Goal: Task Accomplishment & Management: Manage account settings

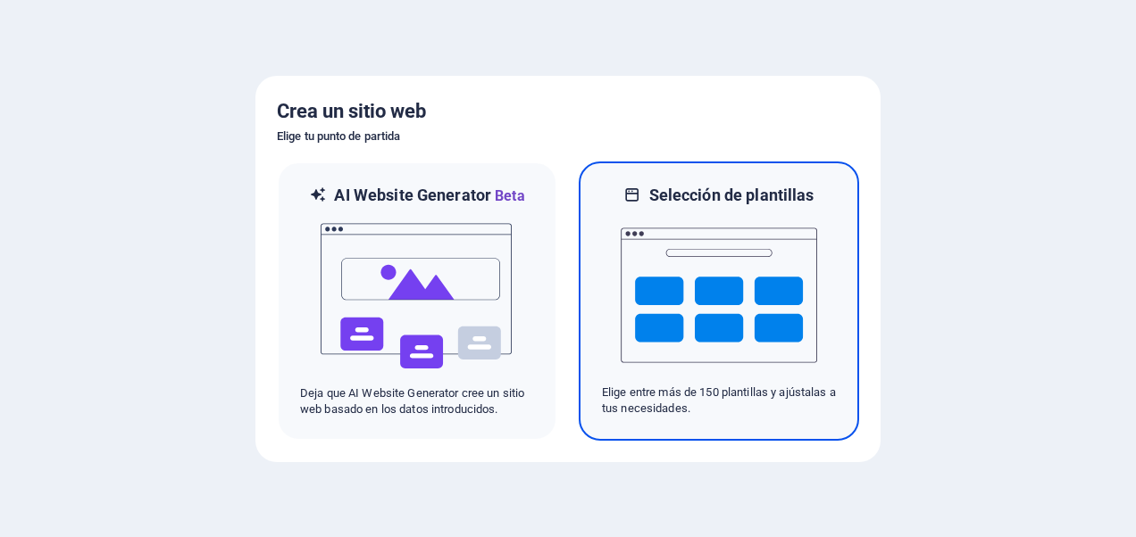
click at [700, 282] on img at bounding box center [718, 295] width 196 height 179
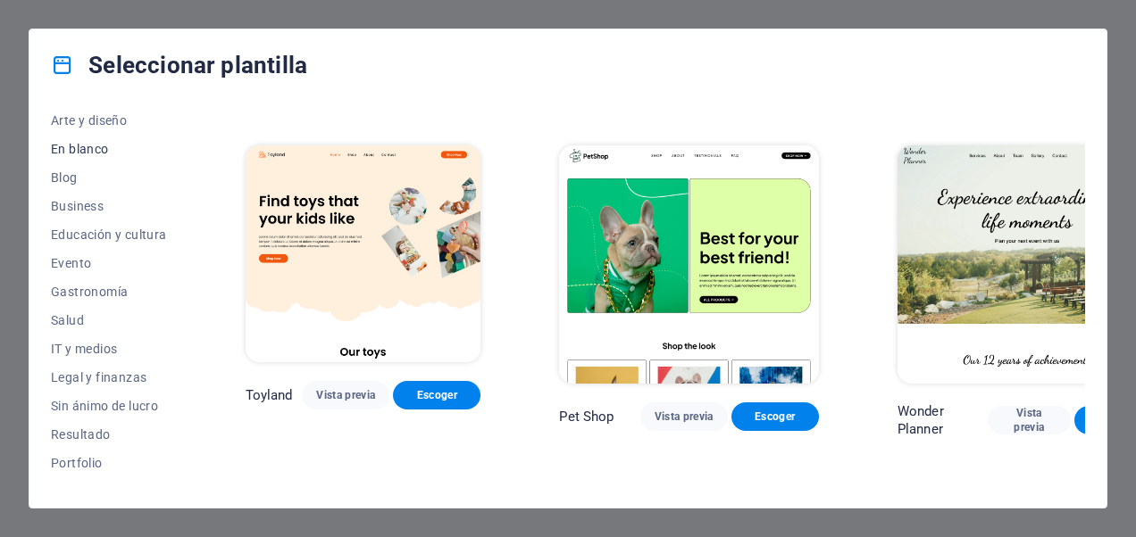
scroll to position [370, 0]
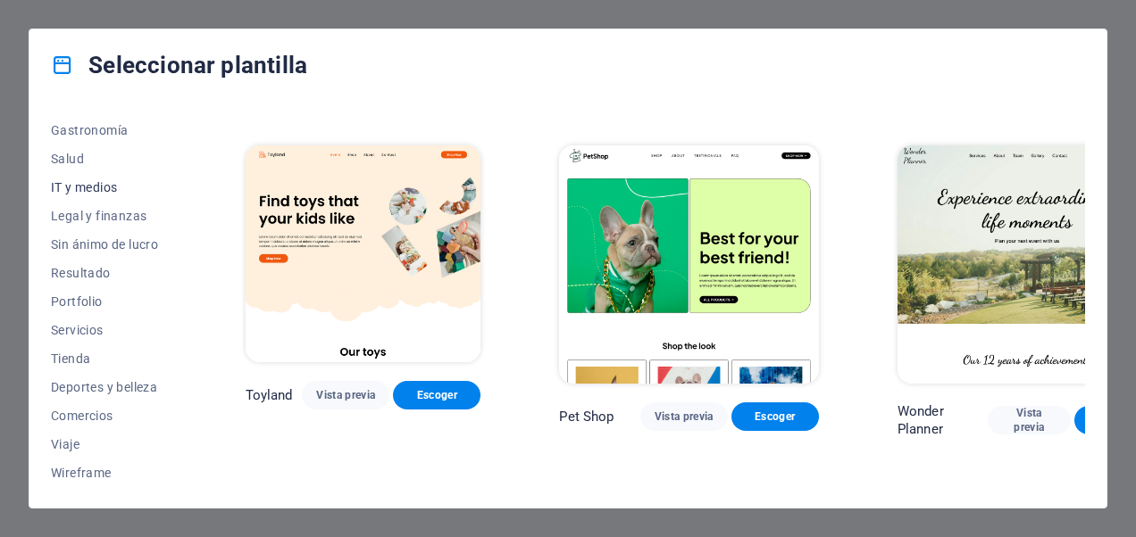
click at [97, 189] on span "IT y medios" at bounding box center [109, 187] width 116 height 14
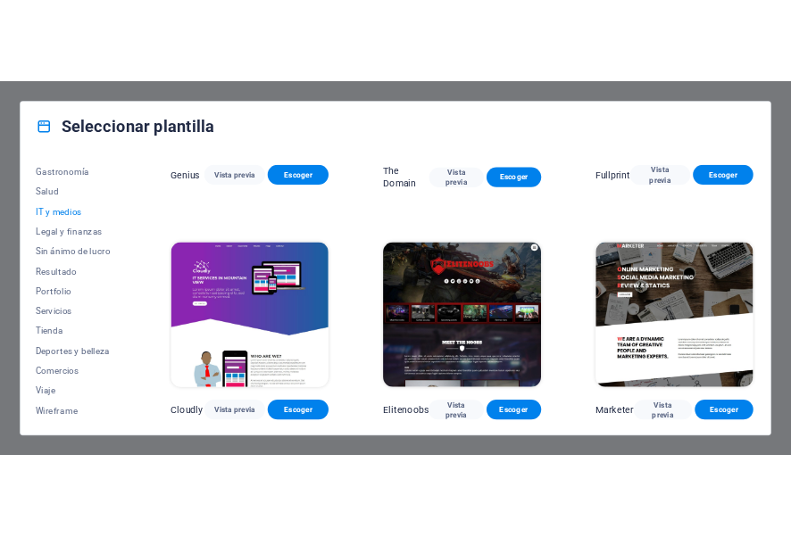
scroll to position [892, 0]
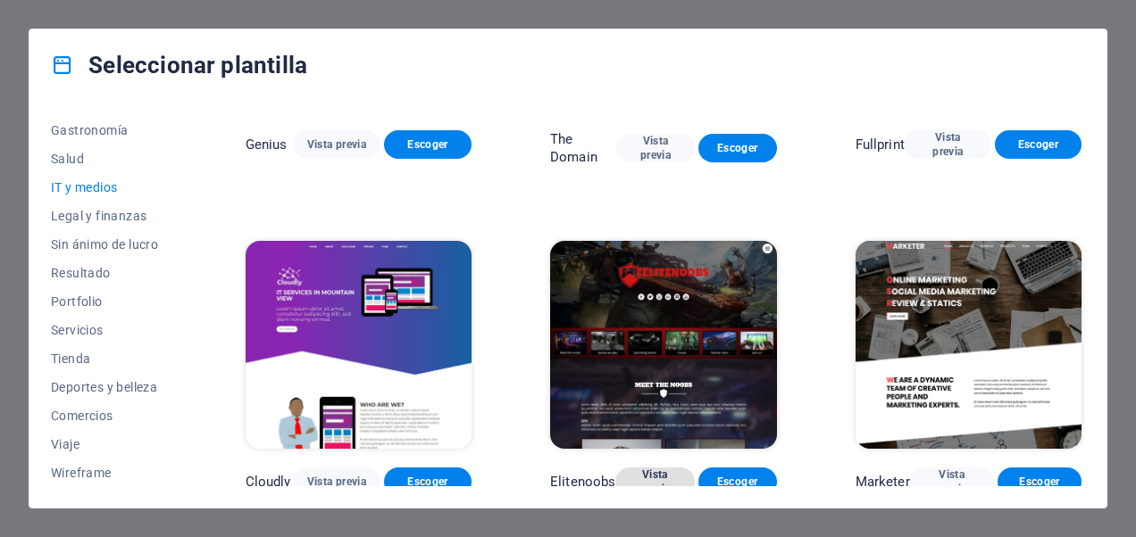
click at [657, 476] on span "Vista previa" at bounding box center [654, 482] width 50 height 29
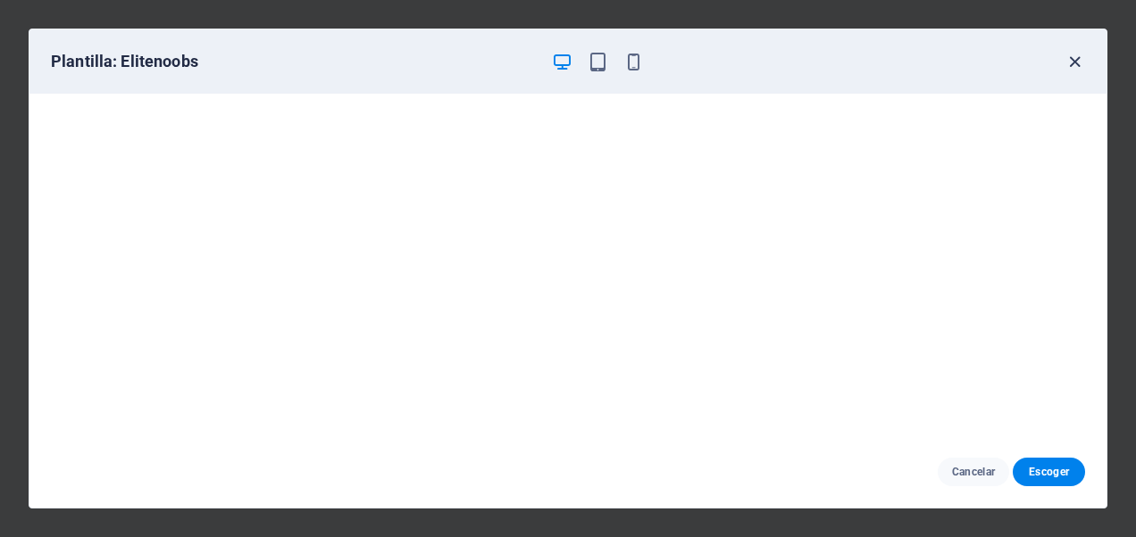
click at [1073, 61] on icon "button" at bounding box center [1074, 62] width 21 height 21
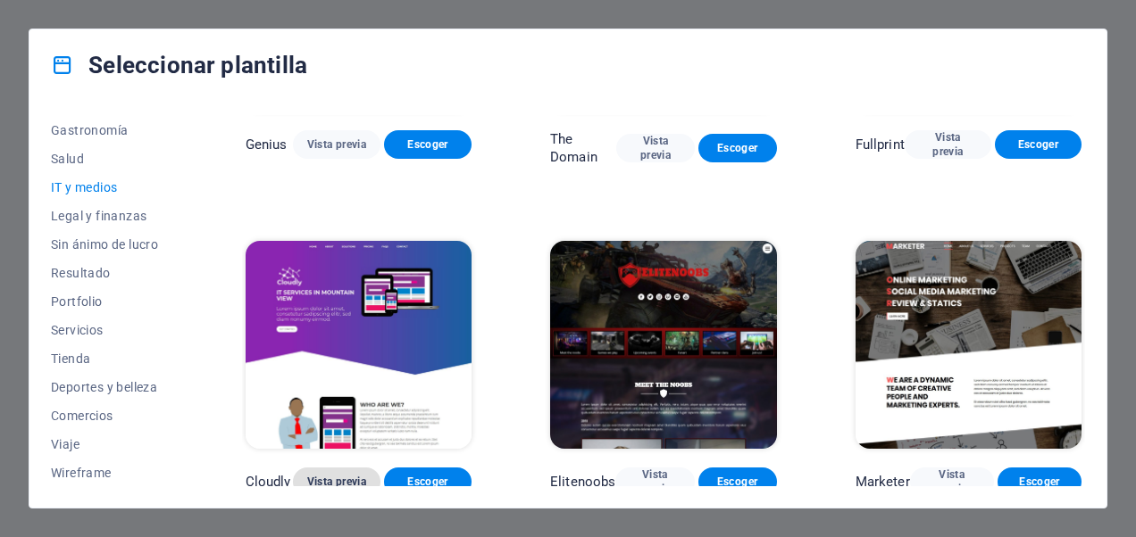
click at [334, 480] on span "Vista previa" at bounding box center [336, 482] width 59 height 14
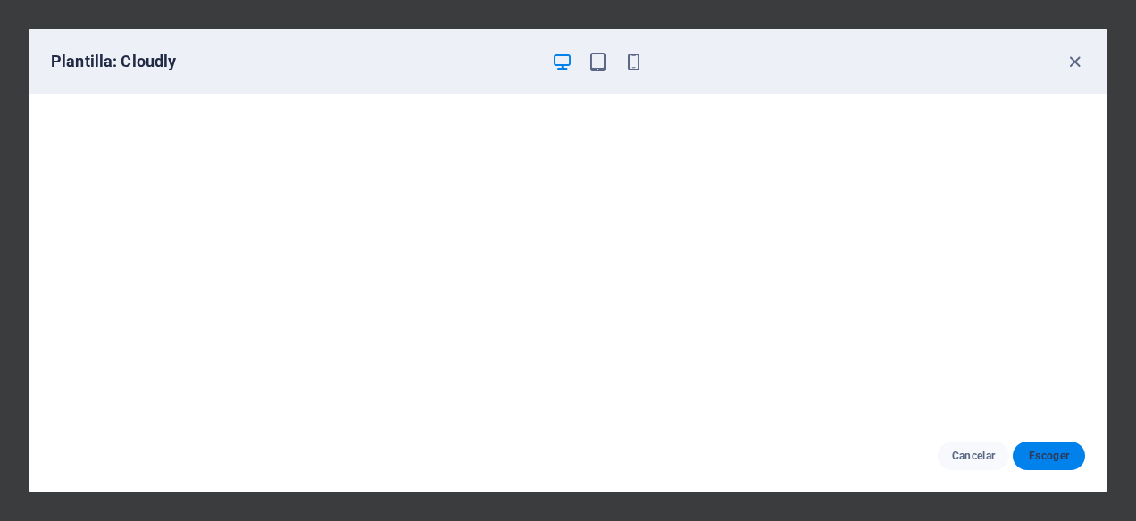
click at [1060, 458] on span "Escoger" at bounding box center [1049, 456] width 44 height 14
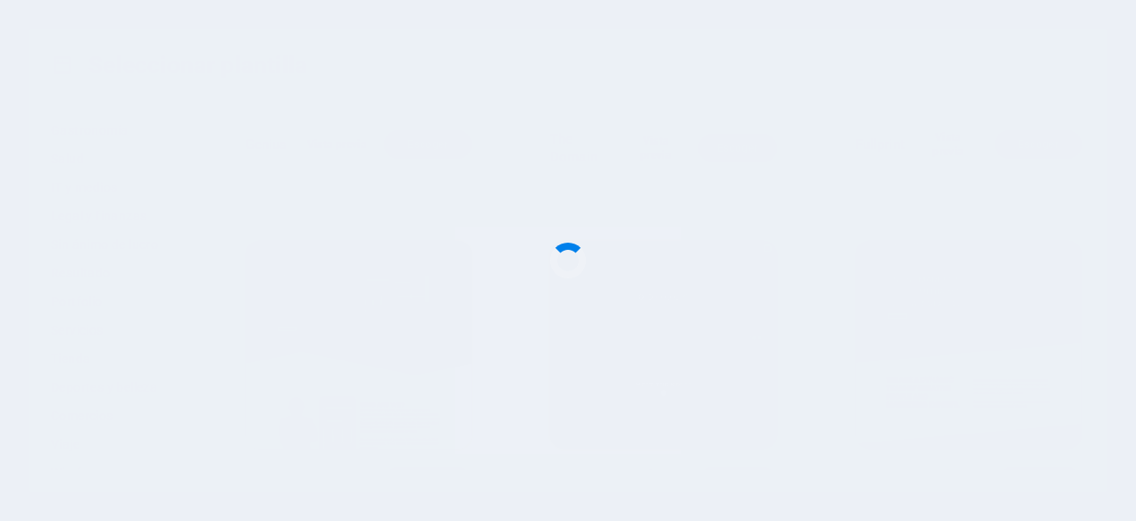
scroll to position [908, 0]
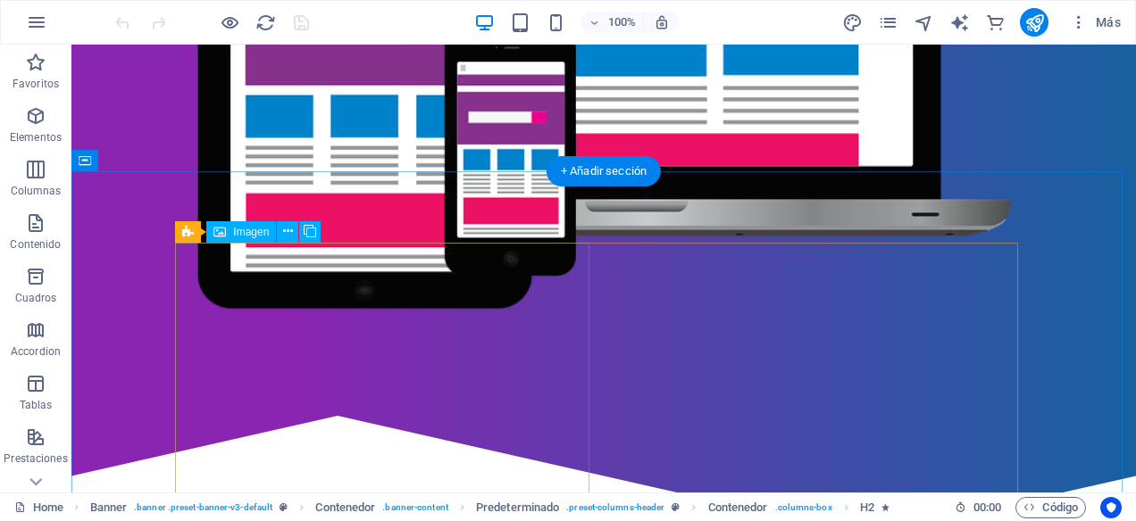
scroll to position [714, 0]
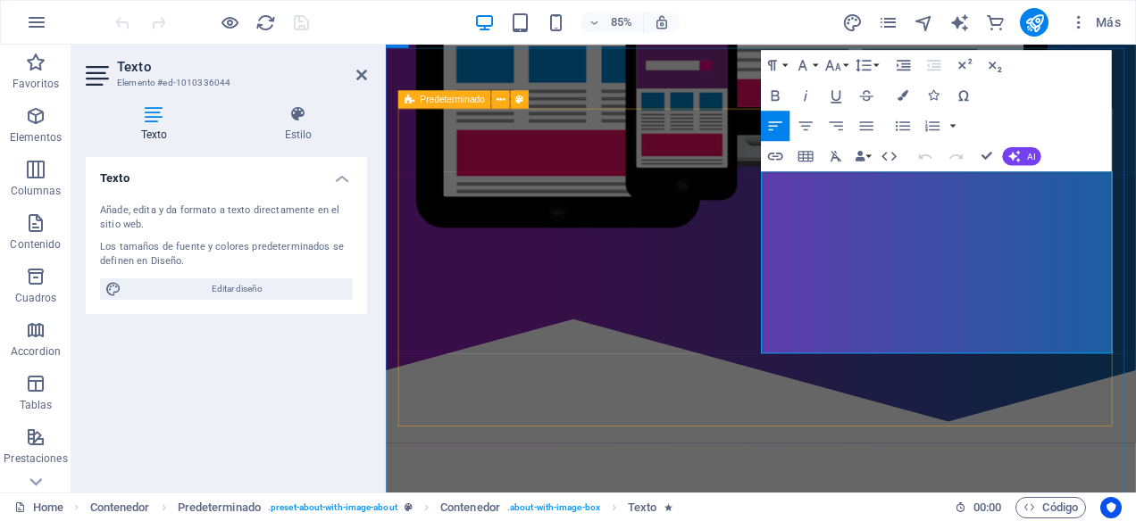
drag, startPoint x: 957, startPoint y: 394, endPoint x: 820, endPoint y: 187, distance: 248.1
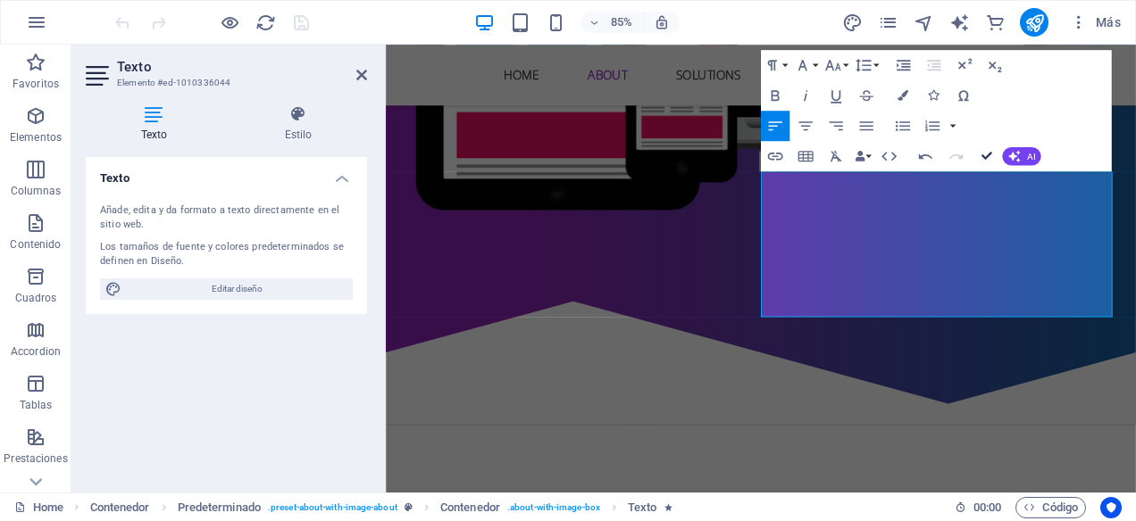
scroll to position [736, 0]
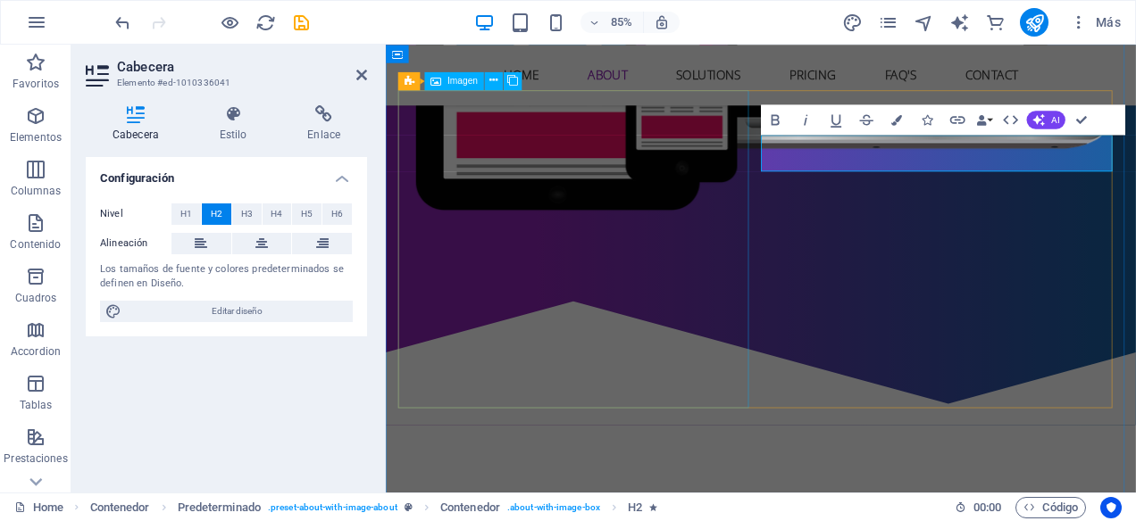
drag, startPoint x: 1036, startPoint y: 172, endPoint x: 797, endPoint y: 177, distance: 239.3
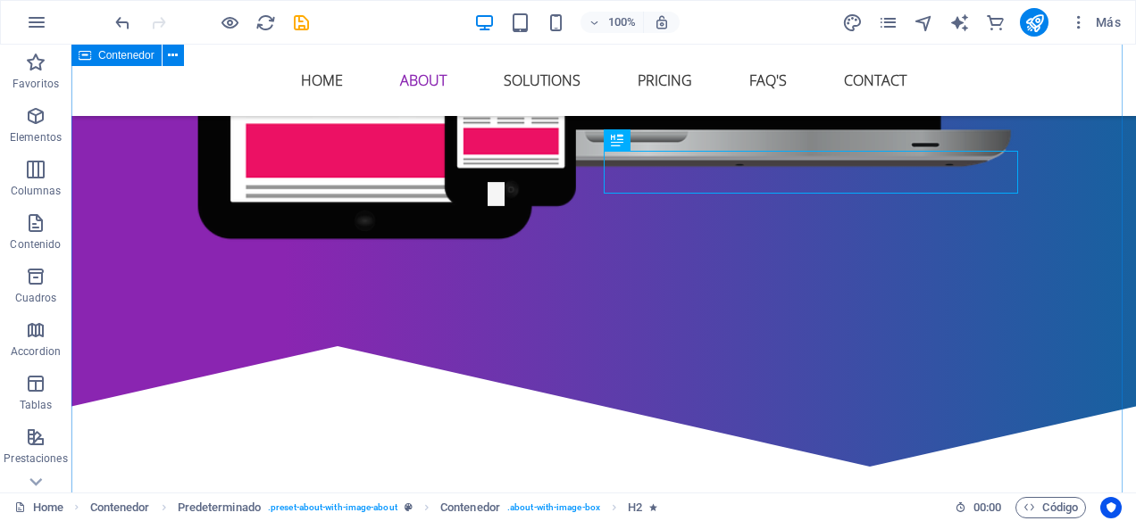
scroll to position [737, 0]
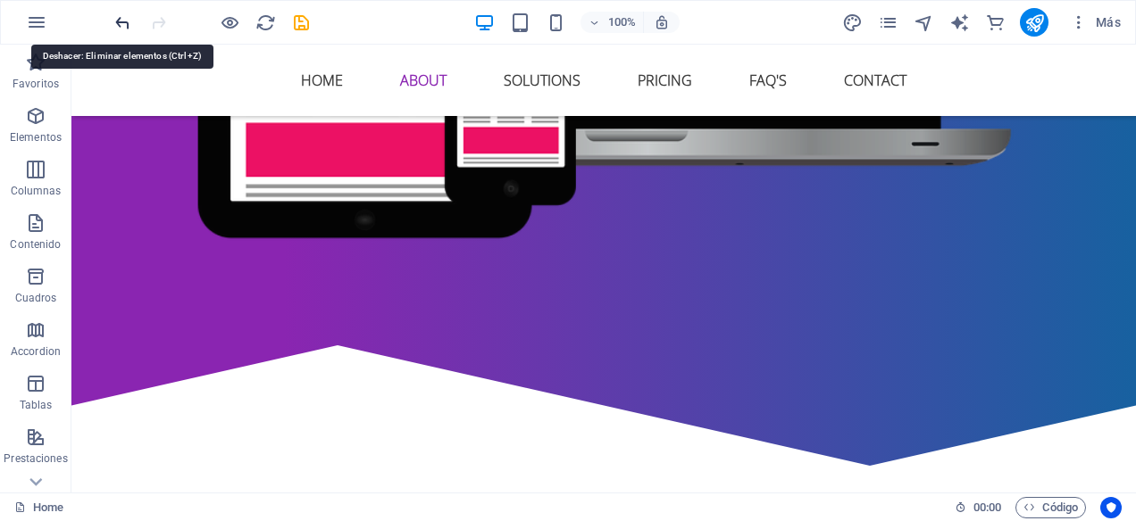
click at [124, 19] on icon "undo" at bounding box center [122, 22] width 21 height 21
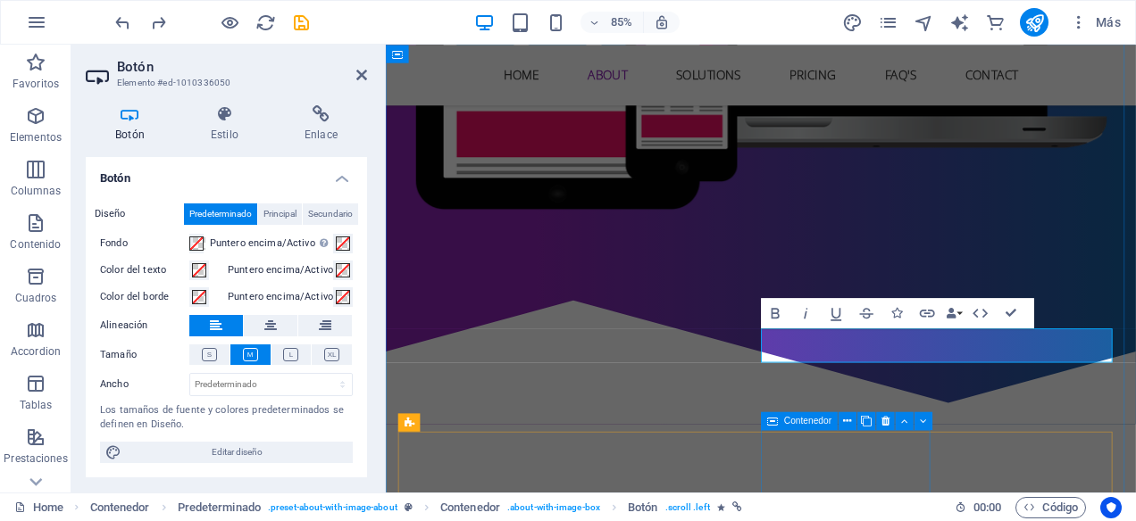
click at [800, 424] on span "Contenedor" at bounding box center [807, 421] width 47 height 9
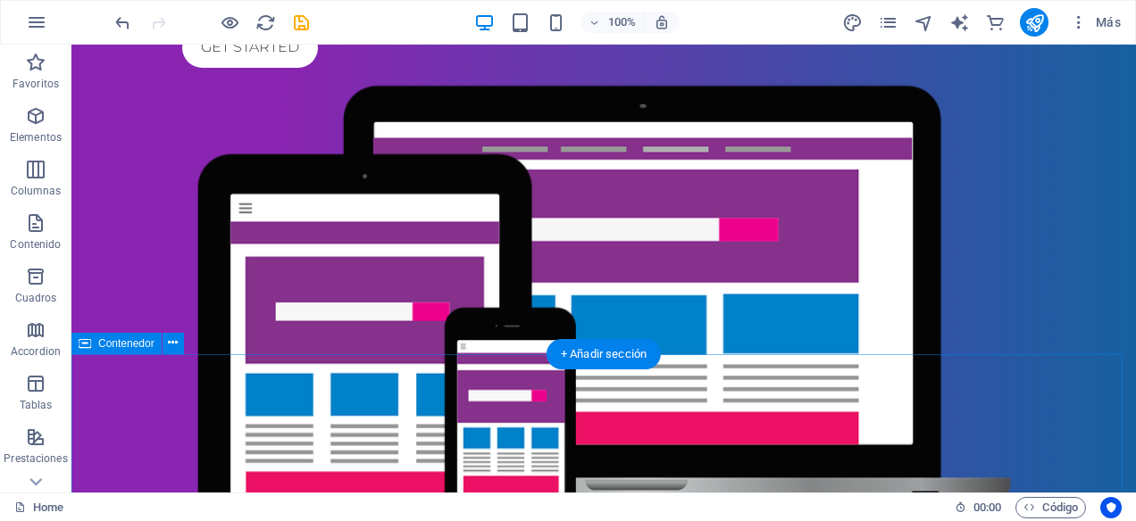
scroll to position [745, 0]
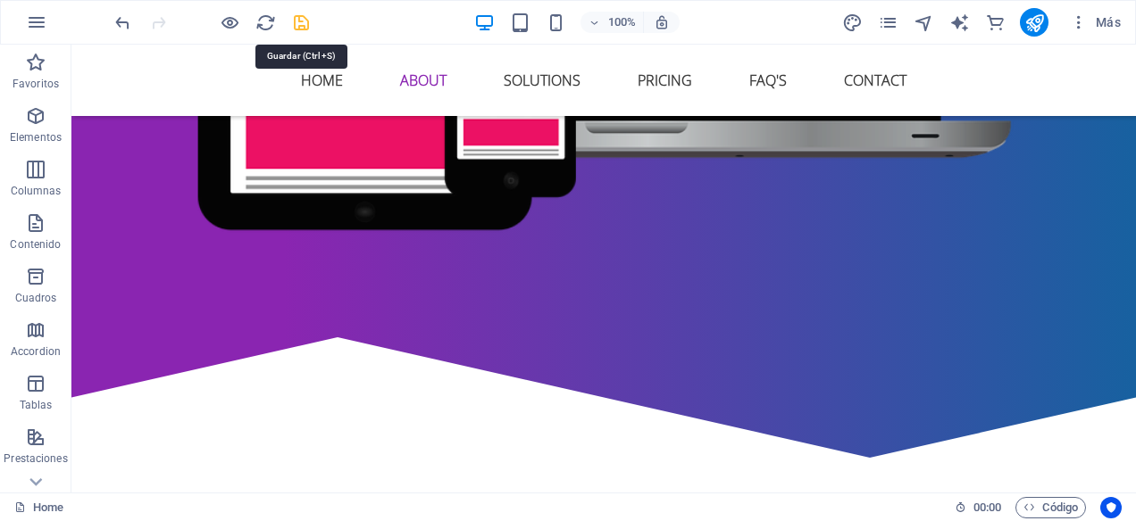
click at [305, 26] on icon "save" at bounding box center [301, 22] width 21 height 21
checkbox input "false"
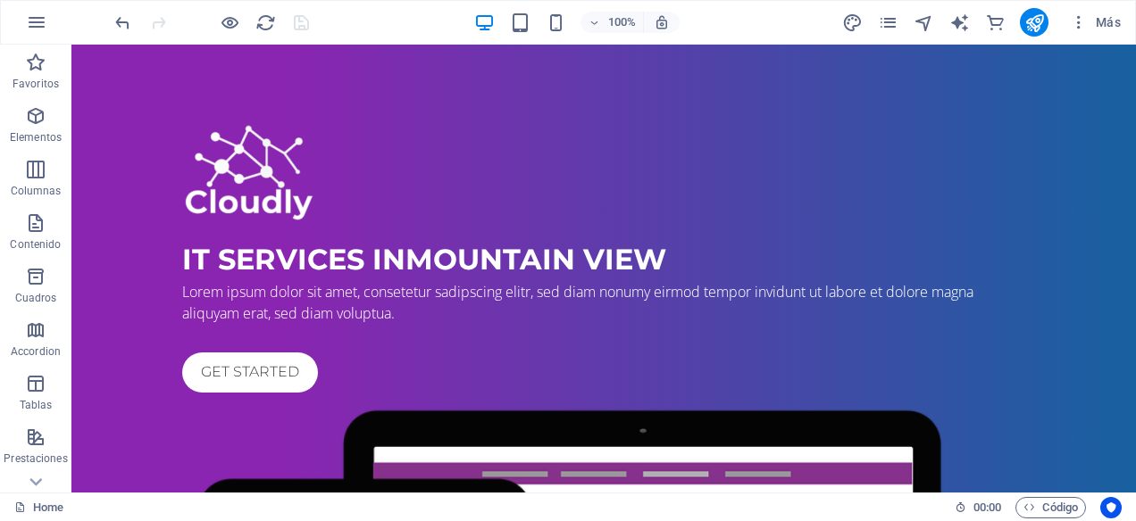
scroll to position [0, 0]
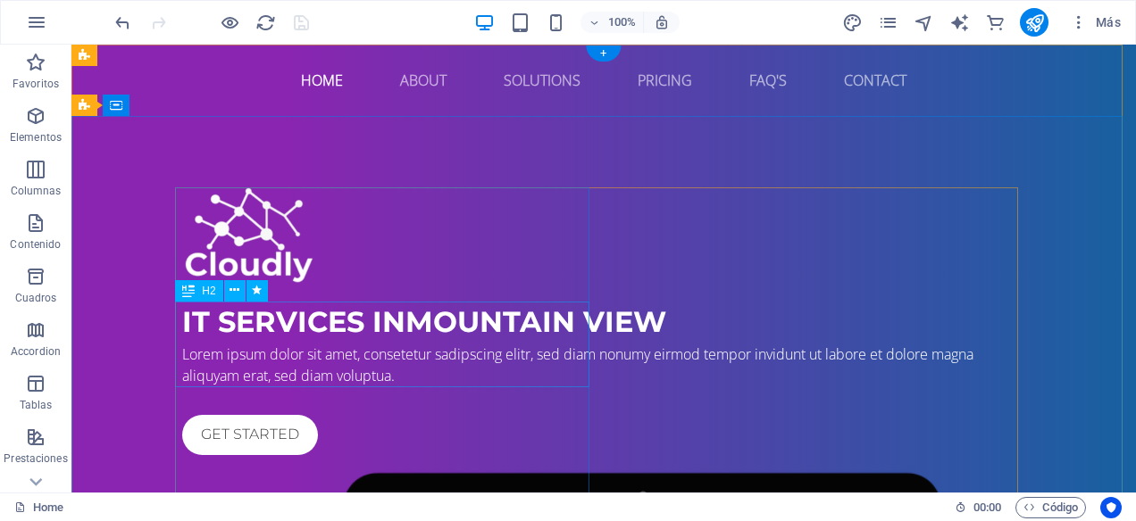
click at [348, 328] on div "IT Services in Mountain View" at bounding box center [603, 322] width 843 height 43
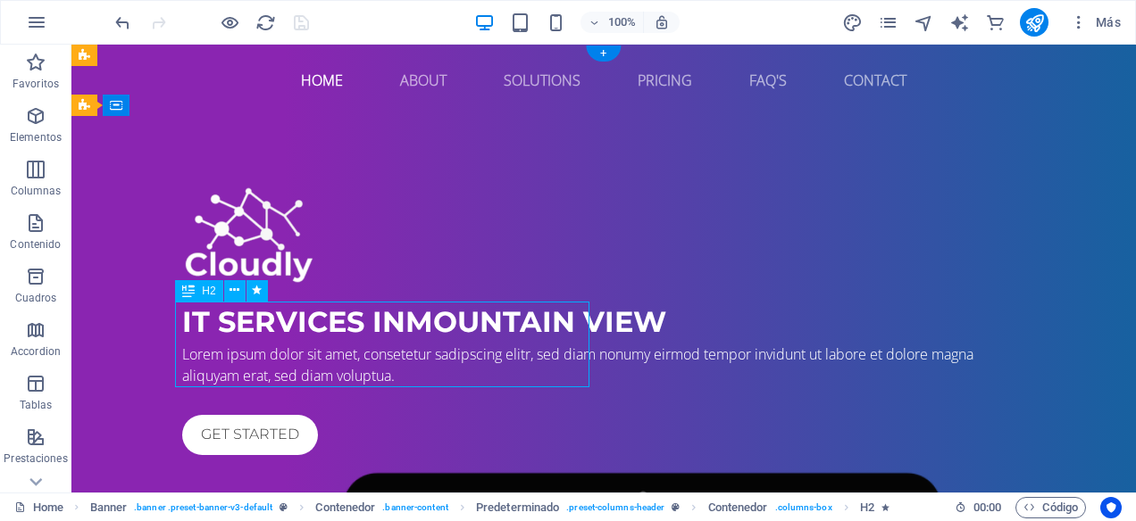
click at [348, 328] on div "IT Services in Mountain View" at bounding box center [603, 322] width 843 height 43
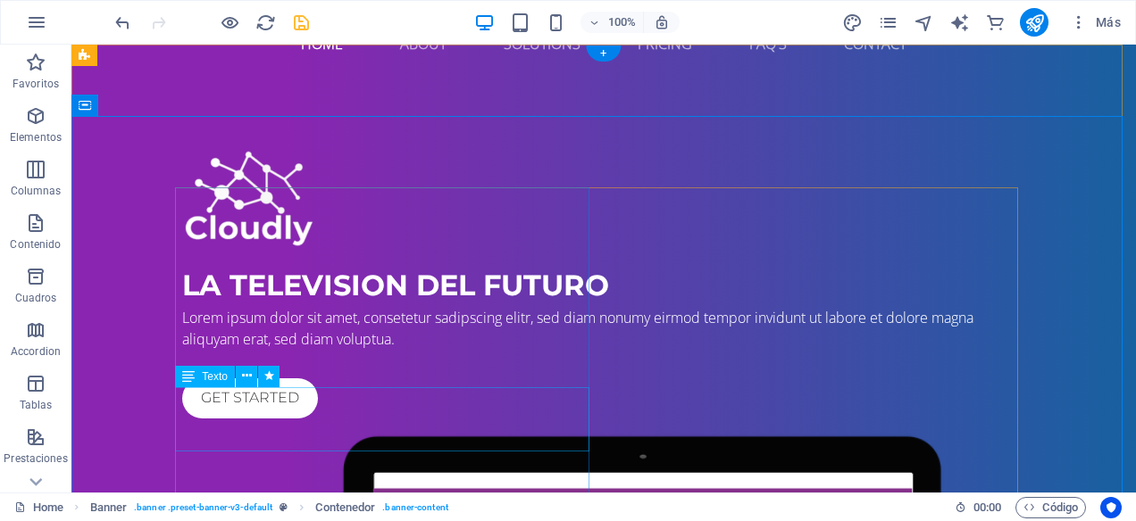
scroll to position [89, 0]
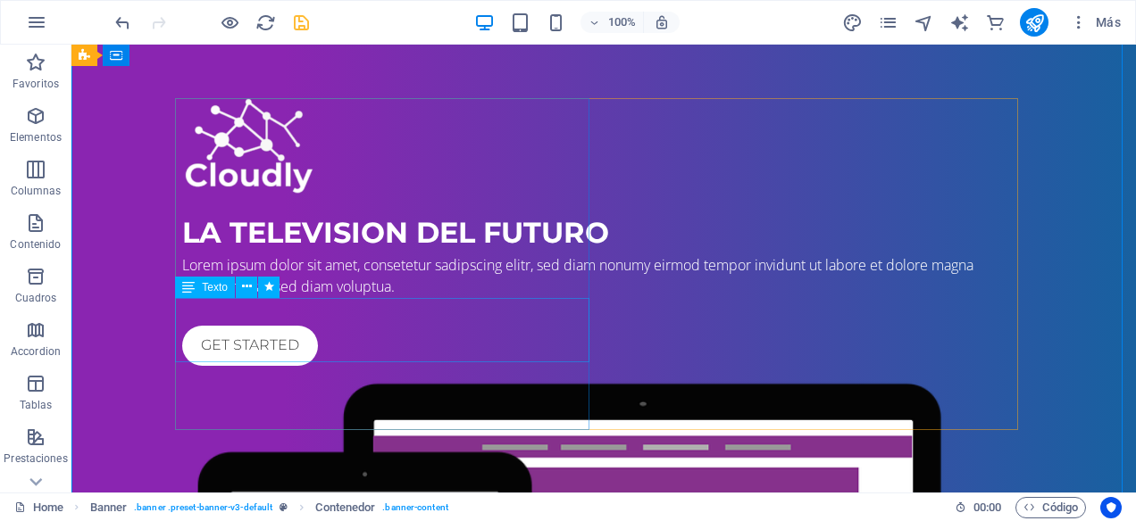
click at [373, 297] on div "Lorem ipsum dolor sit amet, consetetur sadipscing elitr, sed diam nonumy eirmod…" at bounding box center [603, 275] width 843 height 43
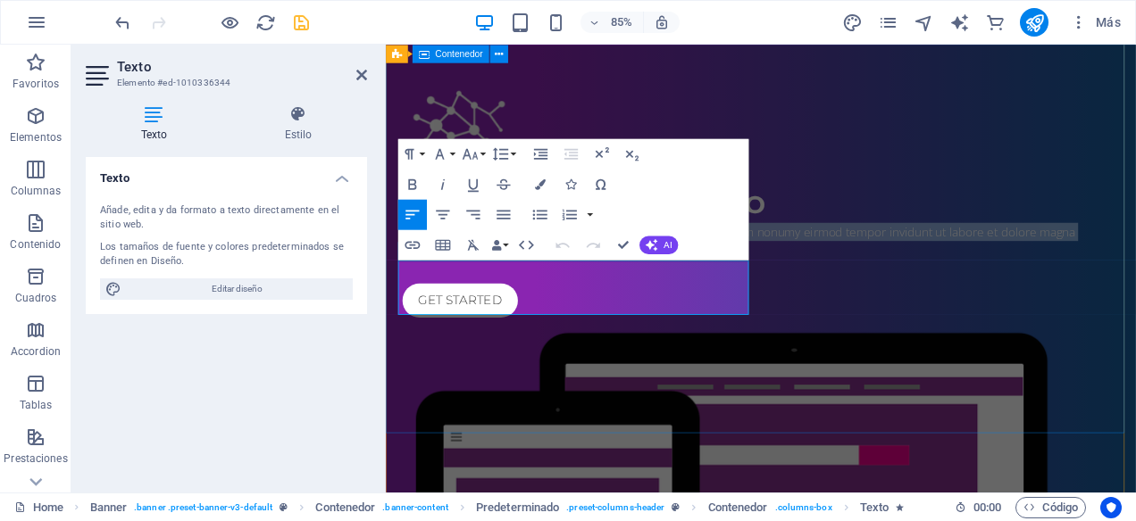
drag, startPoint x: 634, startPoint y: 354, endPoint x: 397, endPoint y: 309, distance: 240.7
click at [397, 309] on div "la television del futuro Lorem ipsum dolor sit amet, consetetur sadipscing elit…" at bounding box center [827, 497] width 882 height 940
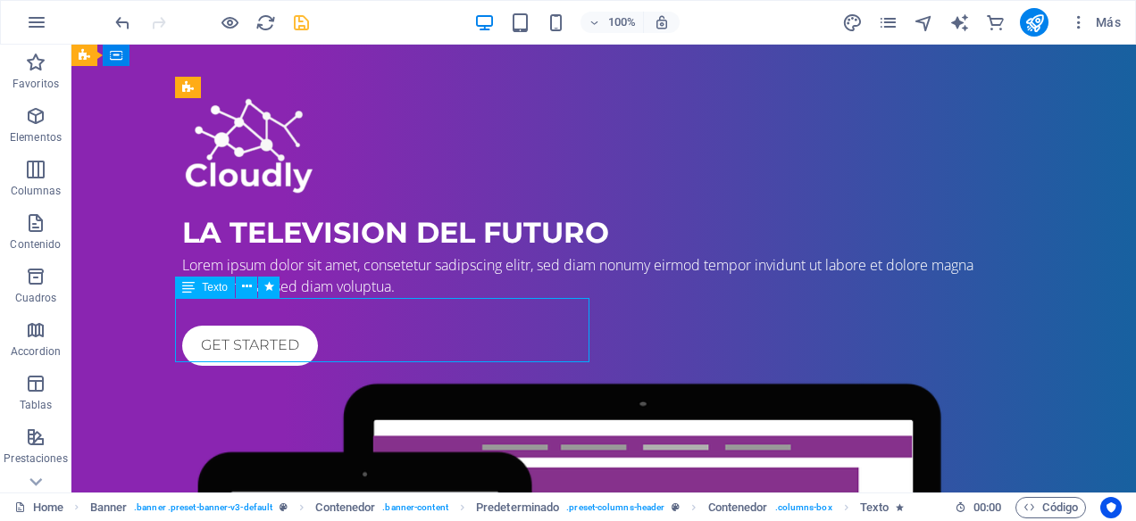
drag, startPoint x: 412, startPoint y: 353, endPoint x: 381, endPoint y: 350, distance: 31.4
click at [381, 297] on div "Lorem ipsum dolor sit amet, consetetur sadipscing elitr, sed diam nonumy eirmod…" at bounding box center [603, 275] width 843 height 43
click at [385, 297] on div "Lorem ipsum dolor sit amet, consetetur sadipscing elitr, sed diam nonumy eirmod…" at bounding box center [603, 275] width 843 height 43
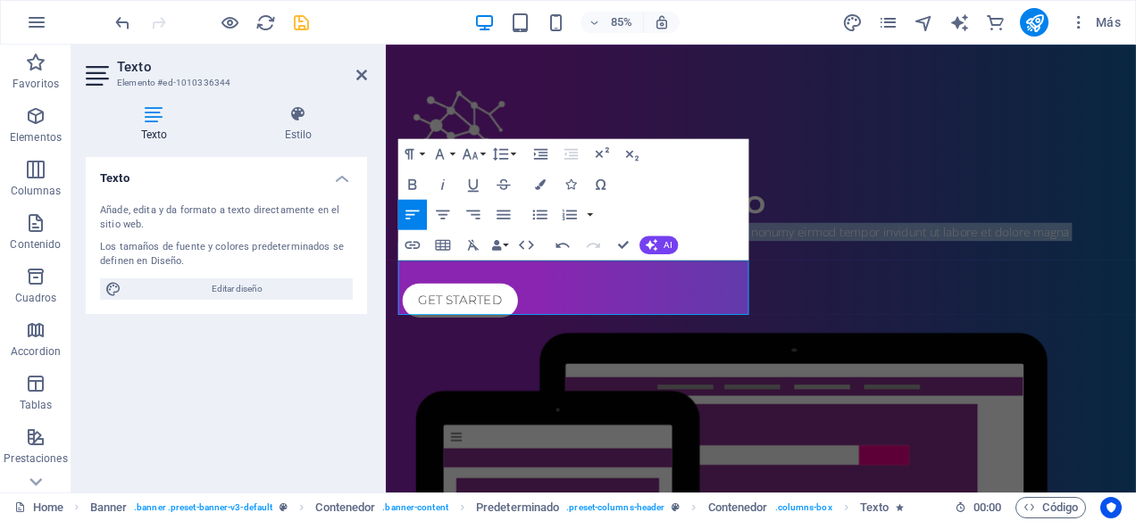
drag, startPoint x: 625, startPoint y: 356, endPoint x: 368, endPoint y: 286, distance: 266.6
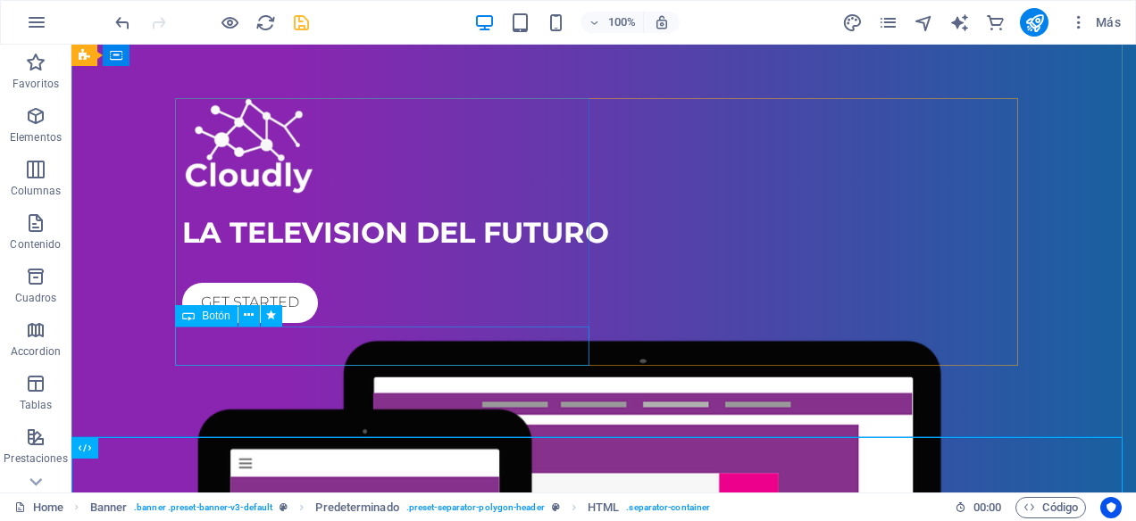
click at [258, 323] on div "Get started" at bounding box center [603, 303] width 843 height 40
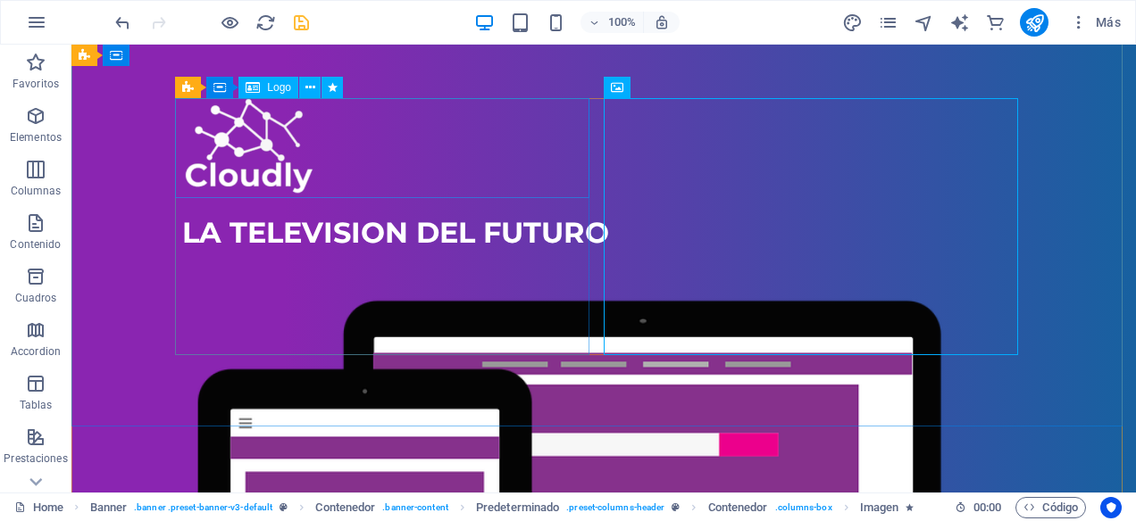
click at [243, 155] on div at bounding box center [603, 147] width 843 height 99
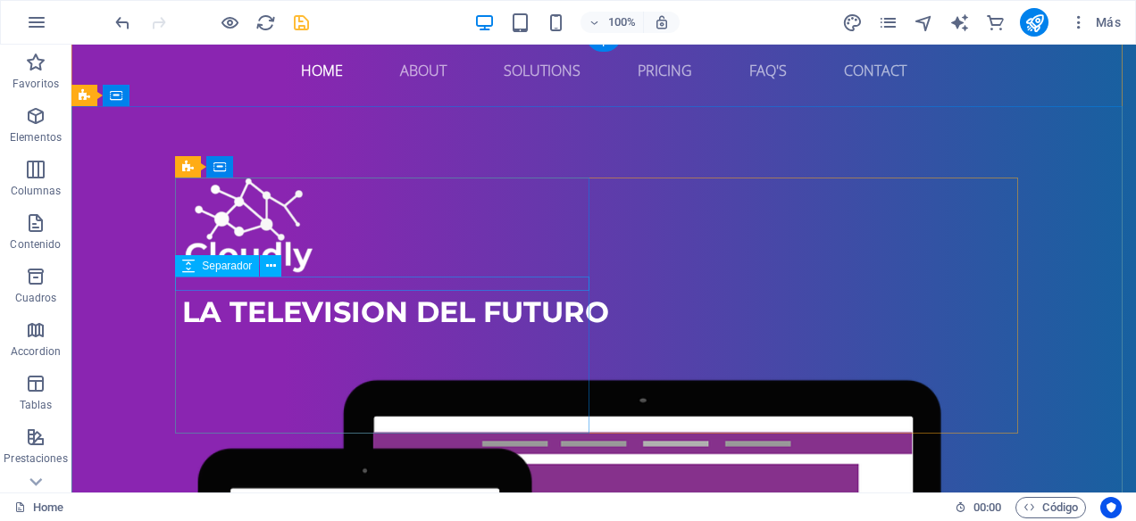
scroll to position [0, 0]
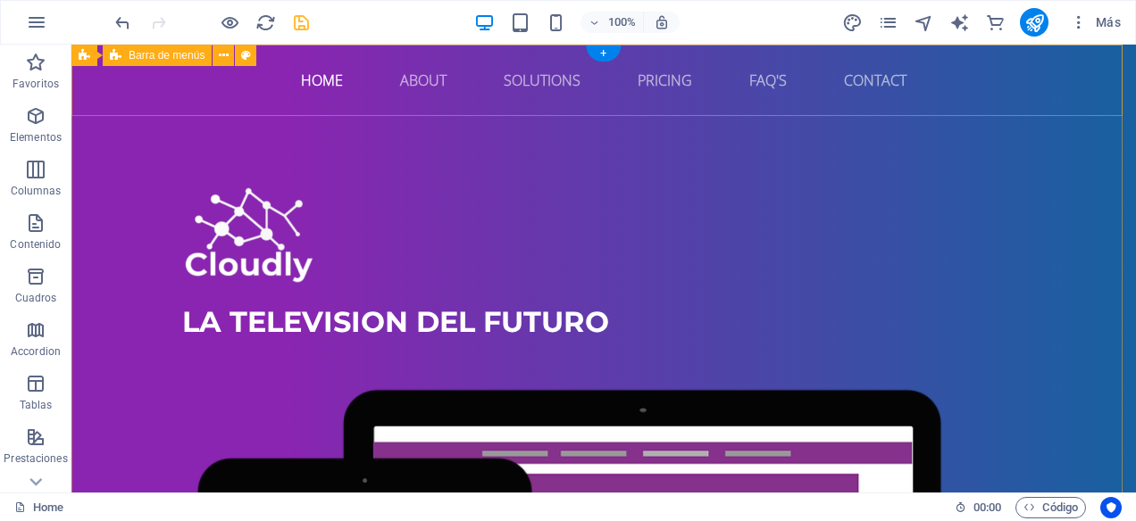
click at [1044, 89] on div "Home About Solutions Pricing FAQ's Contact Menu" at bounding box center [603, 80] width 1064 height 71
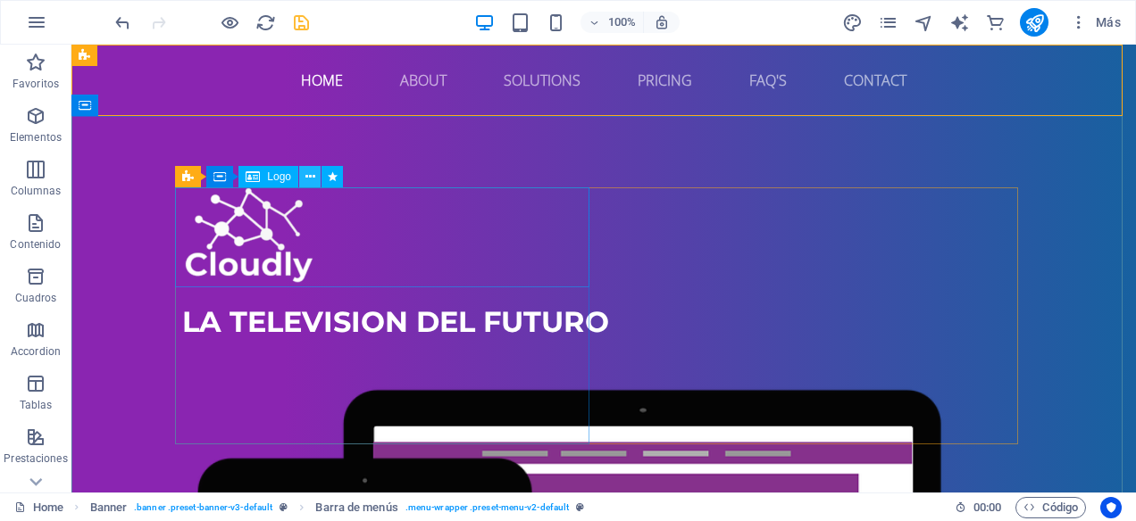
click at [311, 178] on icon at bounding box center [310, 177] width 10 height 19
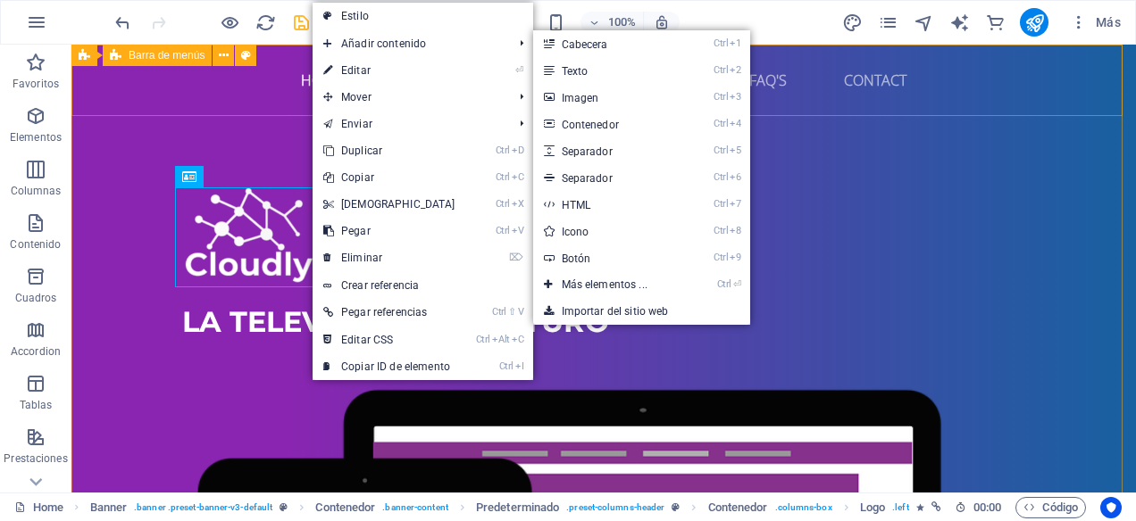
click at [243, 104] on div "Home About Solutions Pricing FAQ's Contact Menu" at bounding box center [603, 80] width 1064 height 71
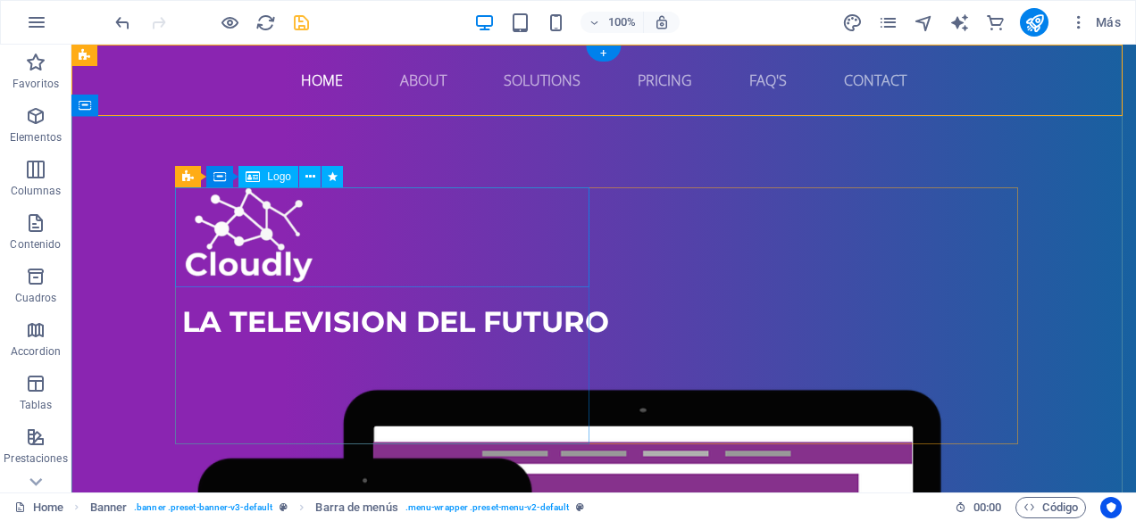
click at [237, 217] on div at bounding box center [603, 236] width 843 height 99
select select "px"
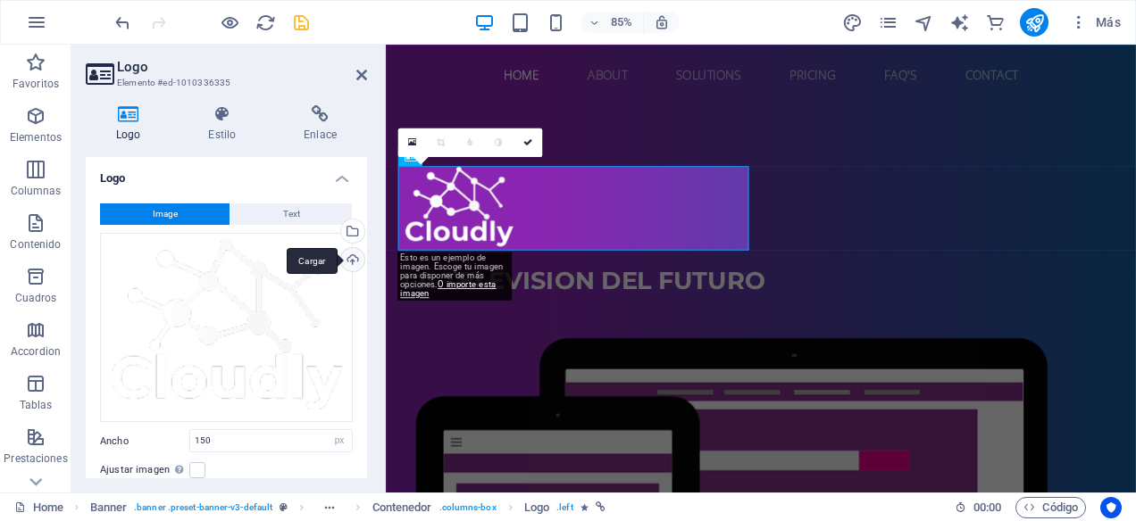
click at [354, 263] on div "Cargar" at bounding box center [350, 261] width 27 height 27
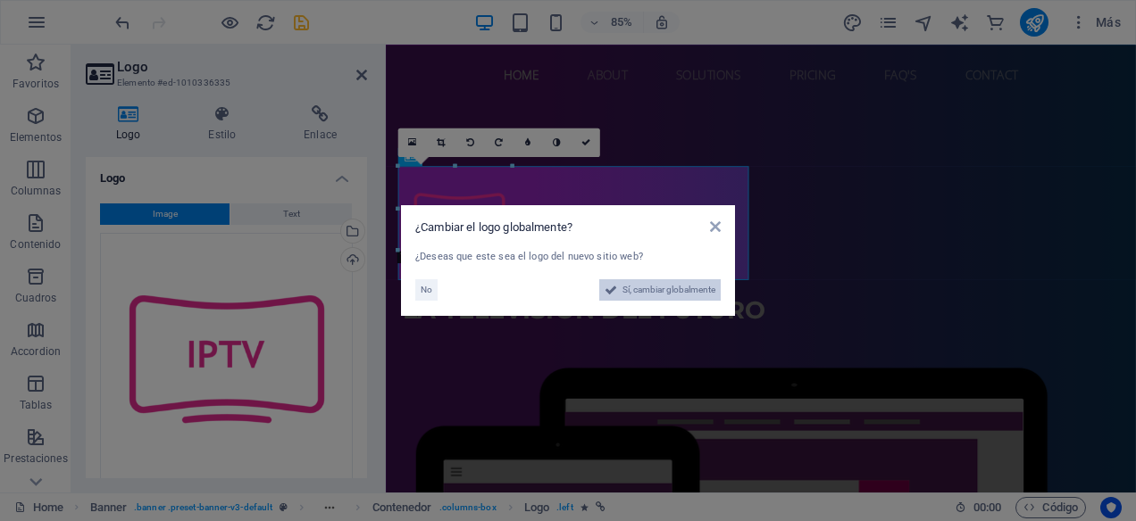
click at [653, 284] on span "Sí, cambiar globalmente" at bounding box center [668, 289] width 93 height 21
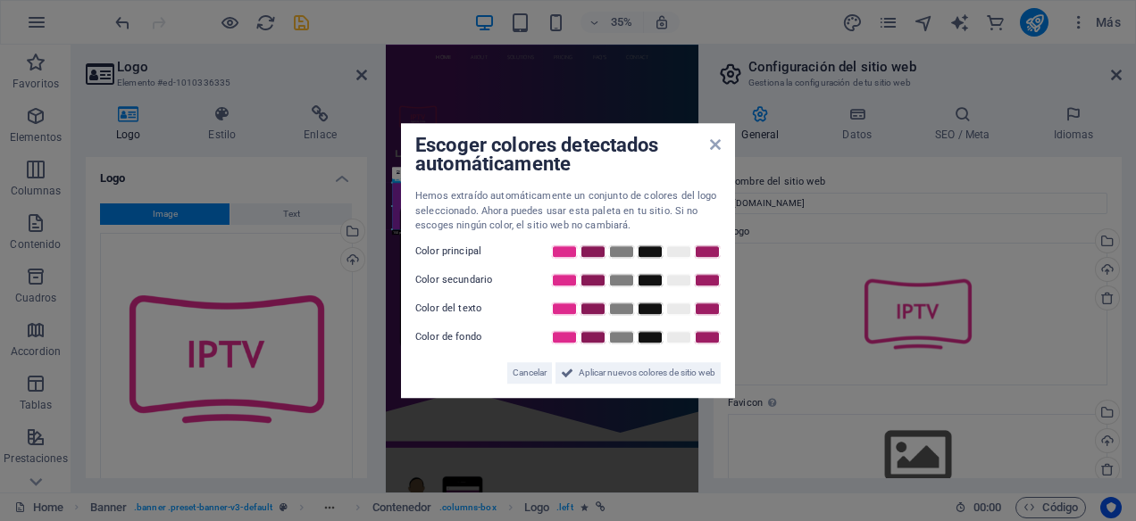
click at [634, 367] on span "Aplicar nuevos colores de sitio web" at bounding box center [646, 372] width 137 height 21
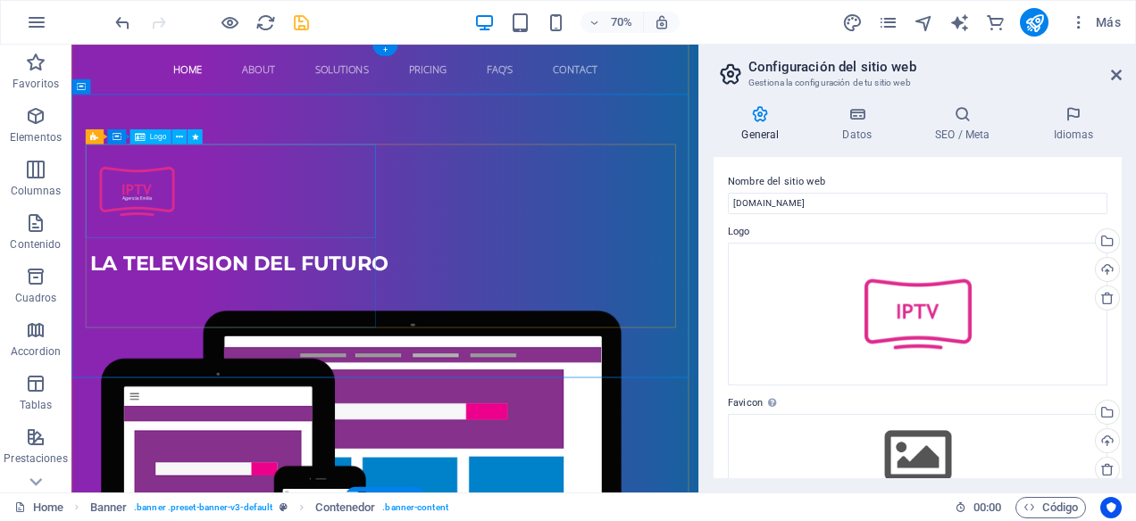
click at [148, 254] on div at bounding box center [519, 254] width 843 height 134
select select "px"
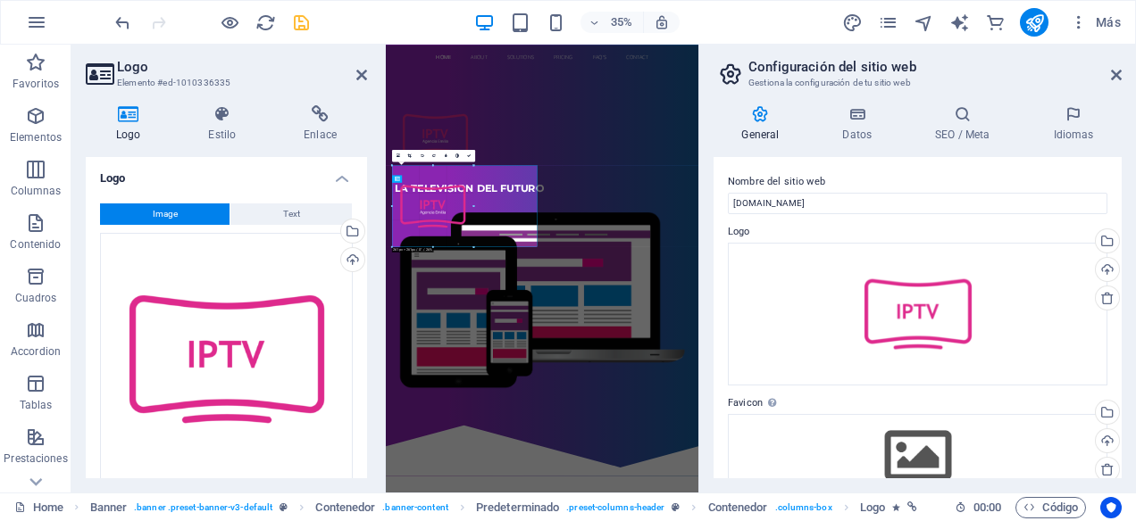
drag, startPoint x: 438, startPoint y: 206, endPoint x: 543, endPoint y: 208, distance: 104.5
type input "261"
click at [1115, 74] on icon at bounding box center [1116, 75] width 11 height 14
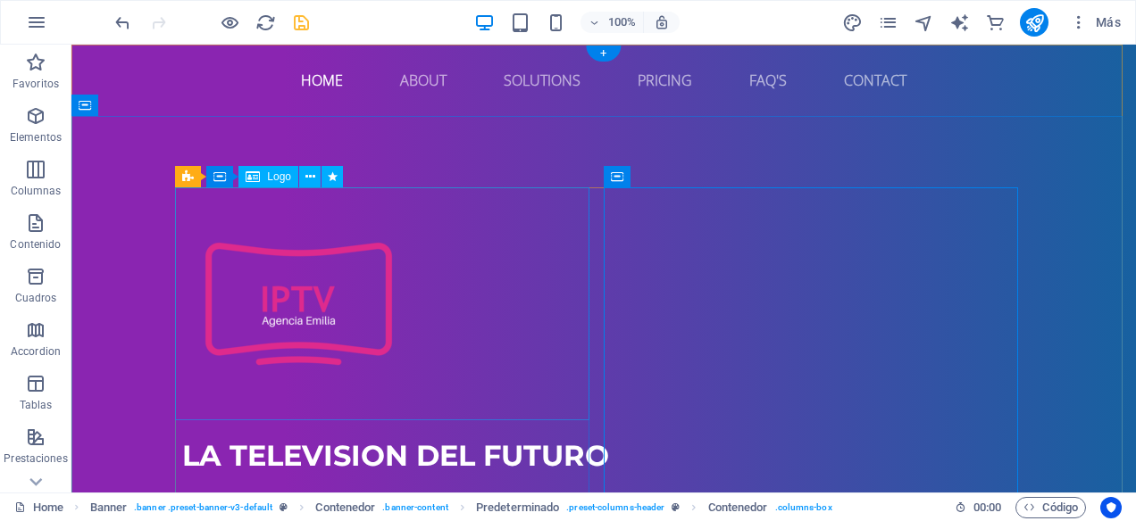
click at [362, 317] on div at bounding box center [603, 303] width 843 height 233
click at [366, 324] on div at bounding box center [603, 303] width 843 height 233
select select "px"
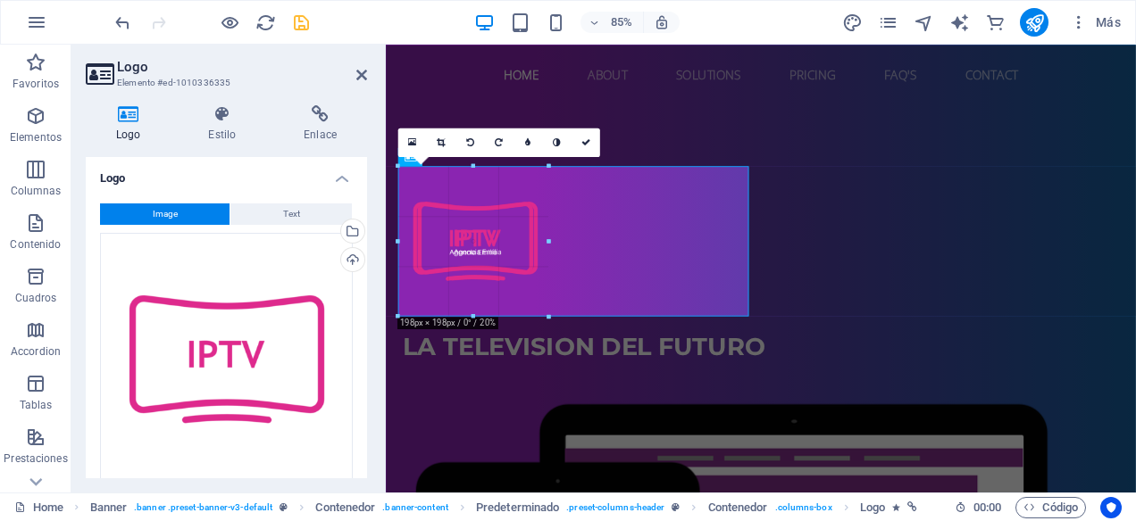
drag, startPoint x: 595, startPoint y: 362, endPoint x: 524, endPoint y: 303, distance: 91.9
type input "198"
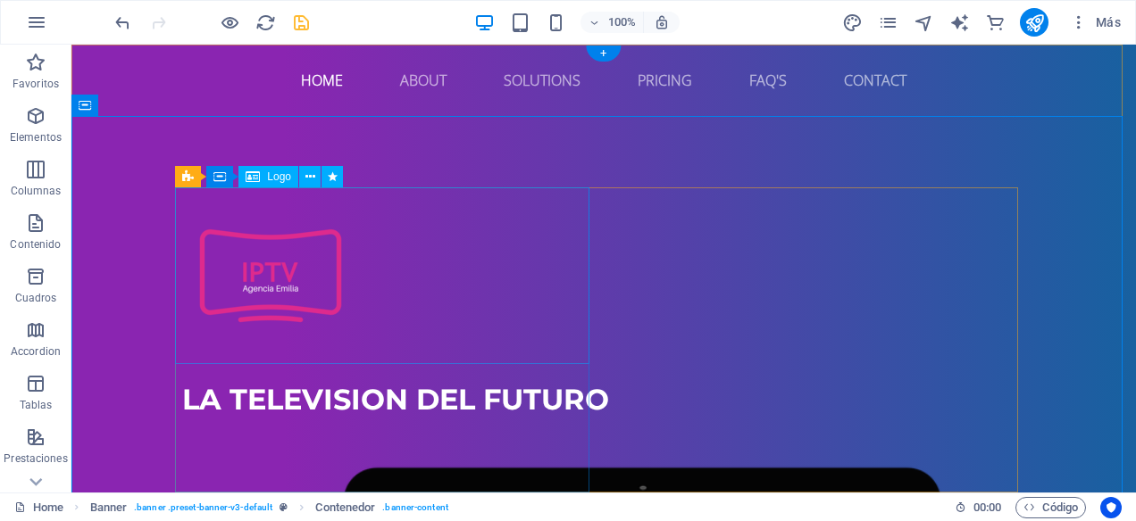
click at [297, 271] on div at bounding box center [603, 275] width 843 height 177
select select "px"
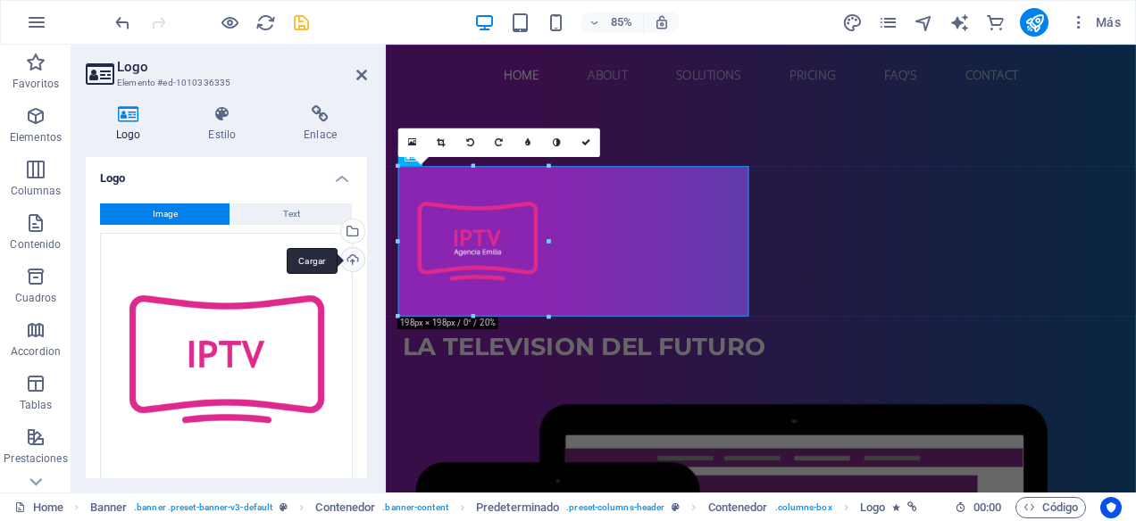
click at [357, 254] on div "Cargar" at bounding box center [350, 261] width 27 height 27
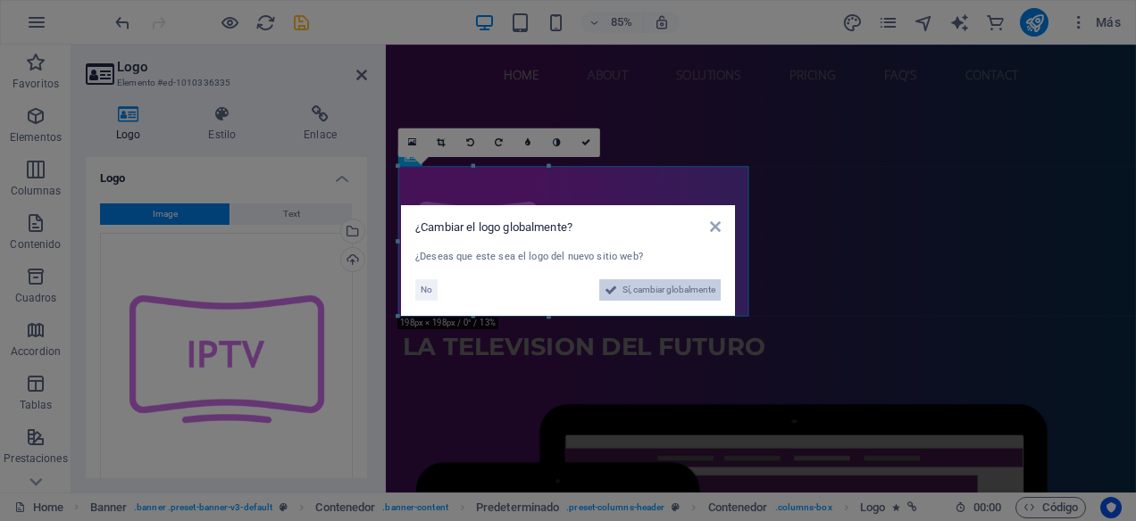
click at [677, 281] on span "Sí, cambiar globalmente" at bounding box center [668, 289] width 93 height 21
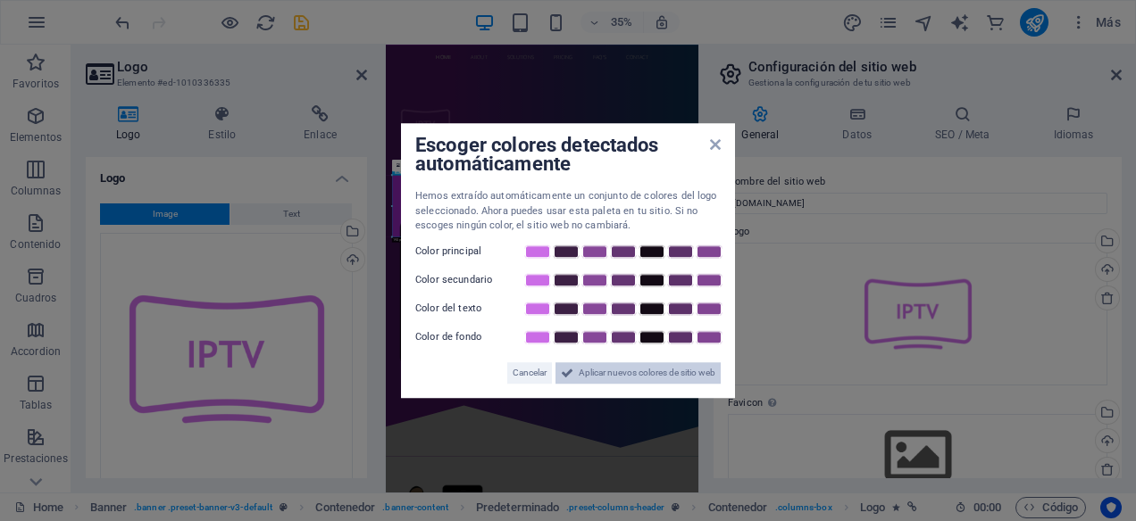
click at [629, 374] on span "Aplicar nuevos colores de sitio web" at bounding box center [646, 372] width 137 height 21
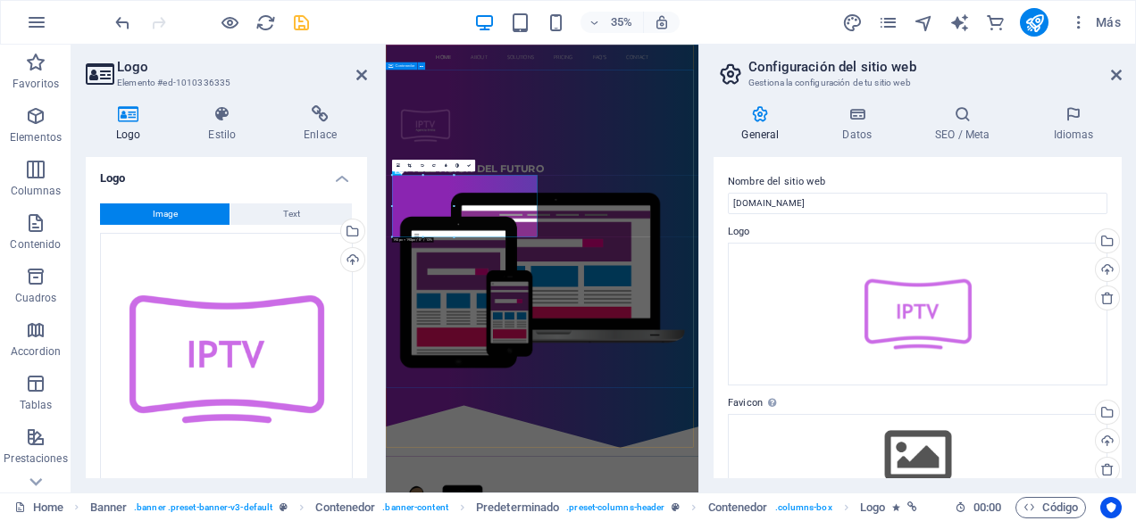
drag, startPoint x: 912, startPoint y: 802, endPoint x: 1098, endPoint y: 422, distance: 422.4
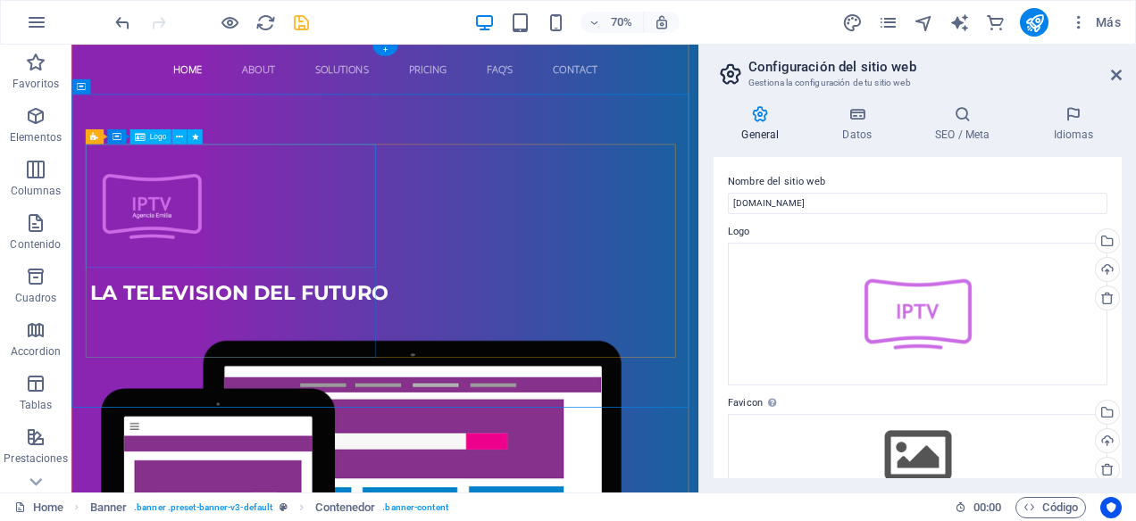
click at [212, 263] on div at bounding box center [519, 275] width 843 height 177
select select "px"
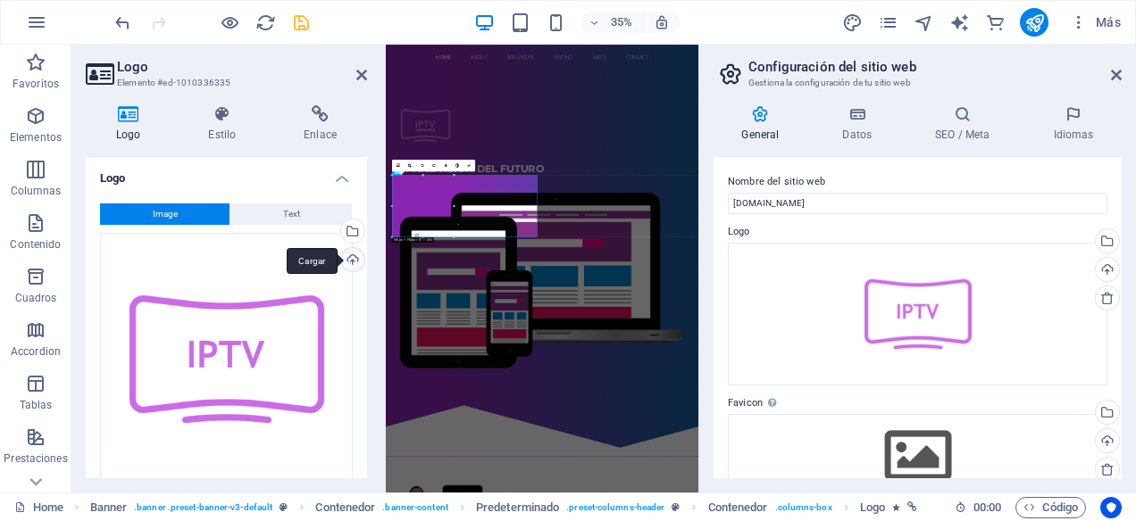
click at [348, 260] on div "Cargar" at bounding box center [350, 261] width 27 height 27
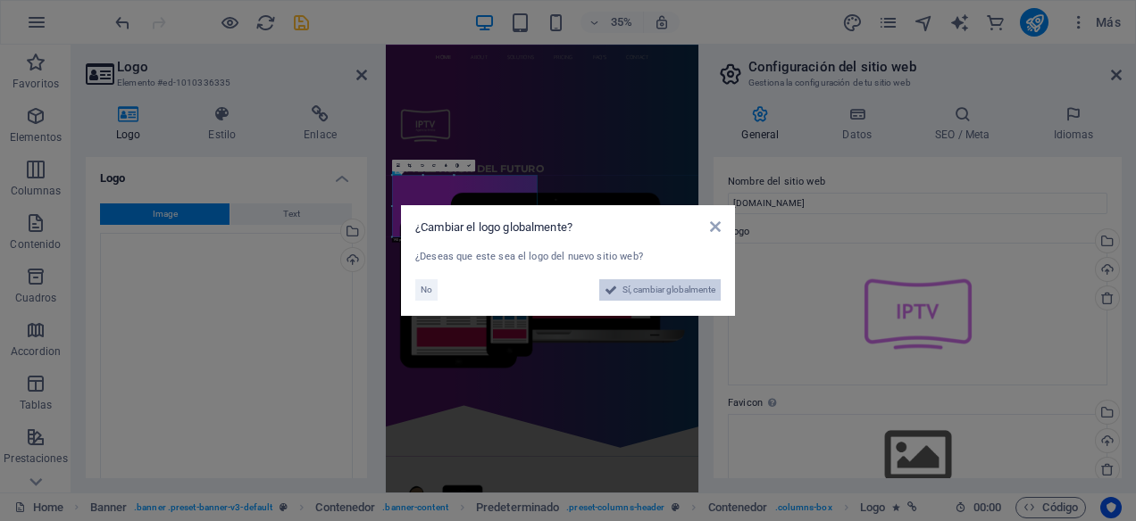
click at [652, 287] on span "Sí, cambiar globalmente" at bounding box center [668, 289] width 93 height 21
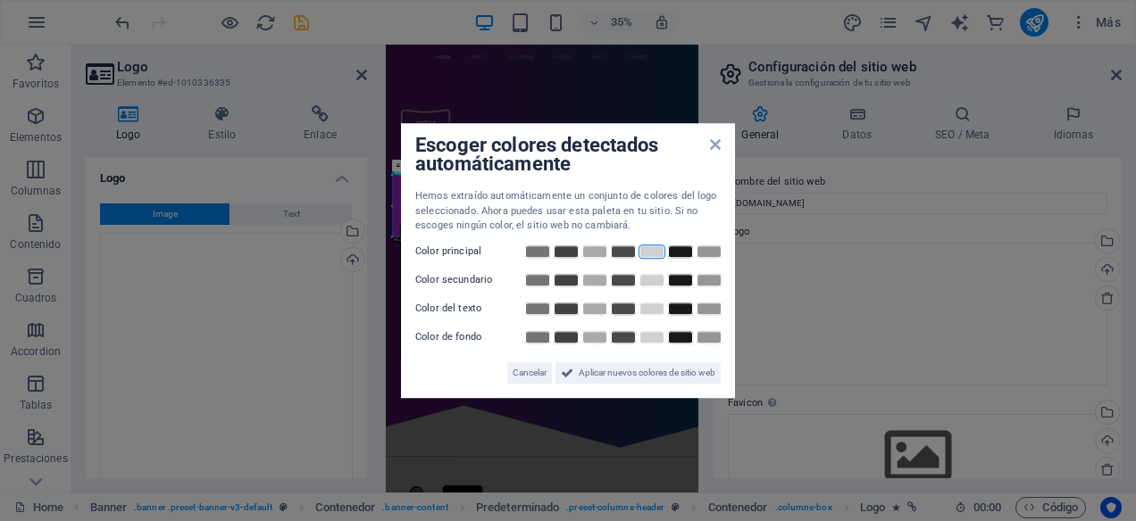
click at [653, 247] on link at bounding box center [651, 252] width 27 height 14
click at [649, 281] on link at bounding box center [651, 280] width 27 height 14
click at [657, 306] on link at bounding box center [651, 309] width 27 height 14
click at [653, 337] on link at bounding box center [651, 337] width 27 height 14
click at [646, 378] on span "Aplicar nuevos colores de sitio web" at bounding box center [646, 372] width 137 height 21
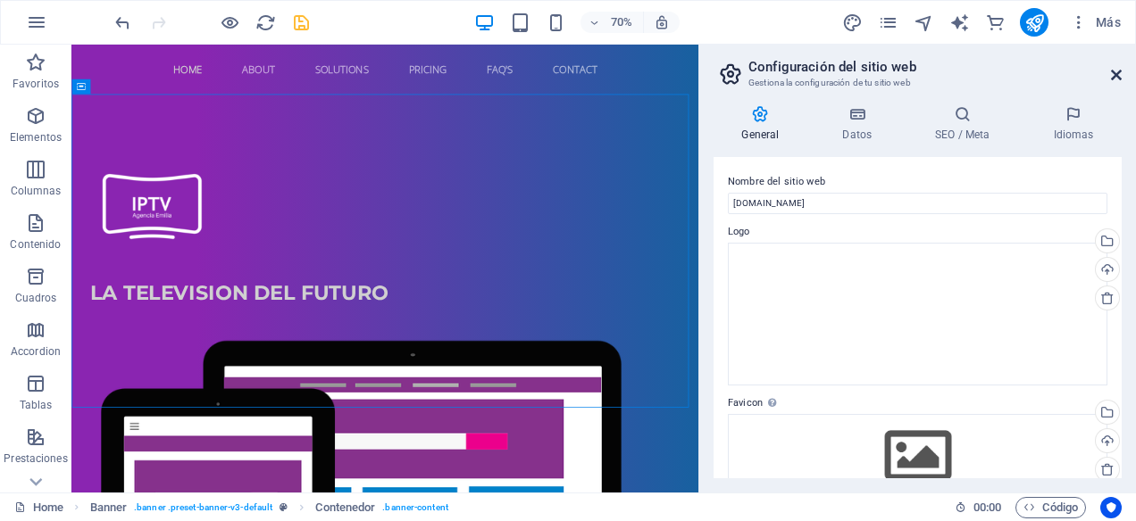
click at [1118, 79] on icon at bounding box center [1116, 75] width 11 height 14
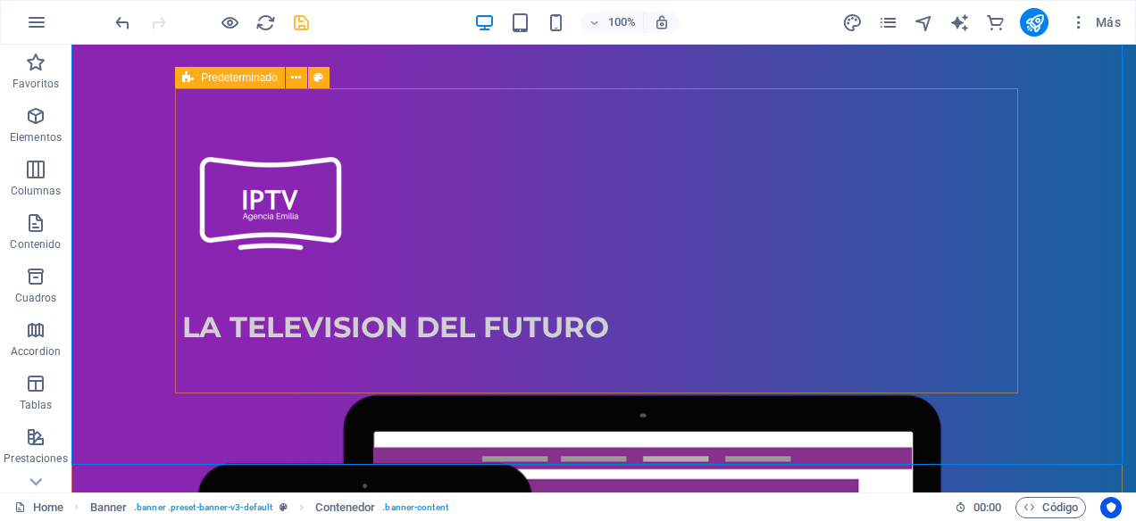
scroll to position [179, 0]
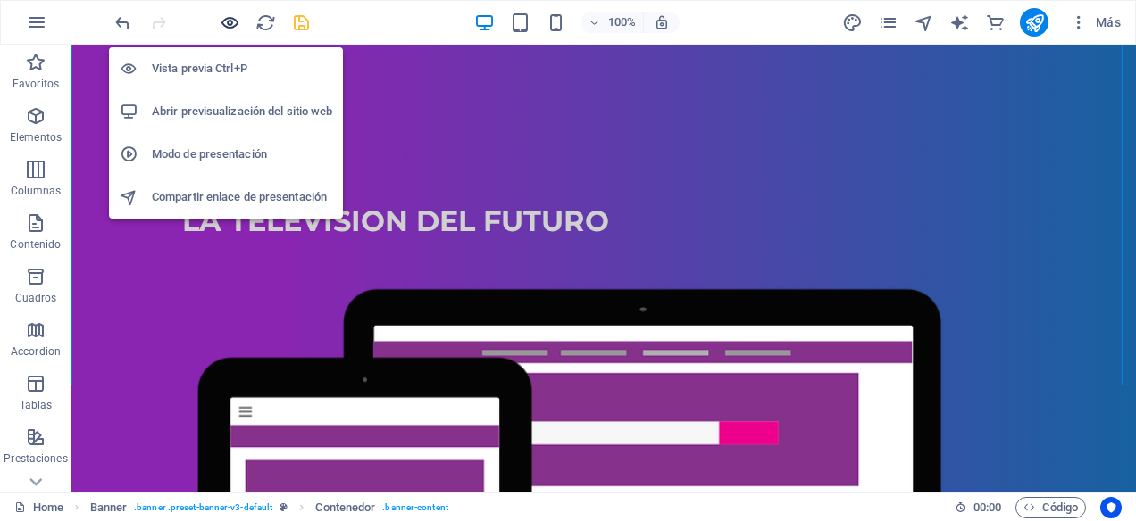
click at [224, 22] on icon "button" at bounding box center [230, 22] width 21 height 21
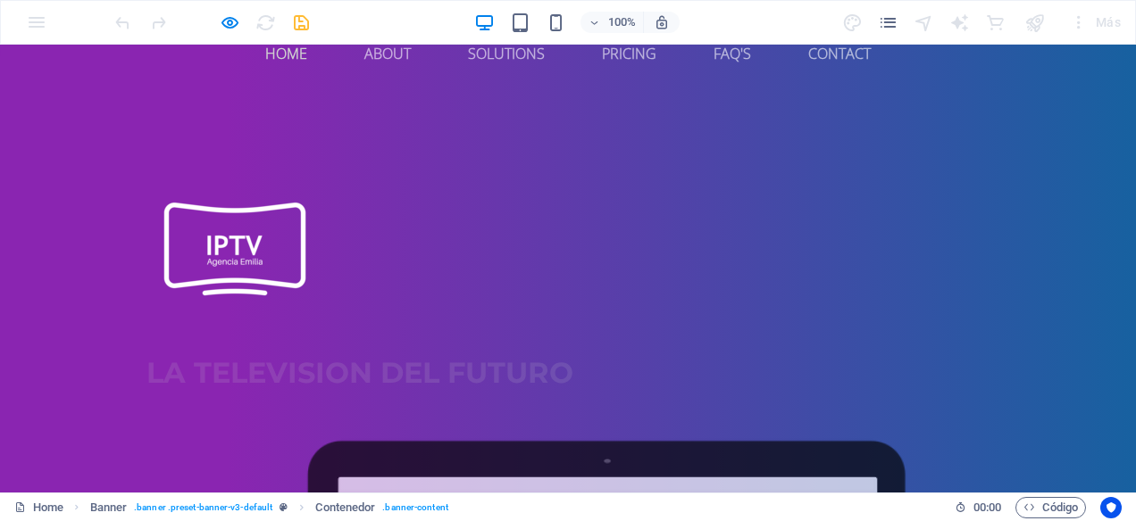
scroll to position [0, 0]
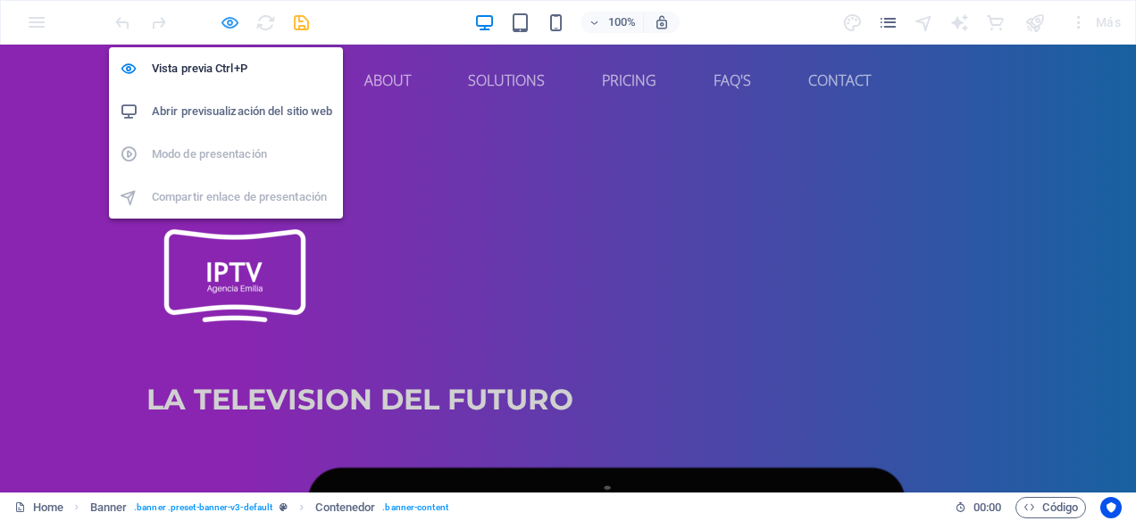
click at [234, 21] on icon "button" at bounding box center [230, 22] width 21 height 21
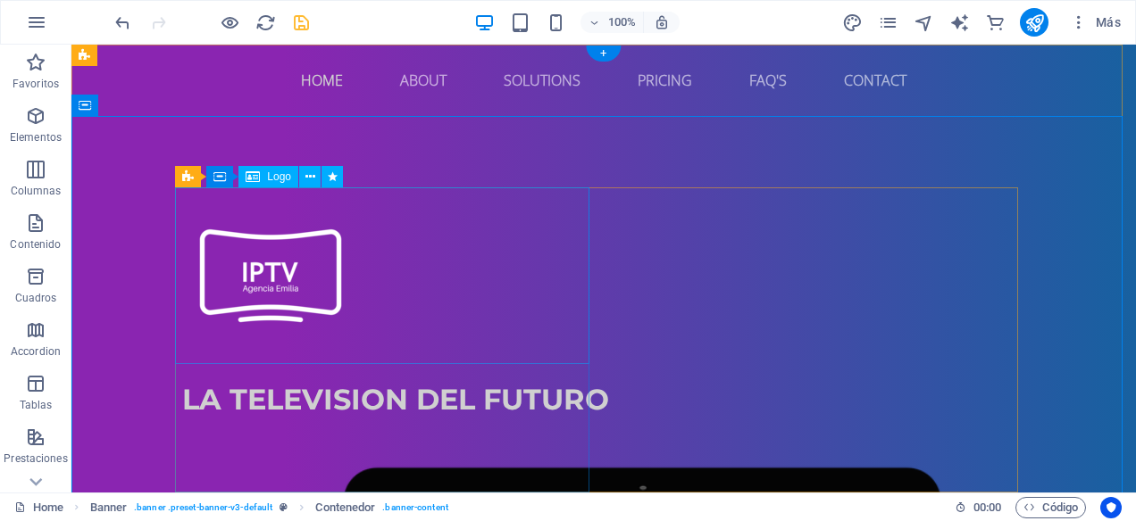
click at [300, 262] on div at bounding box center [603, 275] width 843 height 177
click at [313, 231] on div at bounding box center [603, 275] width 843 height 177
select select "px"
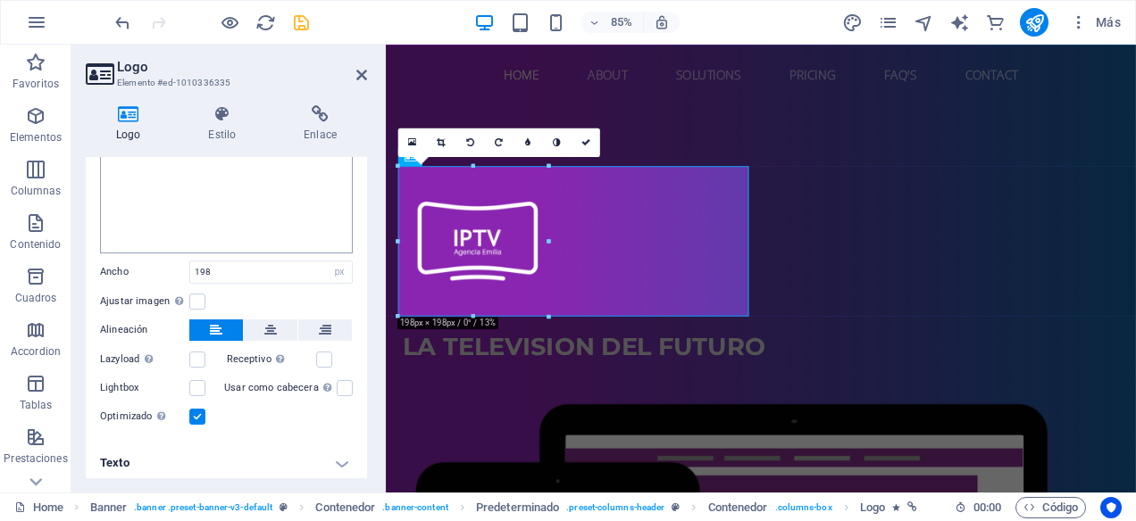
scroll to position [234, 0]
click at [277, 321] on button at bounding box center [271, 328] width 54 height 21
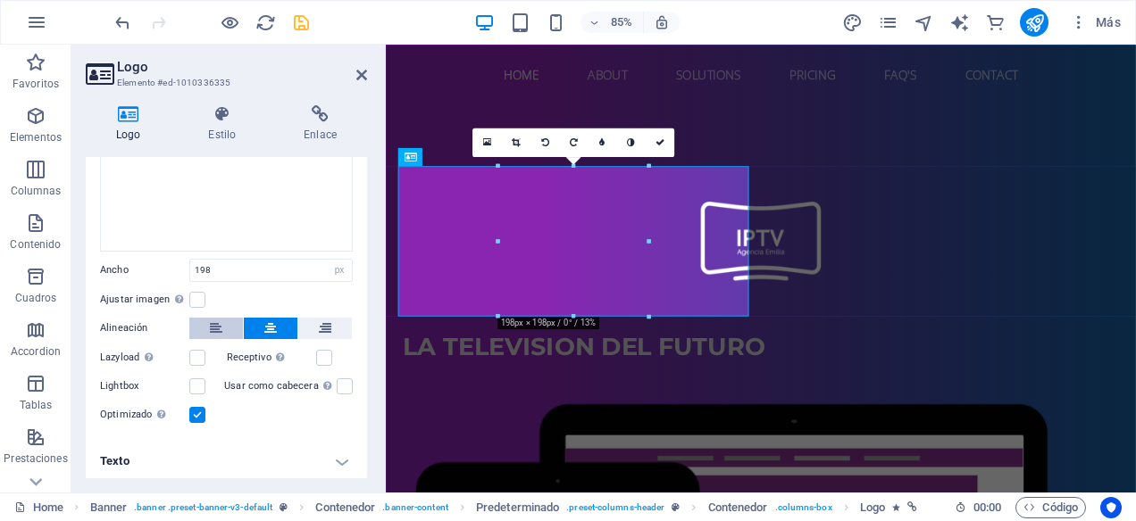
click at [214, 322] on icon at bounding box center [216, 328] width 12 height 21
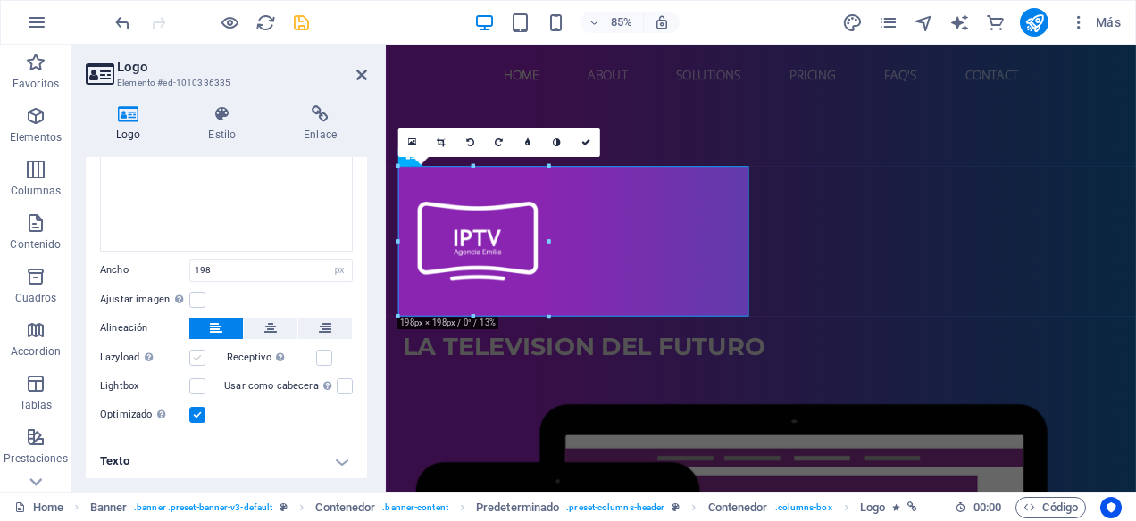
click at [200, 354] on label at bounding box center [197, 358] width 16 height 16
click at [0, 0] on input "Lazyload La carga de imágenes tras la carga de la página mejora la velocidad de…" at bounding box center [0, 0] width 0 height 0
click at [320, 351] on label at bounding box center [324, 358] width 16 height 16
click at [0, 0] on input "Receptivo Automáticamente cargar tamaños optimizados de smartphone e imagen ret…" at bounding box center [0, 0] width 0 height 0
click at [337, 385] on label at bounding box center [345, 387] width 16 height 16
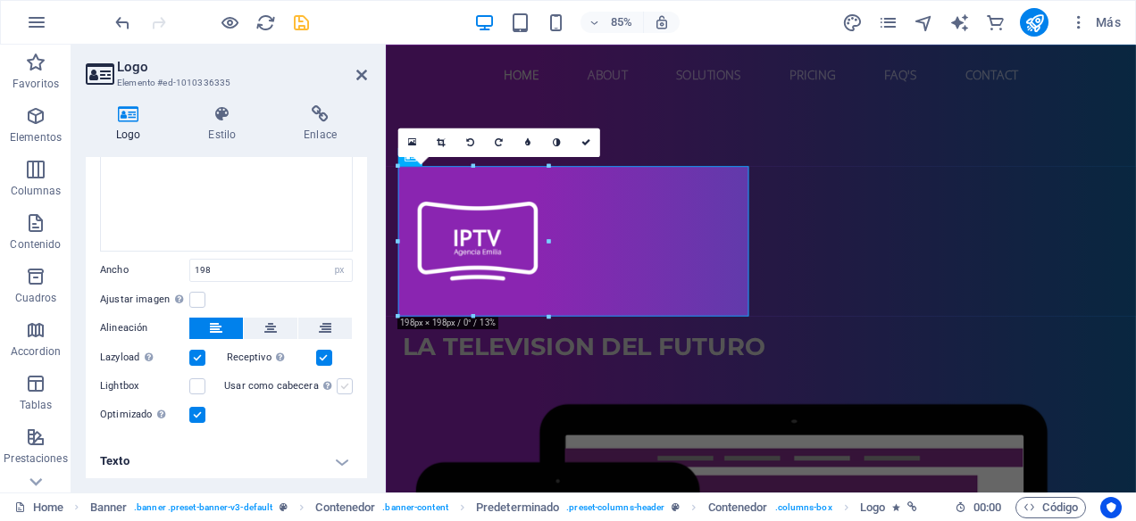
click at [0, 0] on input "Usar como cabecera La imagen se ajustará en una etiqueta de cabecera H1. Result…" at bounding box center [0, 0] width 0 height 0
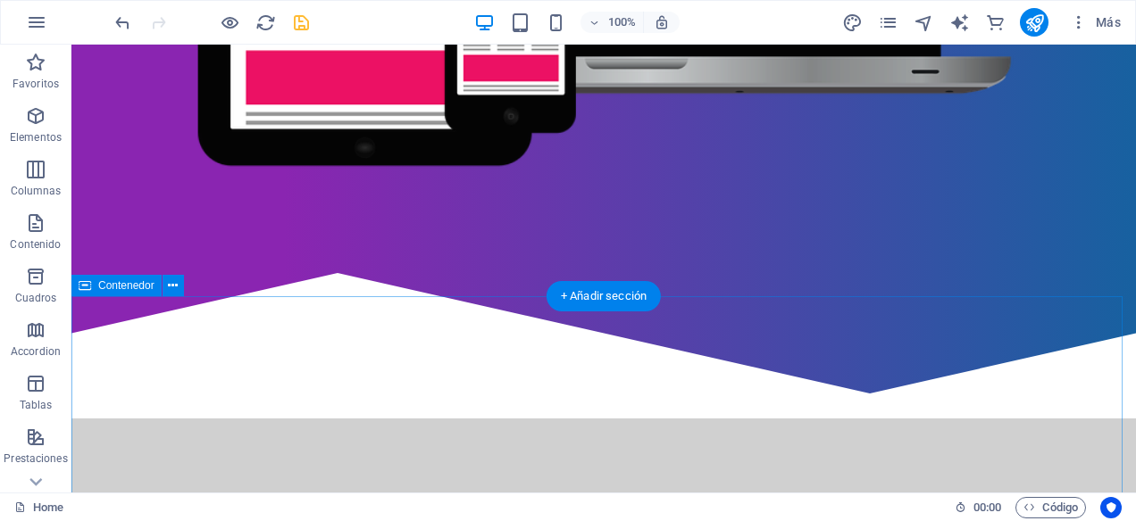
scroll to position [0, 0]
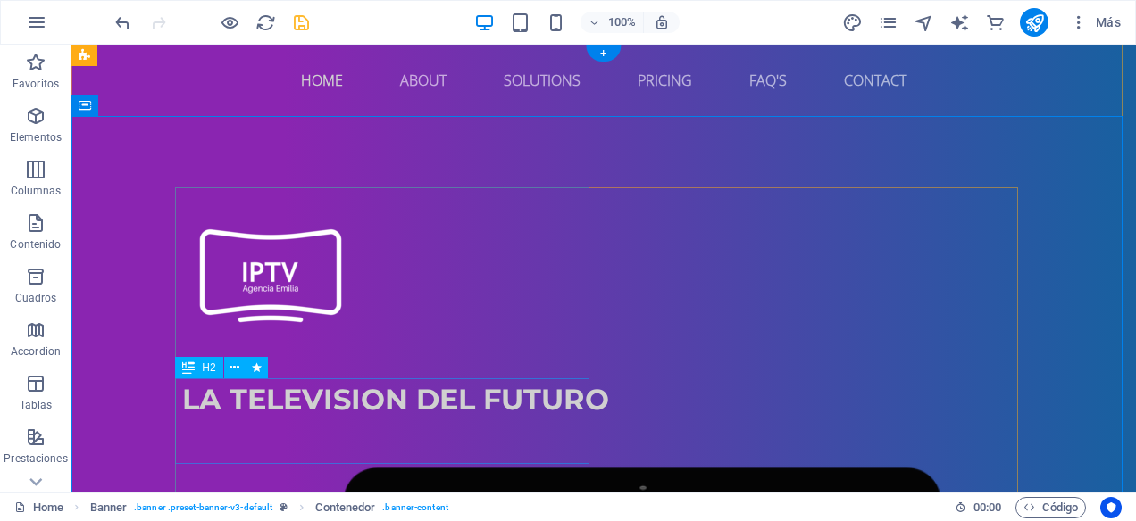
click at [363, 400] on div "la television del futuro" at bounding box center [603, 400] width 843 height 43
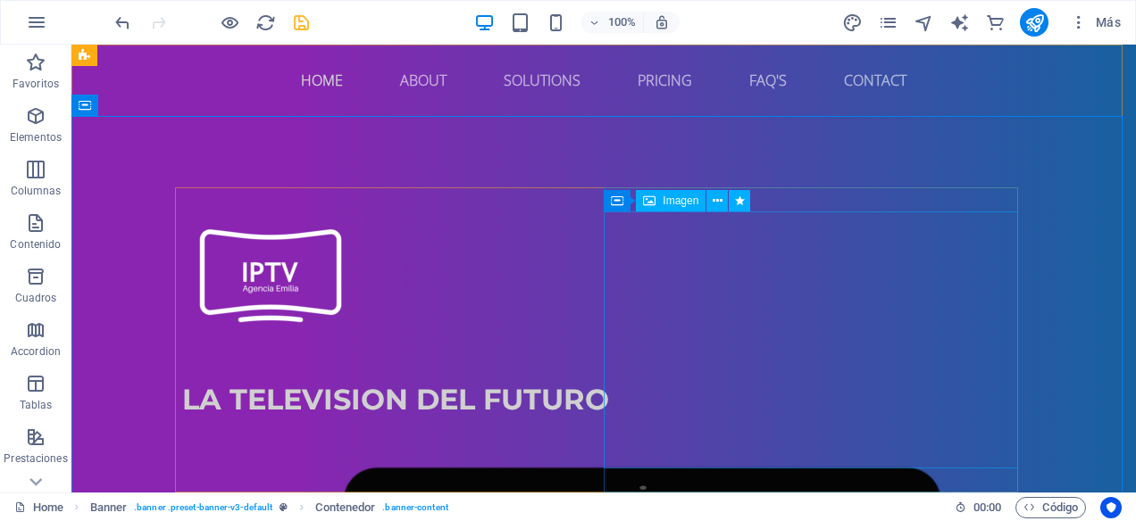
click at [679, 204] on span "Imagen" at bounding box center [680, 201] width 36 height 11
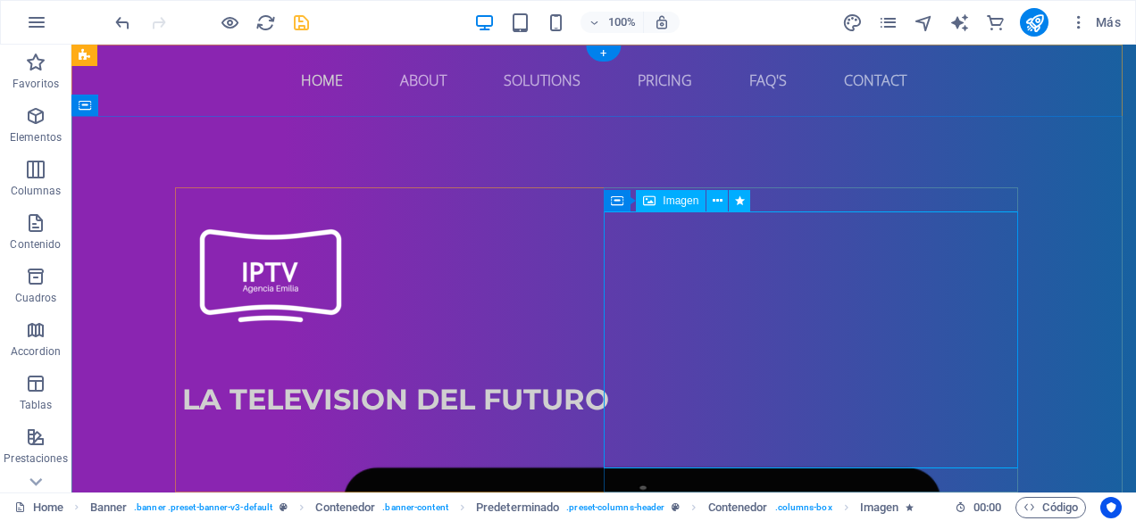
select select "%"
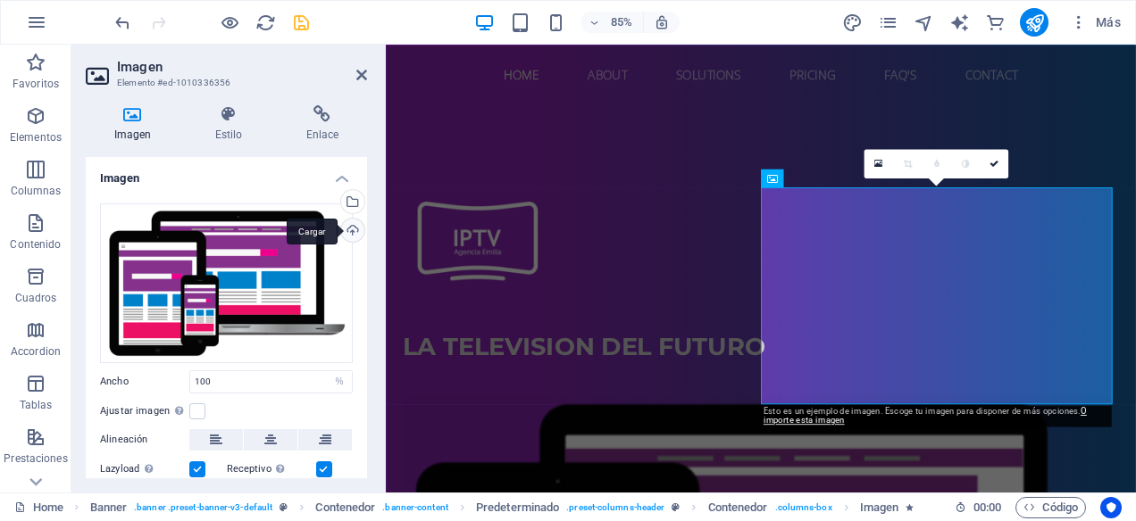
click at [345, 229] on div "Cargar" at bounding box center [350, 232] width 27 height 27
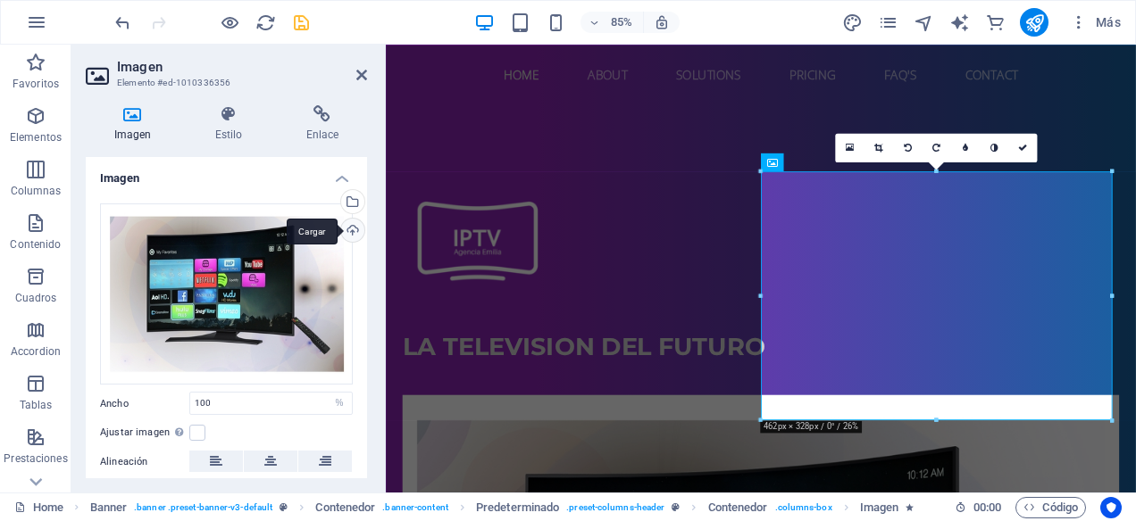
click at [355, 225] on div "Cargar" at bounding box center [350, 232] width 27 height 27
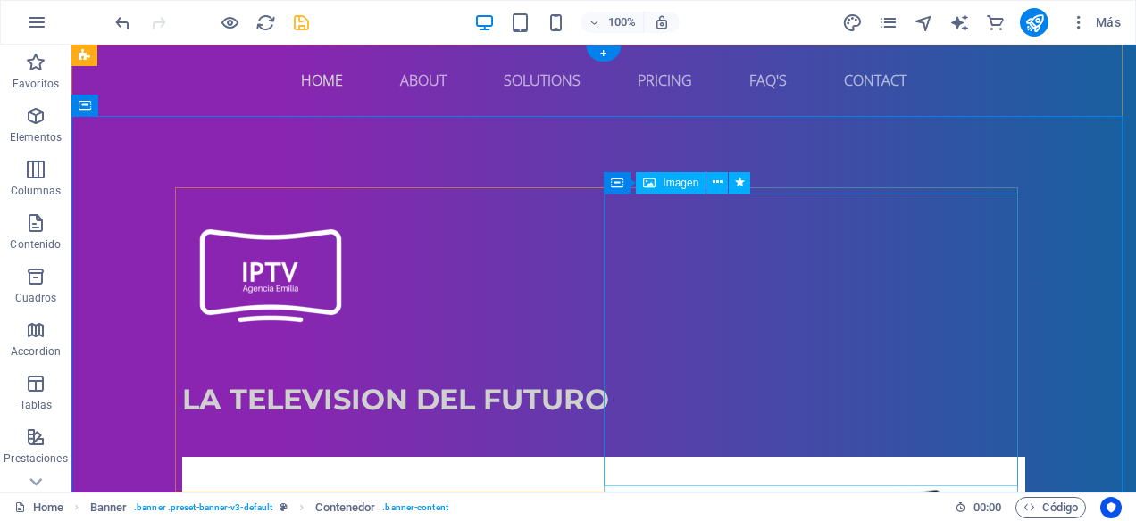
select select "%"
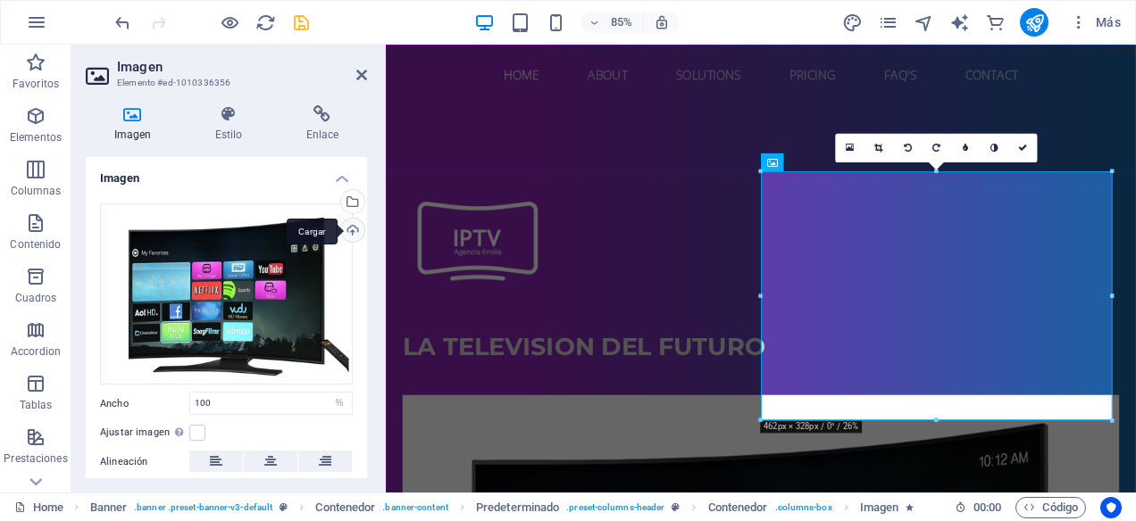
click at [347, 229] on div "Cargar" at bounding box center [350, 232] width 27 height 27
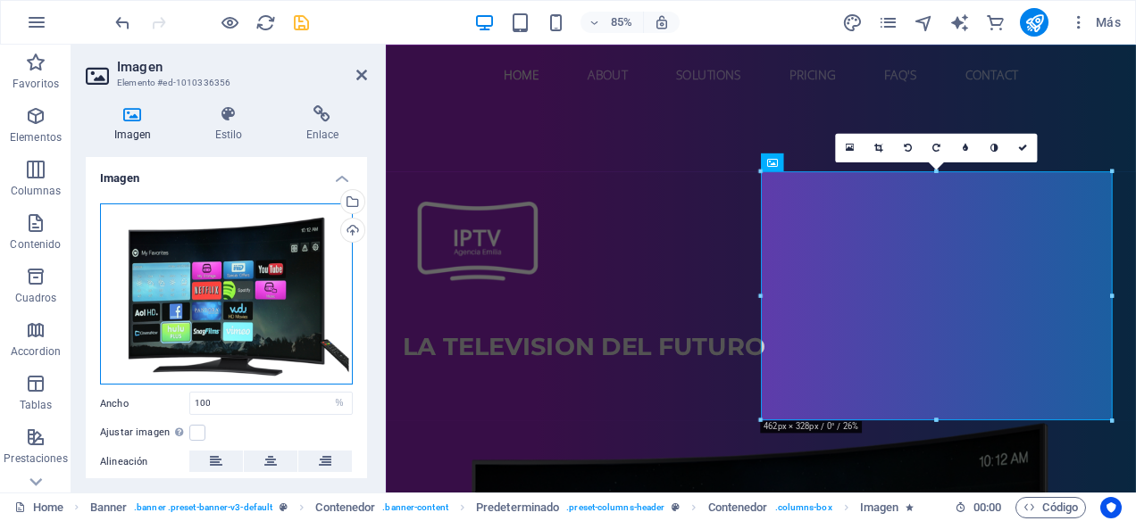
click at [314, 252] on div "Arrastra archivos aquí, haz clic para escoger archivos o selecciona archivos de…" at bounding box center [226, 295] width 253 height 182
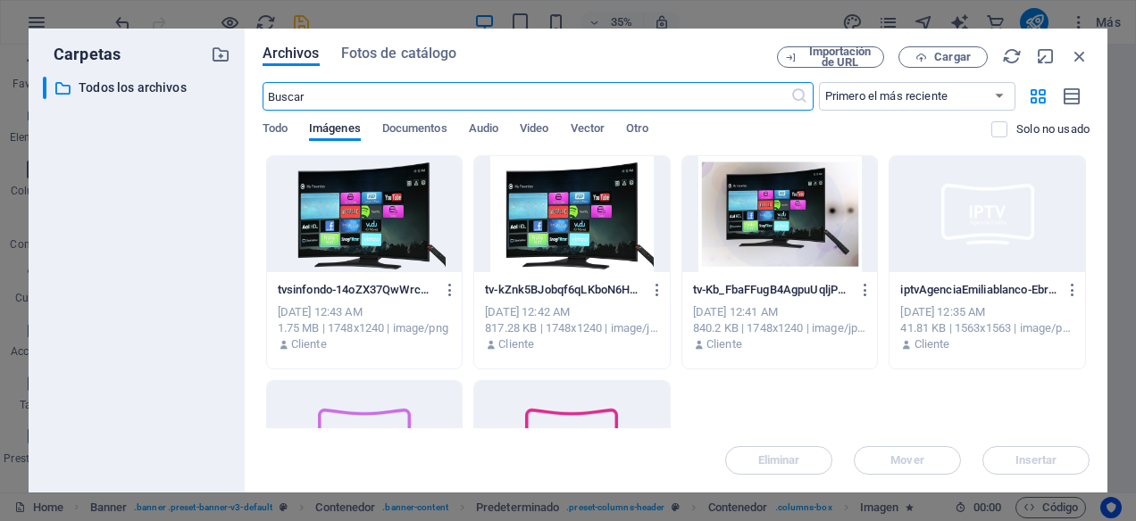
click at [404, 212] on div at bounding box center [365, 214] width 196 height 116
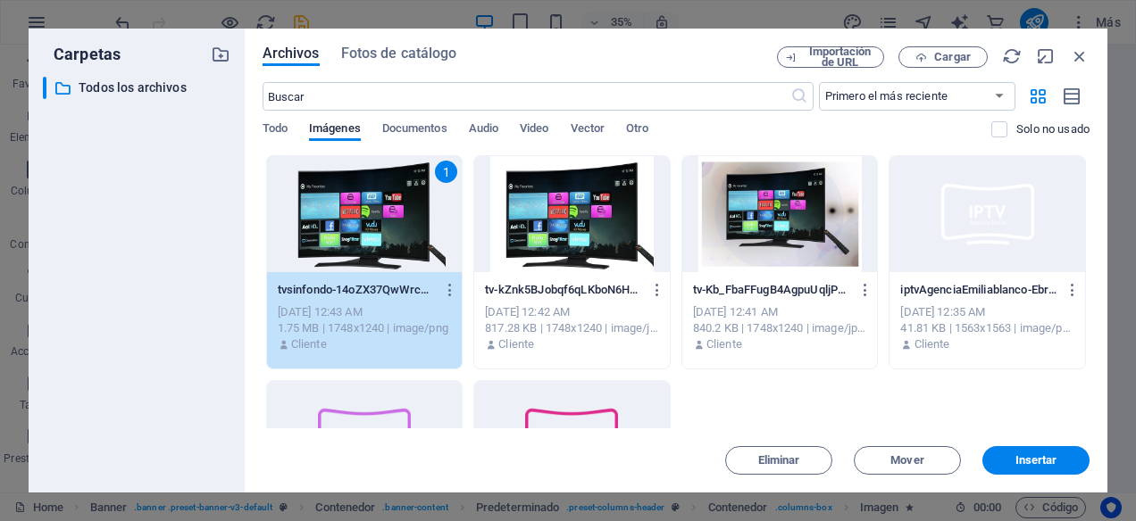
click at [404, 212] on div "1" at bounding box center [365, 214] width 196 height 116
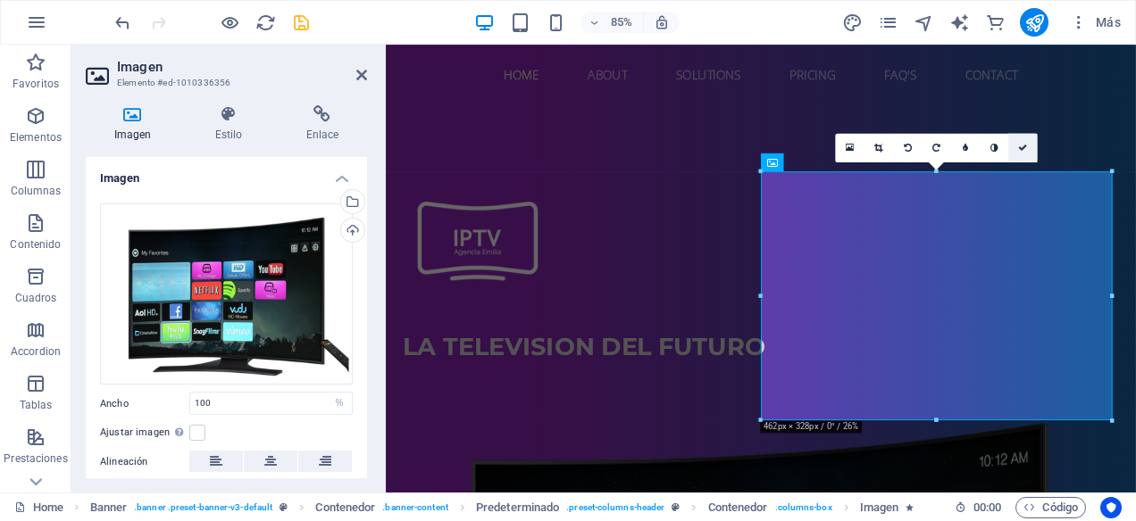
click at [1028, 142] on link at bounding box center [1022, 148] width 29 height 29
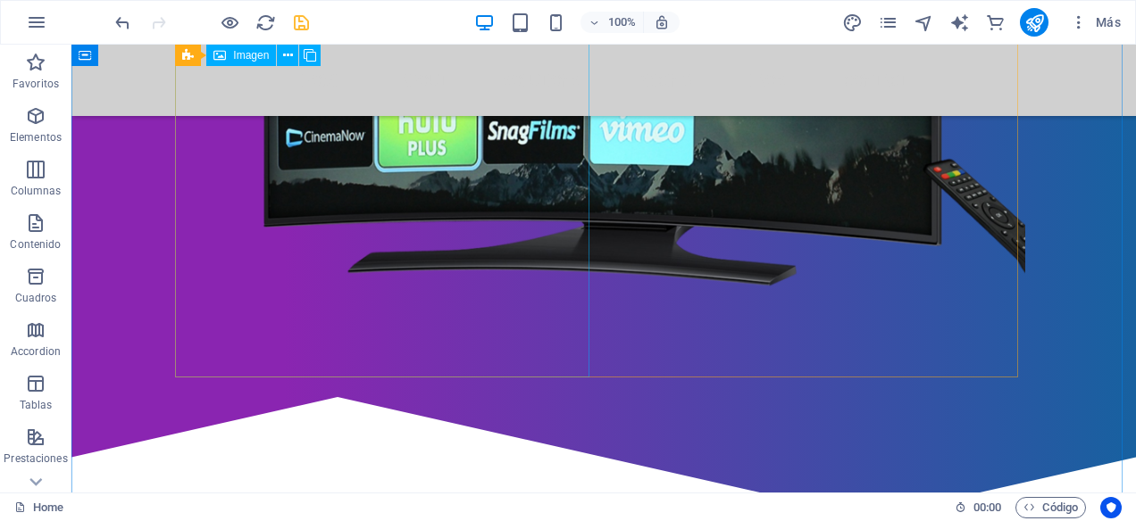
scroll to position [625, 0]
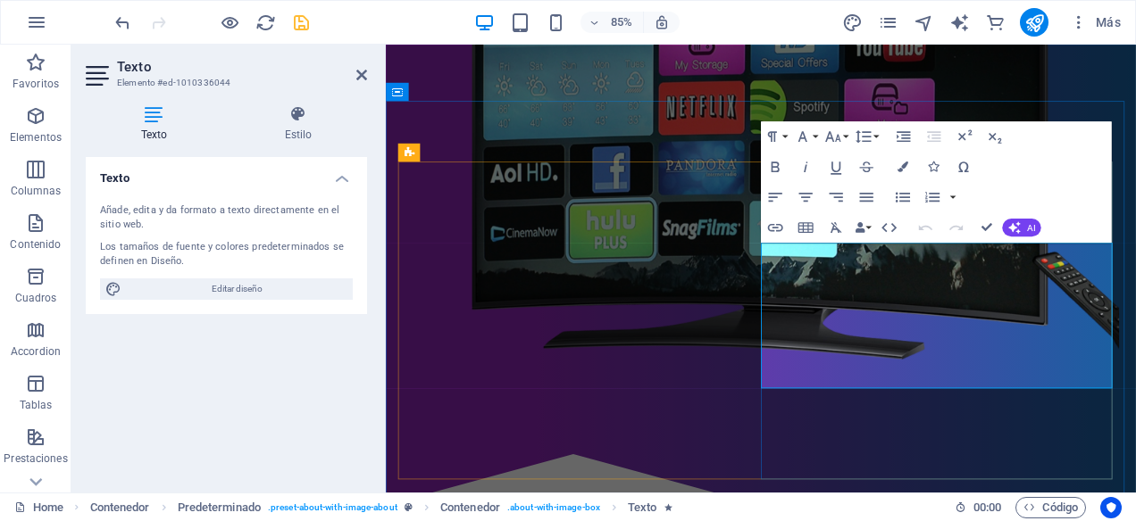
drag, startPoint x: 1234, startPoint y: 428, endPoint x: 808, endPoint y: 161, distance: 502.6
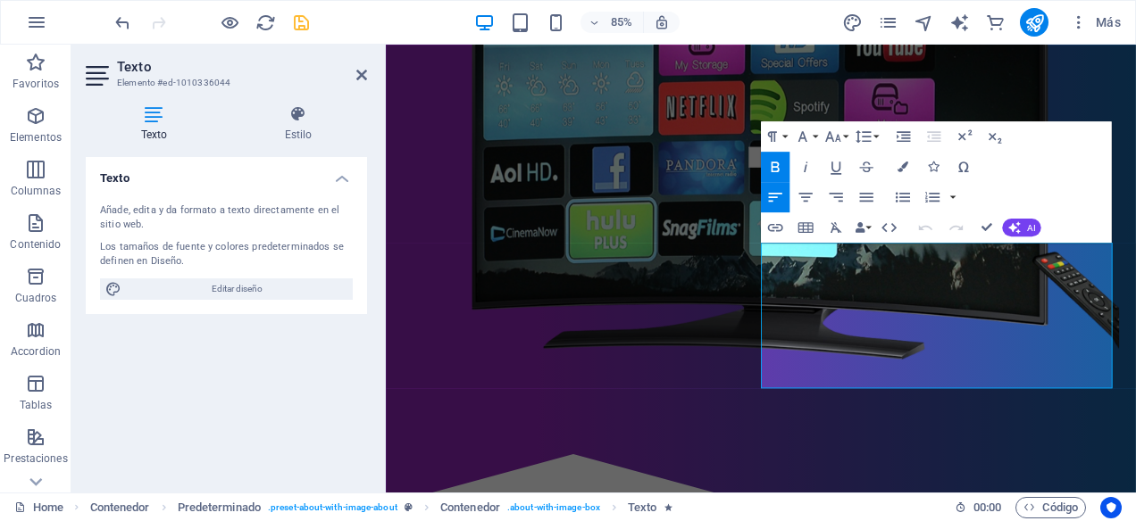
click at [771, 162] on icon "button" at bounding box center [775, 167] width 18 height 18
click at [781, 190] on icon "button" at bounding box center [775, 197] width 18 height 18
click at [1042, 171] on div "Paragraph Format Normal Heading 1 Heading 2 Heading 3 Heading 4 Heading 5 Headi…" at bounding box center [936, 181] width 351 height 121
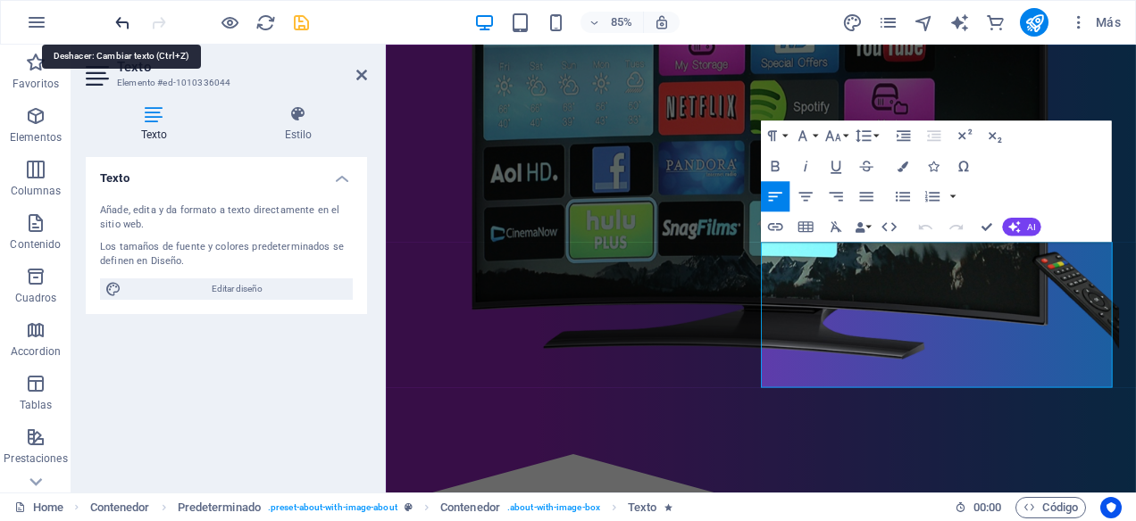
click at [121, 29] on icon "undo" at bounding box center [122, 22] width 21 height 21
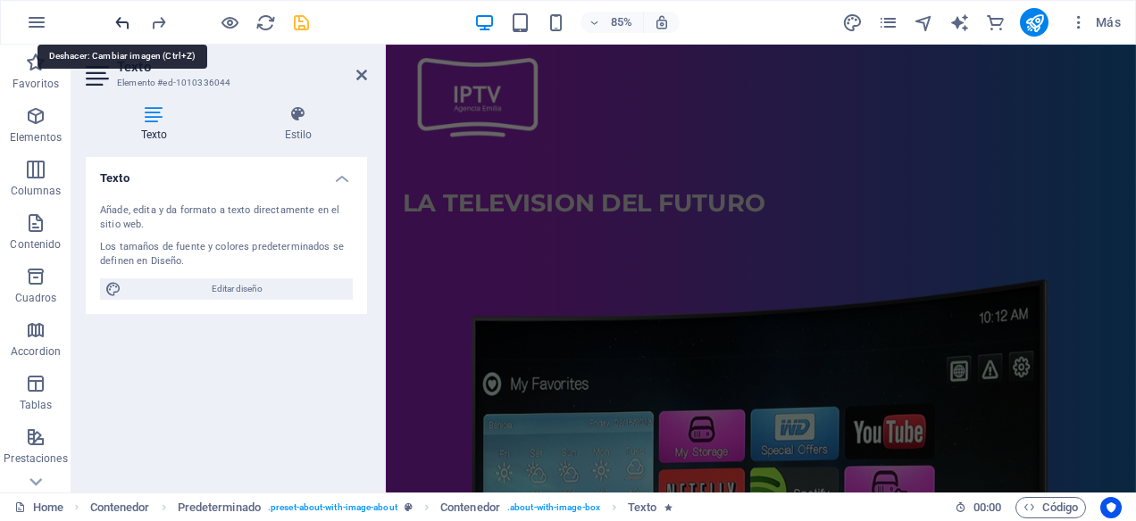
scroll to position [31, 0]
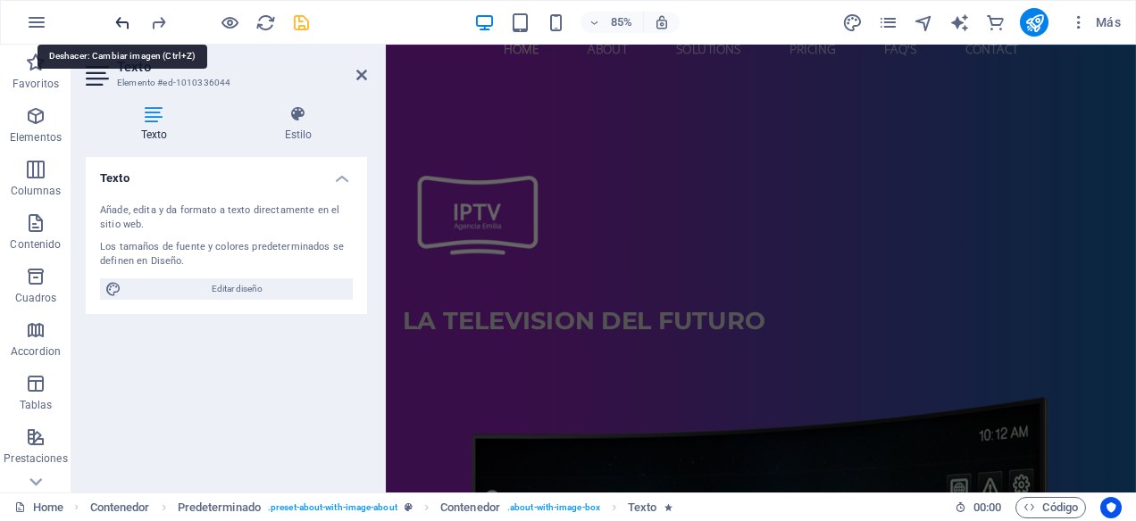
click at [121, 29] on icon "undo" at bounding box center [122, 22] width 21 height 21
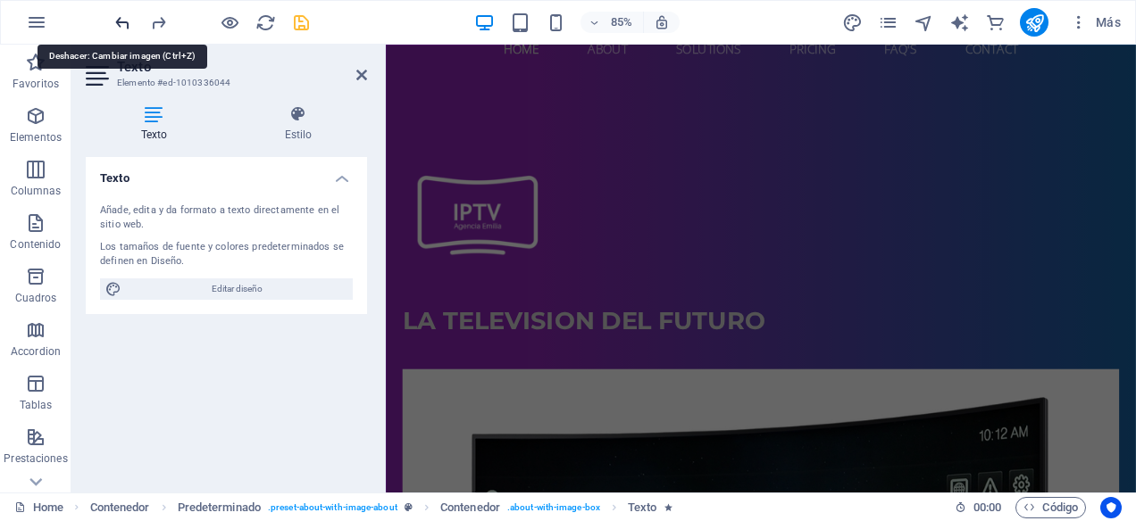
click at [121, 29] on icon "undo" at bounding box center [122, 22] width 21 height 21
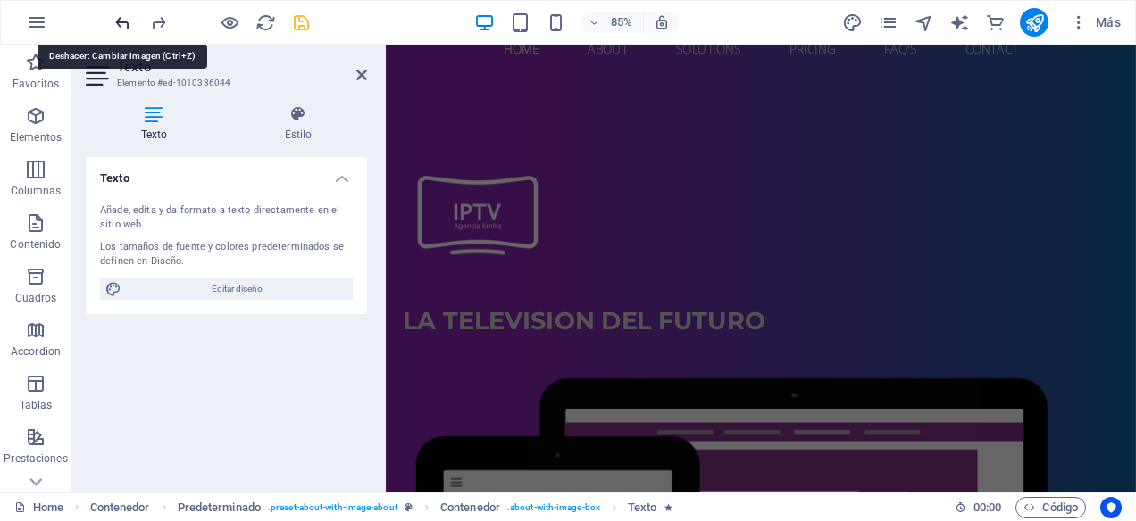
click at [121, 29] on icon "undo" at bounding box center [122, 22] width 21 height 21
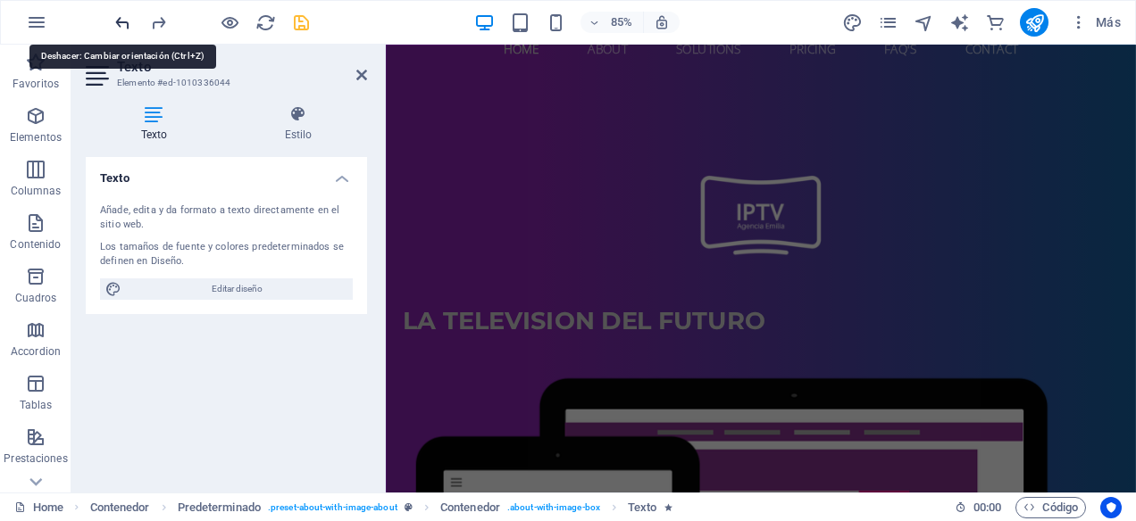
click at [121, 29] on icon "undo" at bounding box center [122, 22] width 21 height 21
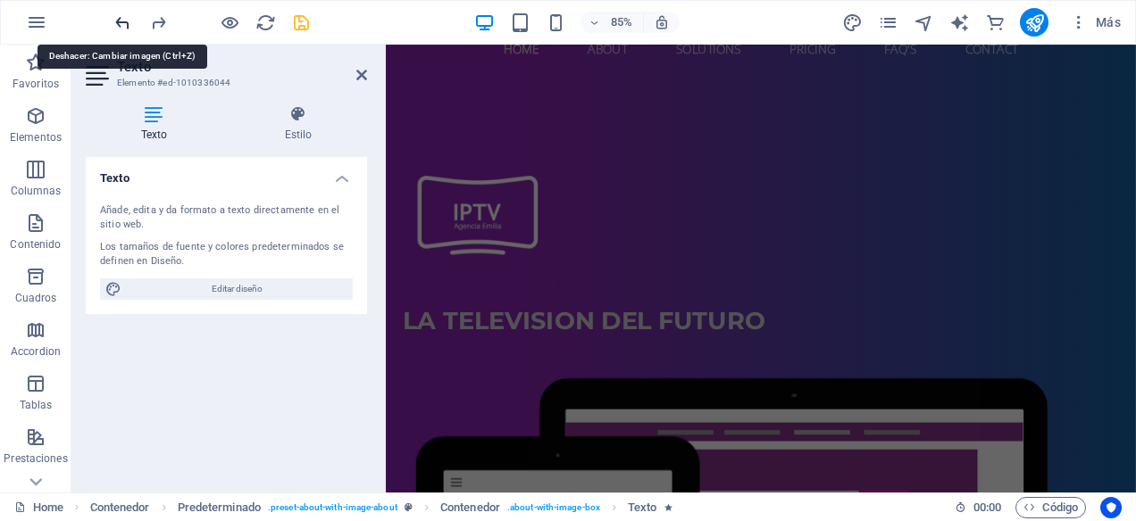
click at [121, 29] on icon "undo" at bounding box center [122, 22] width 21 height 21
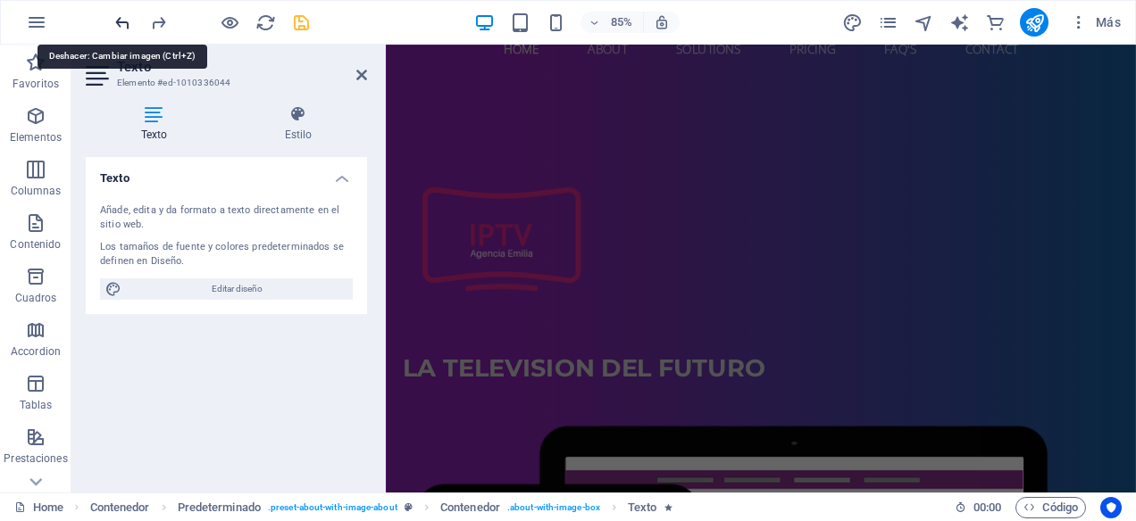
click at [121, 29] on icon "undo" at bounding box center [122, 22] width 21 height 21
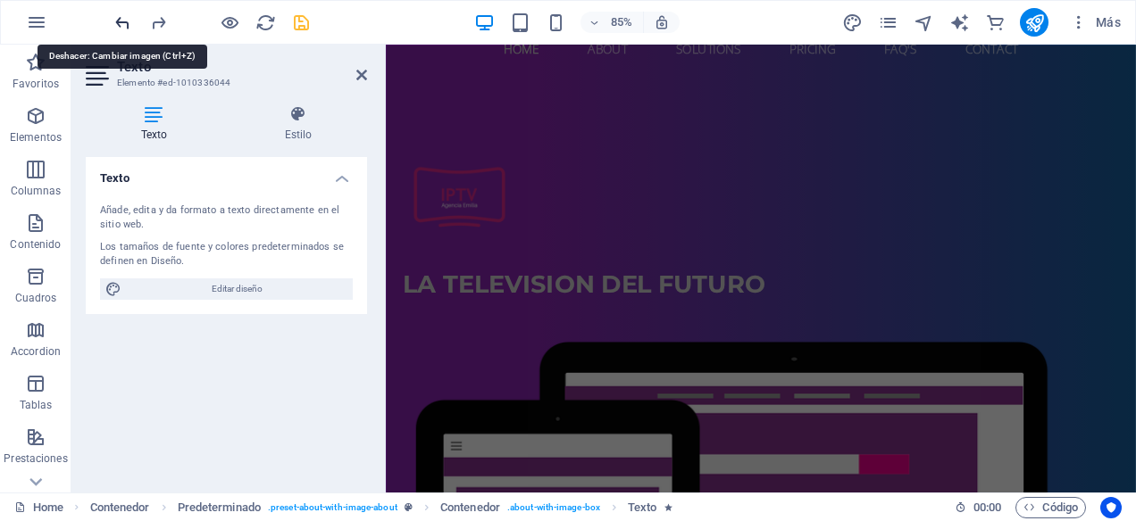
click at [121, 29] on icon "undo" at bounding box center [122, 22] width 21 height 21
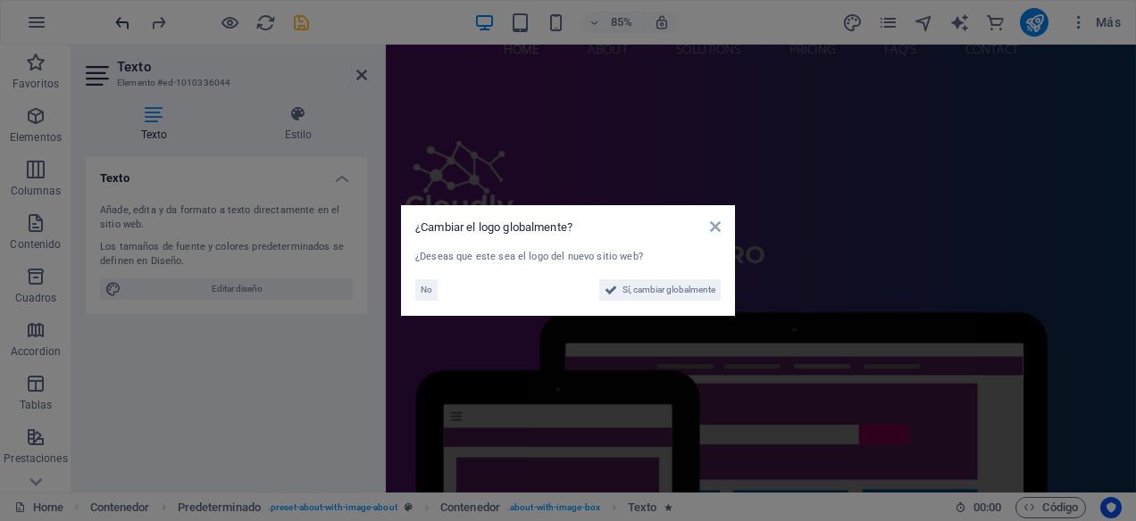
click at [121, 29] on aside "¿Cambiar el logo globalmente? ¿Deseas que este sea el logo del nuevo sitio web?…" at bounding box center [568, 260] width 1136 height 521
click at [121, 29] on icon "undo" at bounding box center [122, 22] width 21 height 21
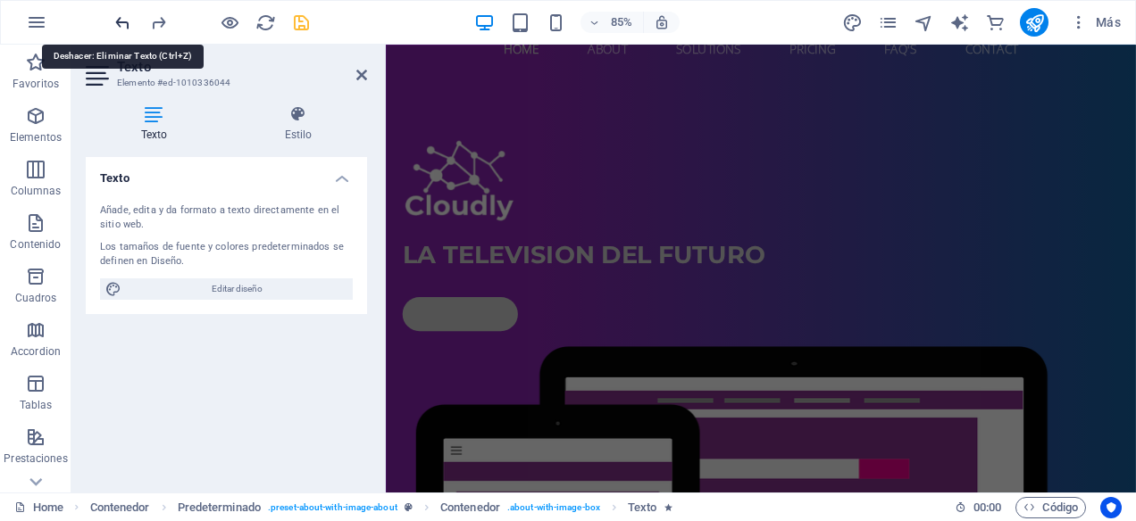
click at [121, 29] on icon "undo" at bounding box center [122, 22] width 21 height 21
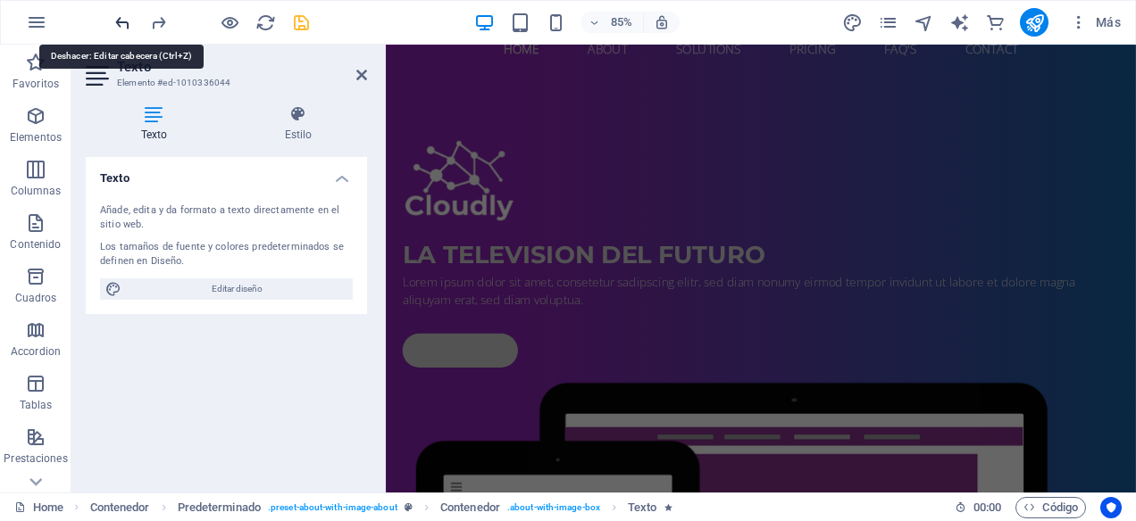
click at [121, 29] on icon "undo" at bounding box center [122, 22] width 21 height 21
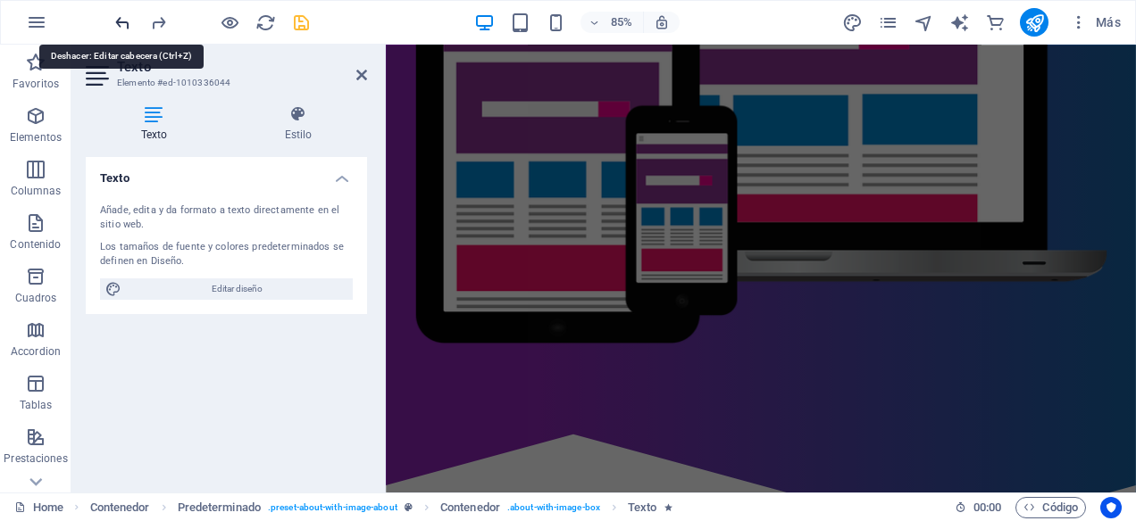
click at [121, 29] on icon "undo" at bounding box center [122, 22] width 21 height 21
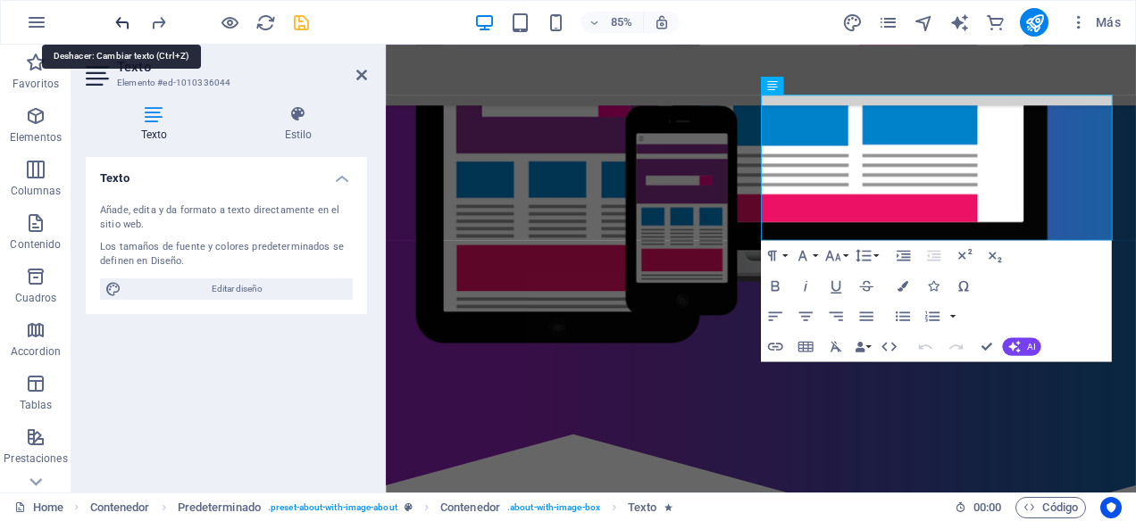
scroll to position [827, 0]
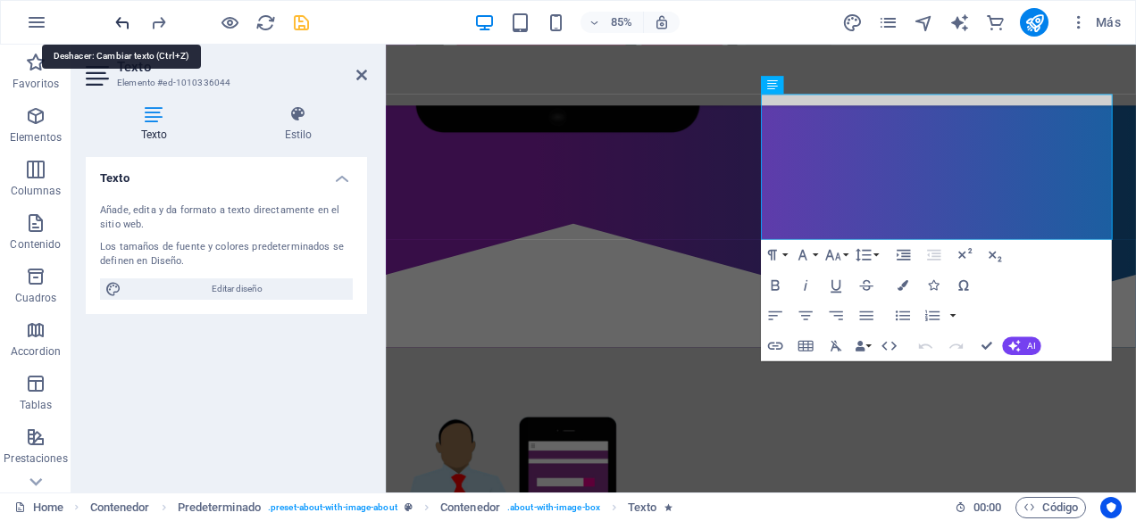
click at [121, 29] on icon "undo" at bounding box center [122, 22] width 21 height 21
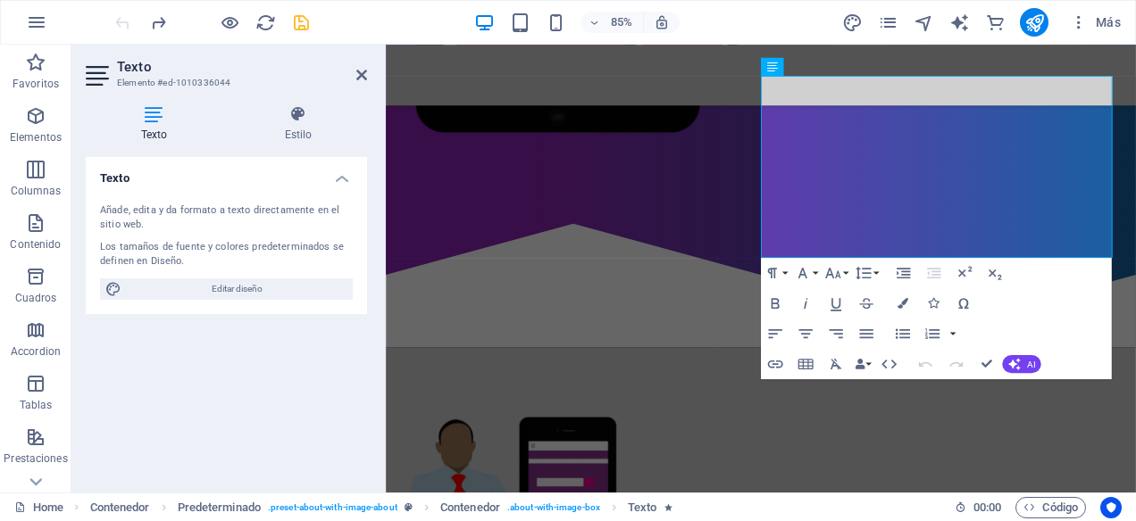
click at [121, 29] on div at bounding box center [212, 22] width 200 height 29
click at [153, 26] on icon "redo" at bounding box center [158, 22] width 21 height 21
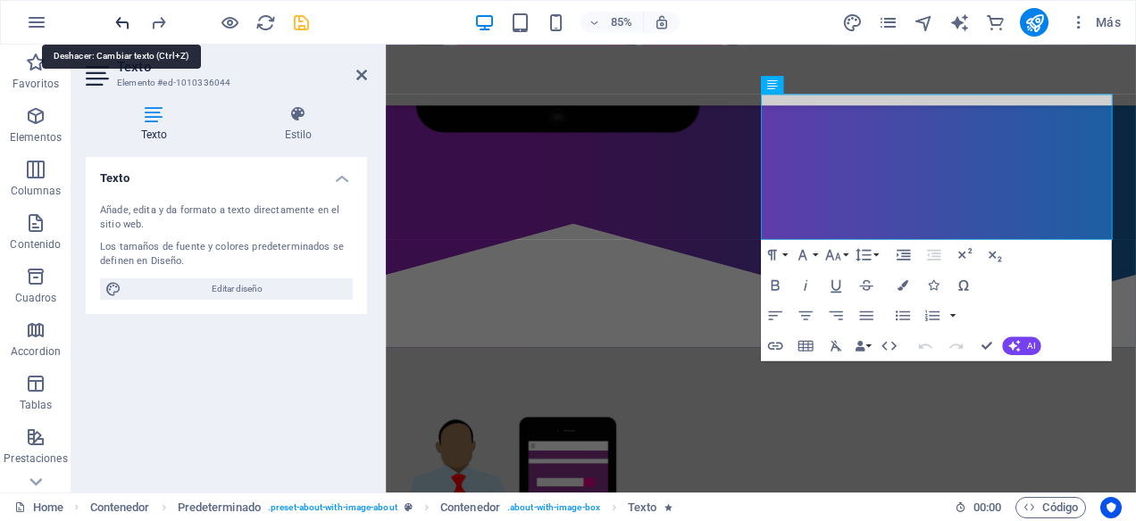
click at [121, 28] on icon "undo" at bounding box center [122, 22] width 21 height 21
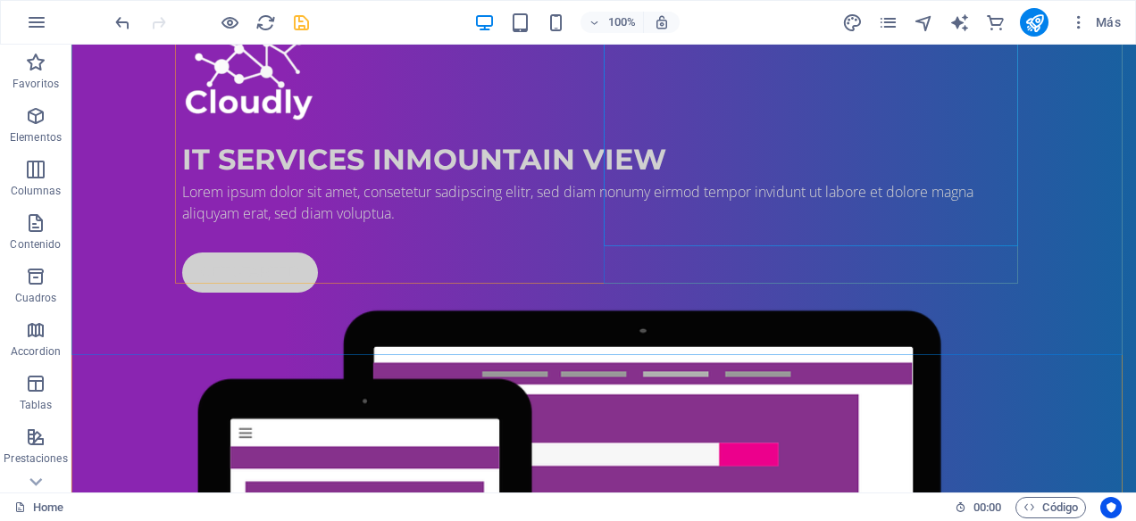
scroll to position [268, 0]
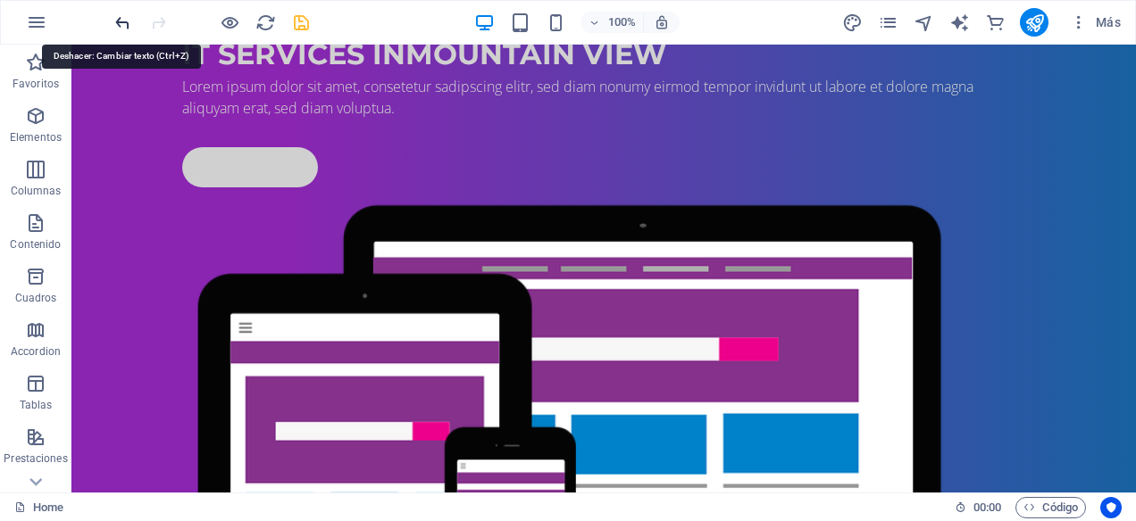
click at [124, 29] on icon "undo" at bounding box center [122, 22] width 21 height 21
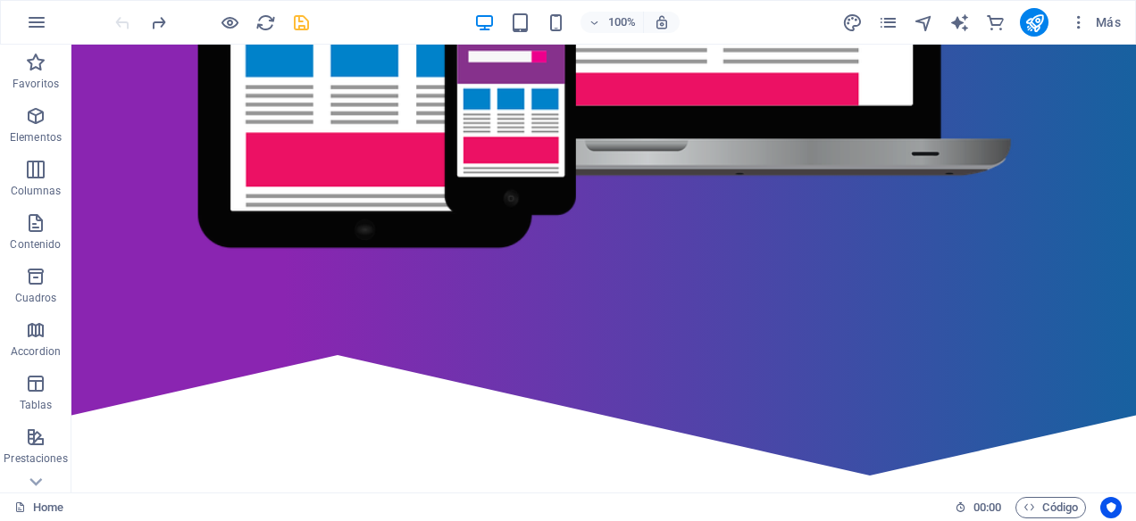
scroll to position [746, 0]
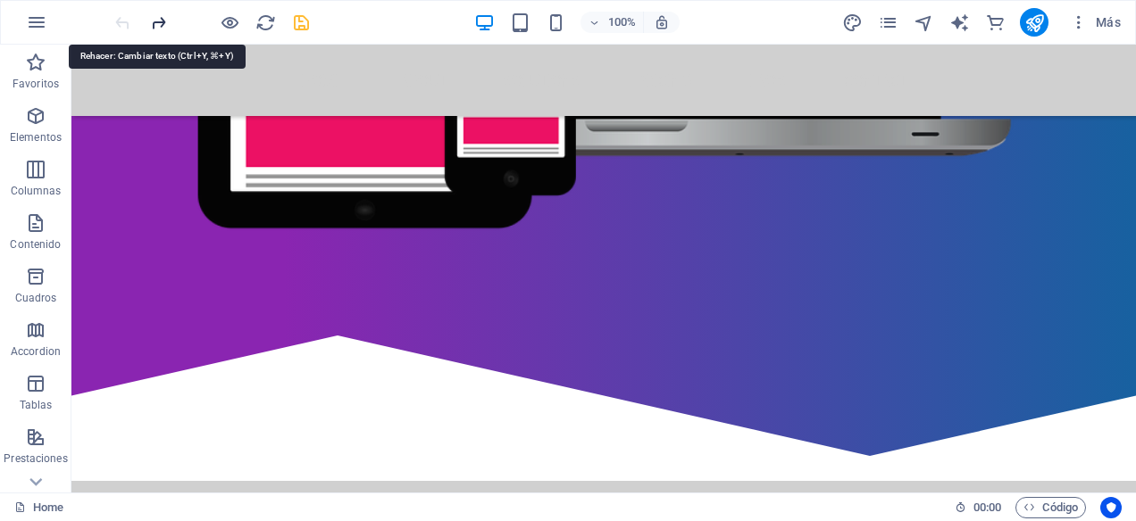
click at [159, 24] on icon "redo" at bounding box center [158, 22] width 21 height 21
click at [159, 24] on div at bounding box center [212, 22] width 200 height 29
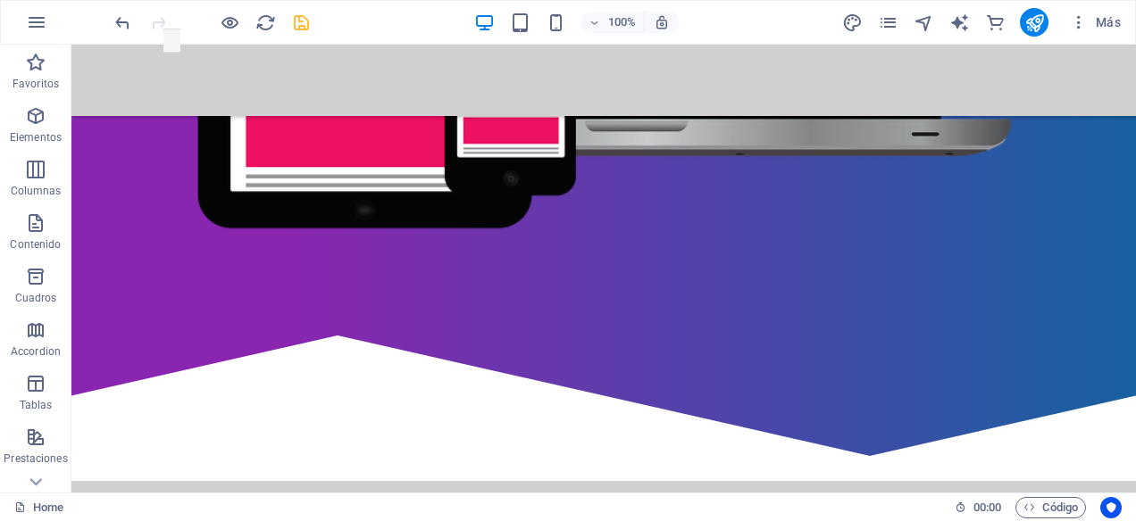
click at [159, 24] on div at bounding box center [212, 22] width 200 height 29
click at [121, 24] on icon "undo" at bounding box center [122, 22] width 21 height 21
click at [121, 24] on div at bounding box center [212, 22] width 200 height 29
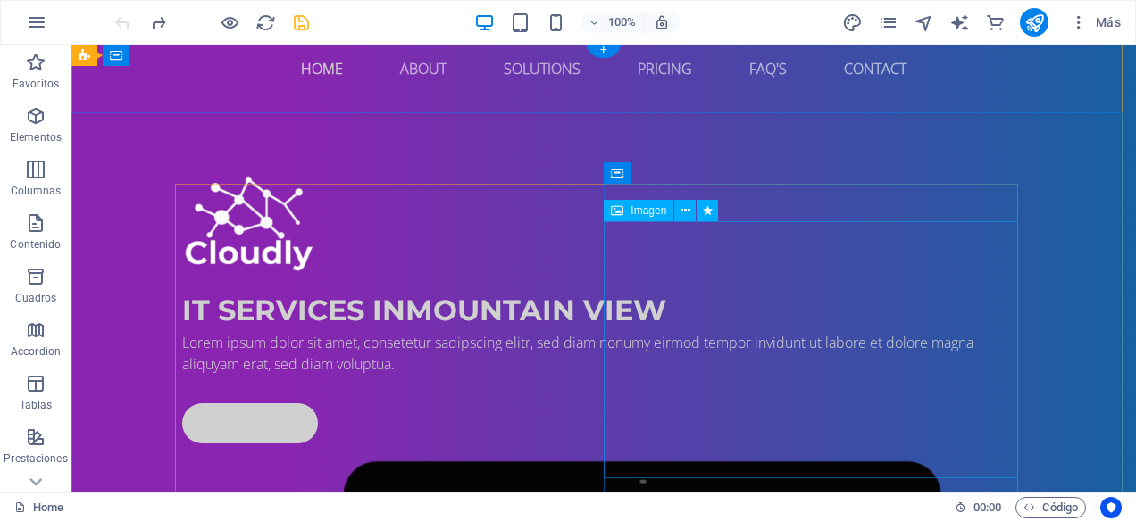
scroll to position [0, 0]
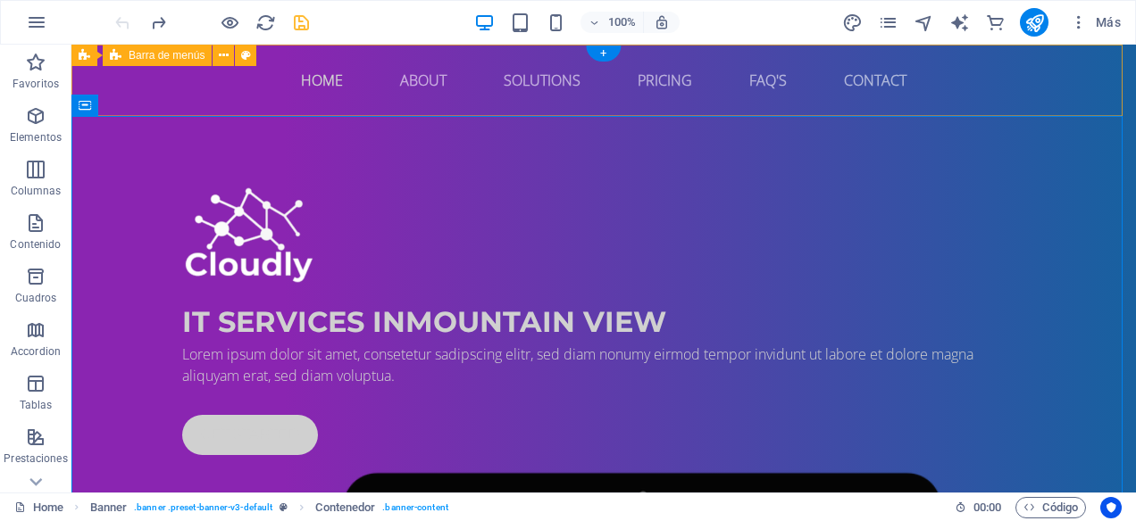
click at [1016, 112] on div "Home About Solutions Pricing FAQ's Contact Menu" at bounding box center [603, 80] width 1064 height 71
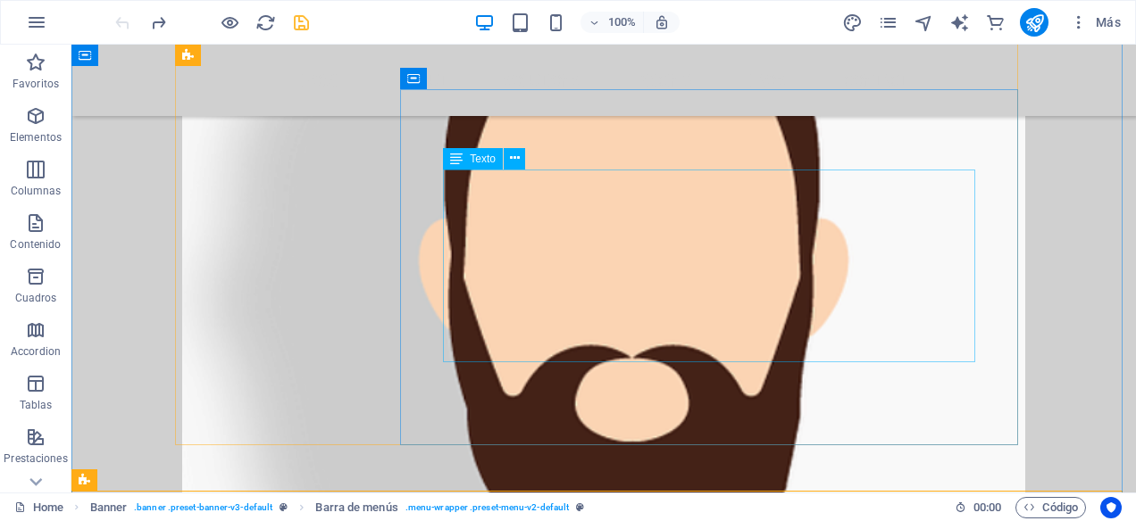
scroll to position [3057, 0]
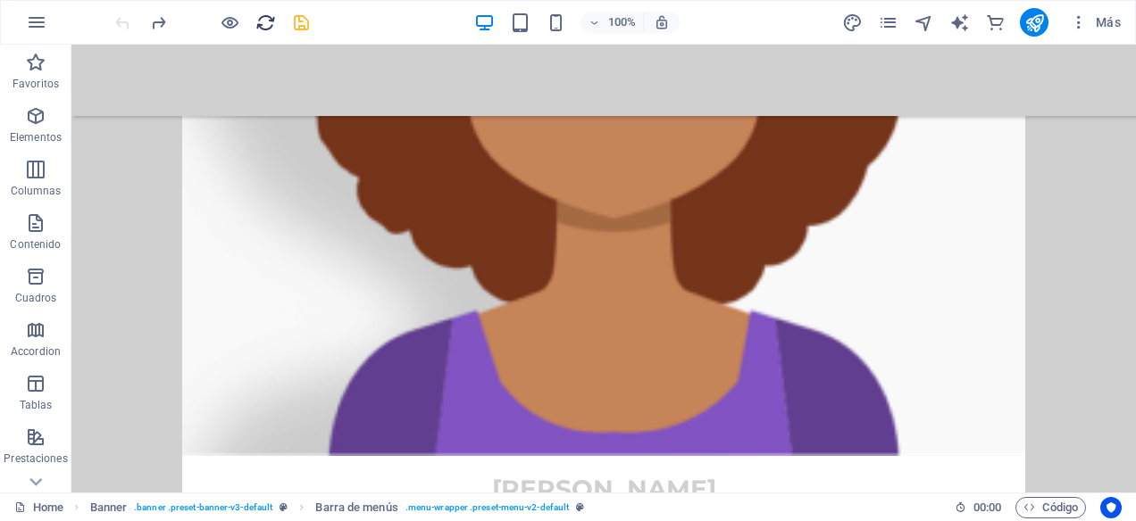
click at [261, 24] on icon "reload" at bounding box center [265, 22] width 21 height 21
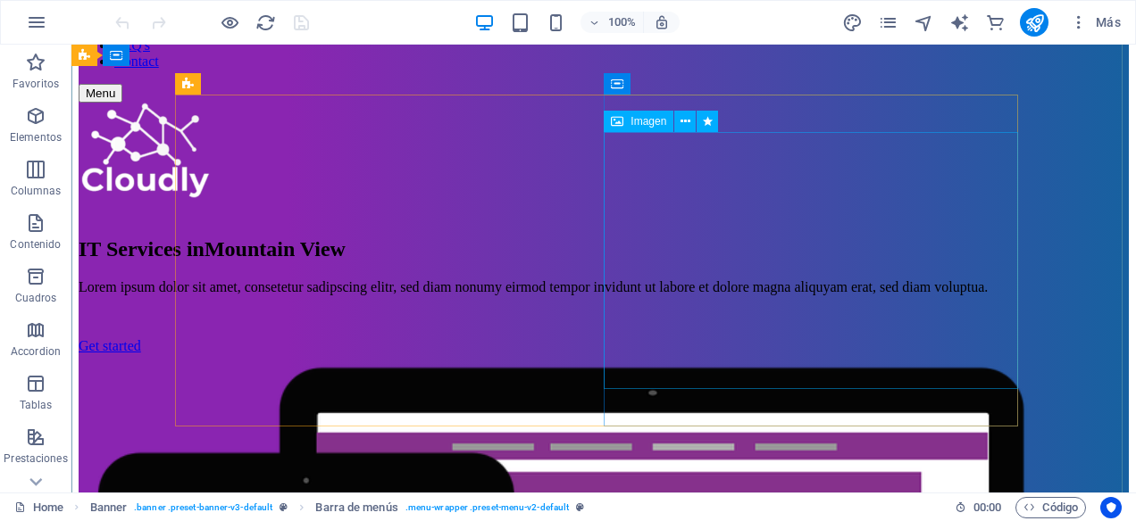
scroll to position [89, 0]
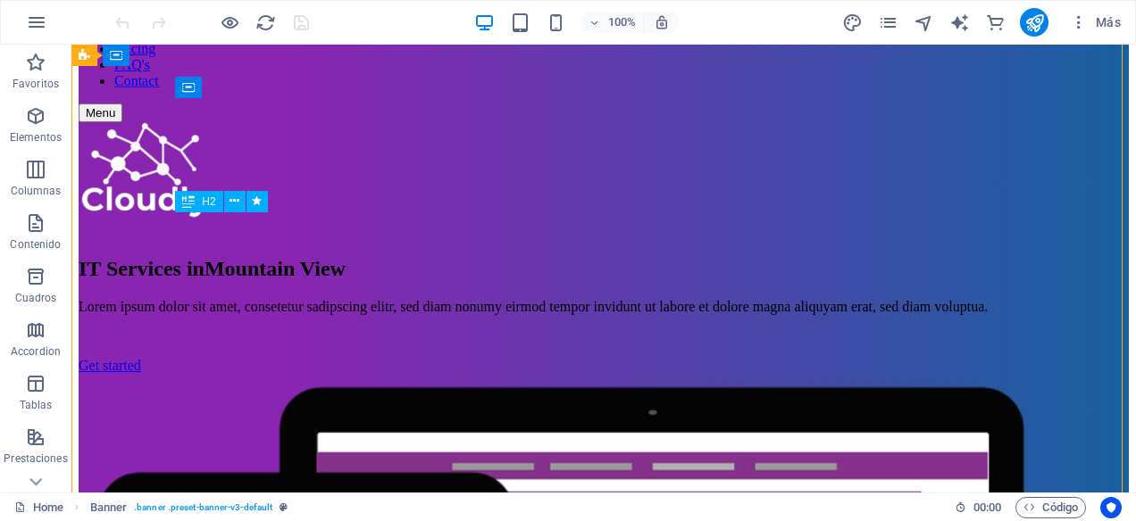
drag, startPoint x: 320, startPoint y: 279, endPoint x: 187, endPoint y: 233, distance: 140.9
click at [187, 257] on div "IT Services in Mountain View" at bounding box center [604, 269] width 1050 height 24
click at [211, 257] on div "IT Services in Mountain View" at bounding box center [604, 269] width 1050 height 24
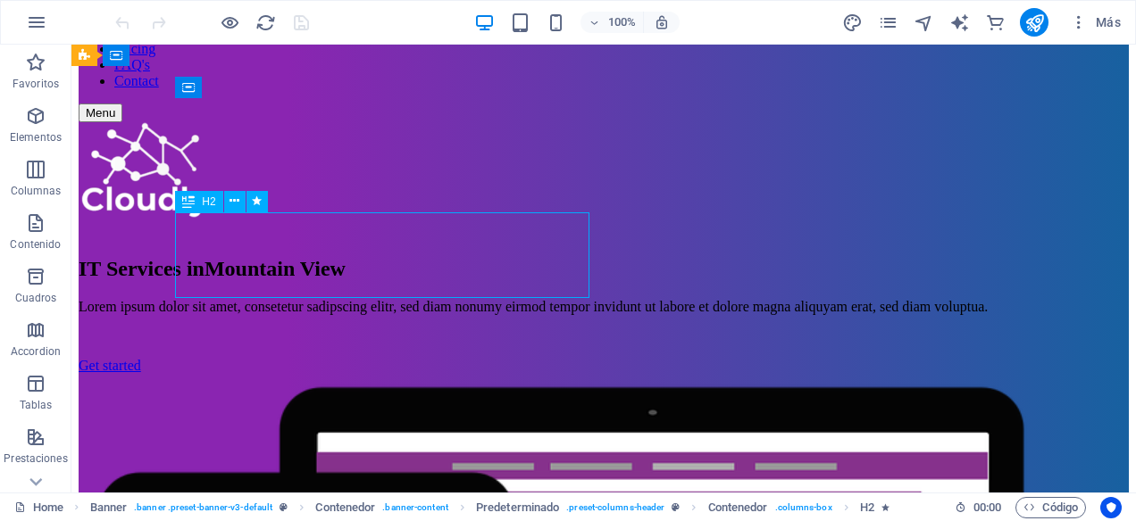
drag, startPoint x: 254, startPoint y: 275, endPoint x: 189, endPoint y: 264, distance: 65.2
click at [189, 264] on div "IT Services in Mountain View" at bounding box center [604, 269] width 1050 height 24
click at [254, 269] on div "IT Services in Mountain View" at bounding box center [604, 269] width 1050 height 24
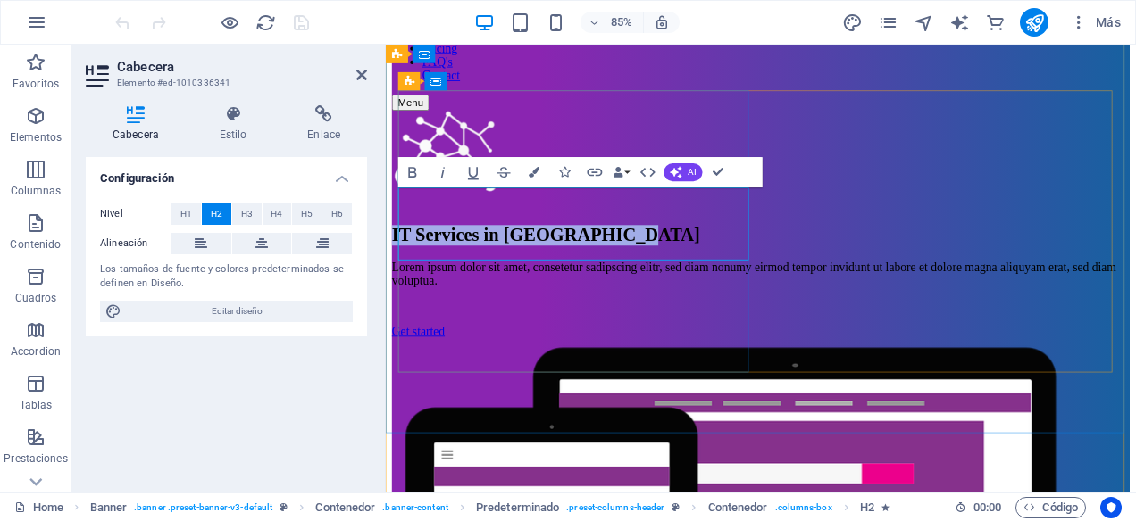
drag, startPoint x: 527, startPoint y: 276, endPoint x: 404, endPoint y: 229, distance: 131.1
click at [404, 257] on h2 "IT Services in Mountain View" at bounding box center [827, 269] width 868 height 24
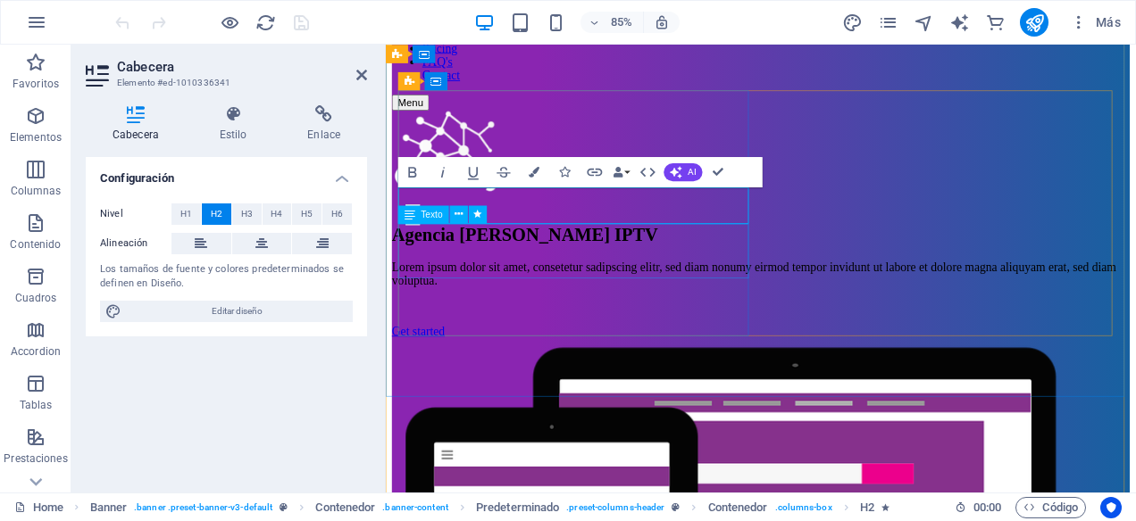
click at [892, 299] on div "Lorem ipsum dolor sit amet, consetetur sadipscing elitr, sed diam nonumy eirmod…" at bounding box center [827, 315] width 868 height 32
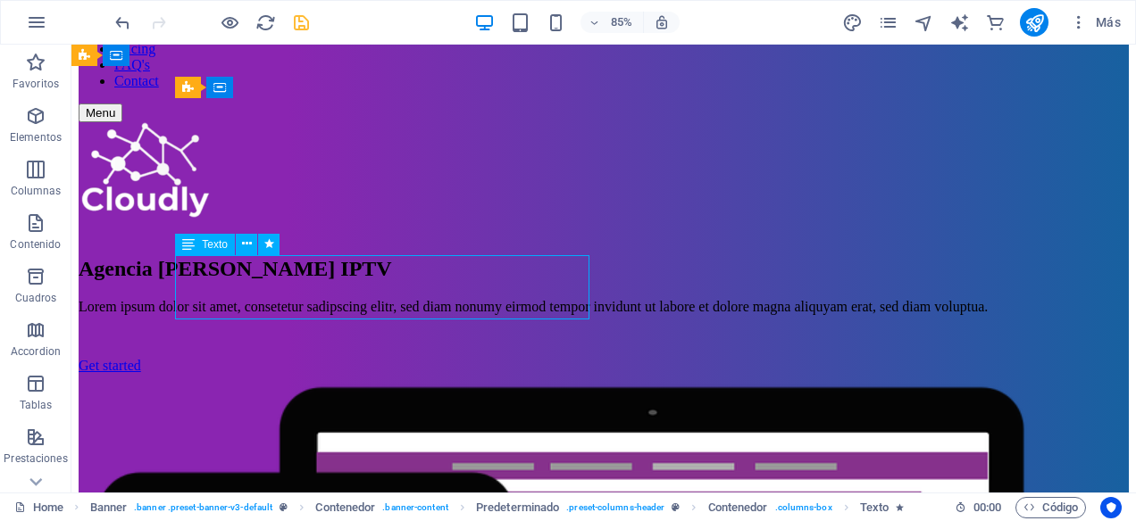
click at [578, 299] on div "Lorem ipsum dolor sit amet, consetetur sadipscing elitr, sed diam nonumy eirmod…" at bounding box center [604, 307] width 1050 height 16
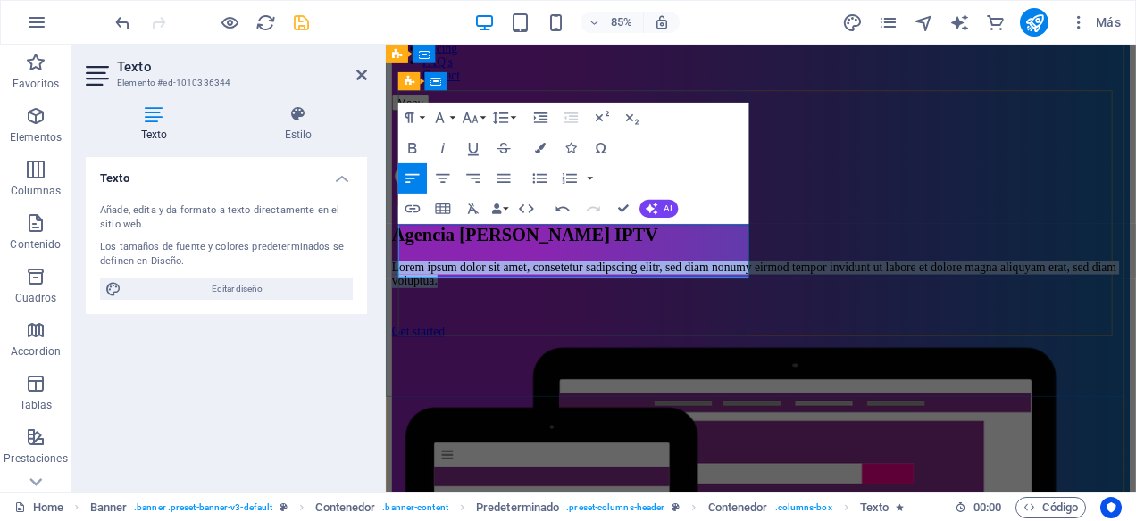
drag, startPoint x: 627, startPoint y: 304, endPoint x: 403, endPoint y: 262, distance: 228.1
click at [403, 299] on p "Lorem ipsum dolor sit amet, consetetur sadipscing elitr, sed diam nonumy eirmod…" at bounding box center [827, 315] width 868 height 32
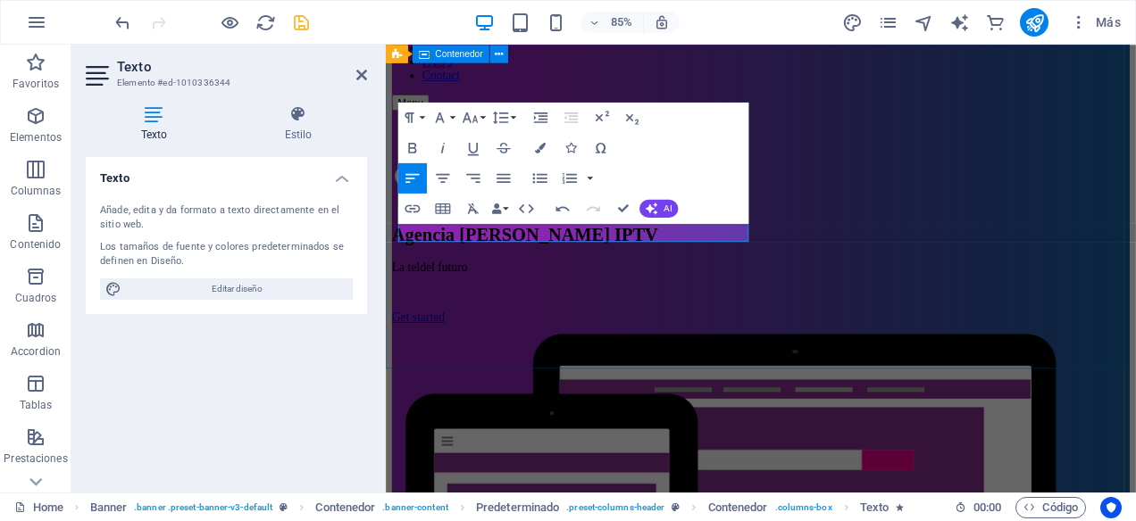
click at [710, 373] on div "Agencia Emilia IPTV La teldel futuro Get started" at bounding box center [827, 519] width 868 height 794
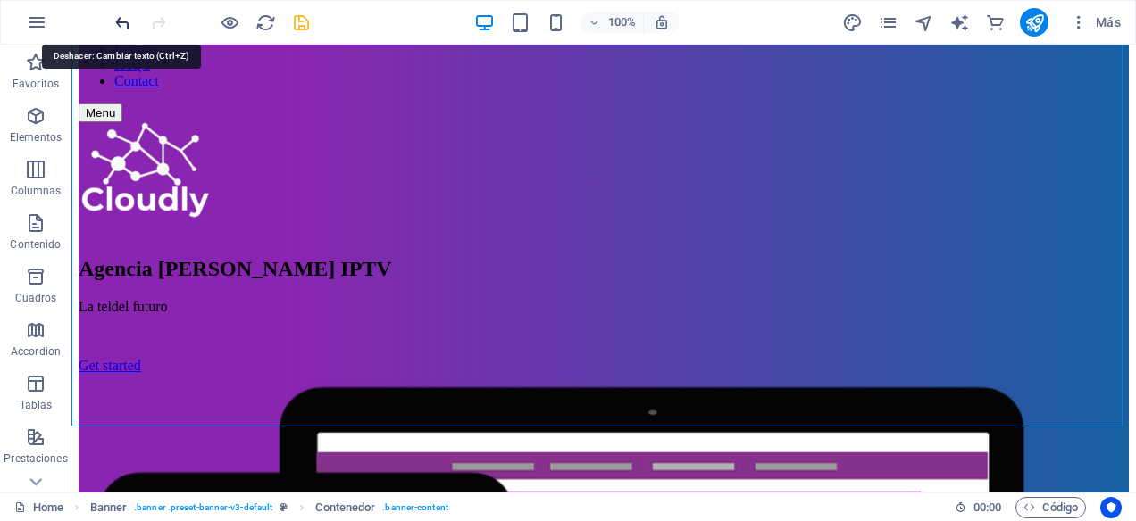
click at [114, 24] on icon "undo" at bounding box center [122, 22] width 21 height 21
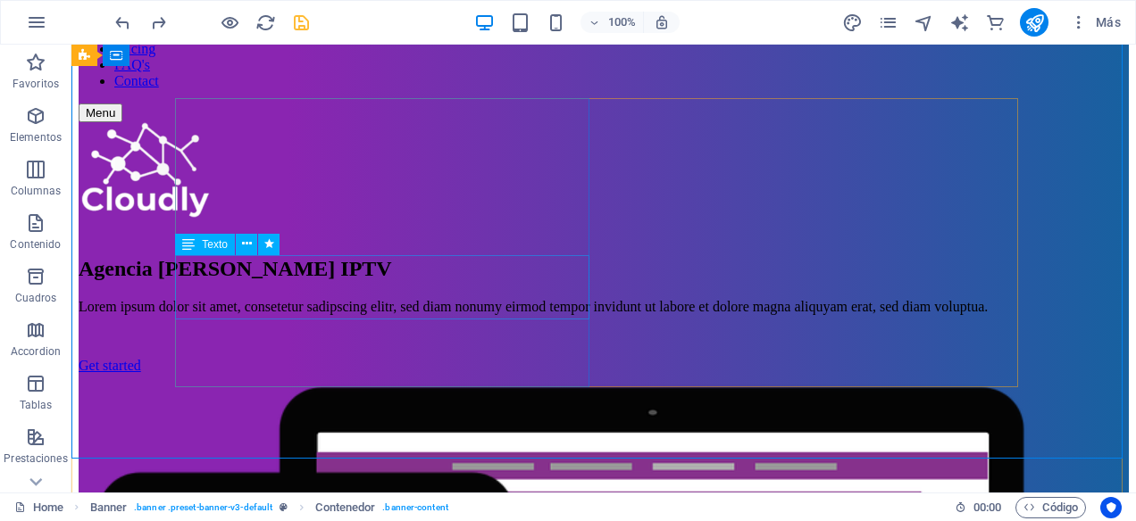
click at [326, 299] on div "Lorem ipsum dolor sit amet, consetetur sadipscing elitr, sed diam nonumy eirmod…" at bounding box center [604, 307] width 1050 height 16
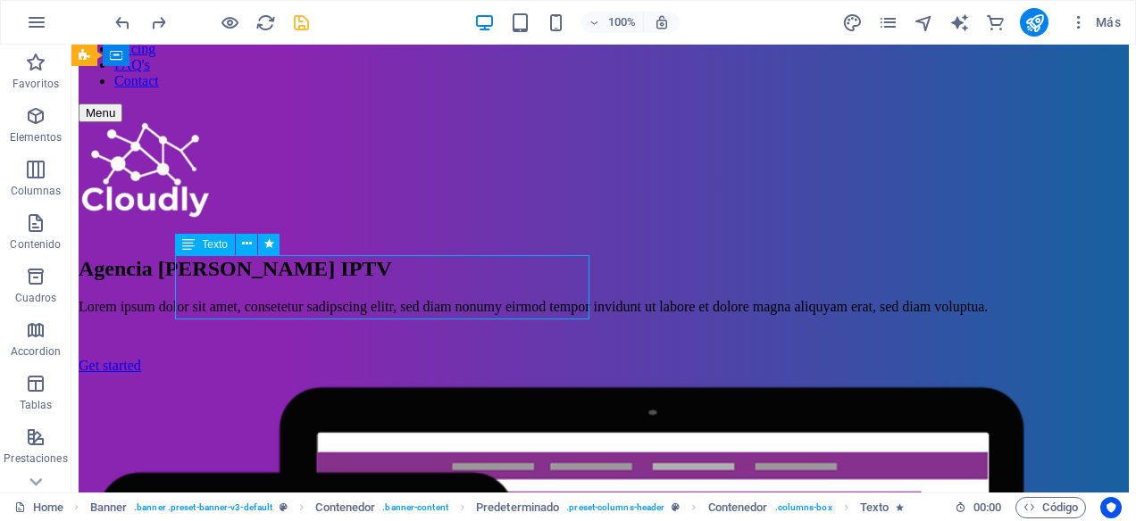
click at [326, 299] on div "Lorem ipsum dolor sit amet, consetetur sadipscing elitr, sed diam nonumy eirmod…" at bounding box center [604, 307] width 1050 height 16
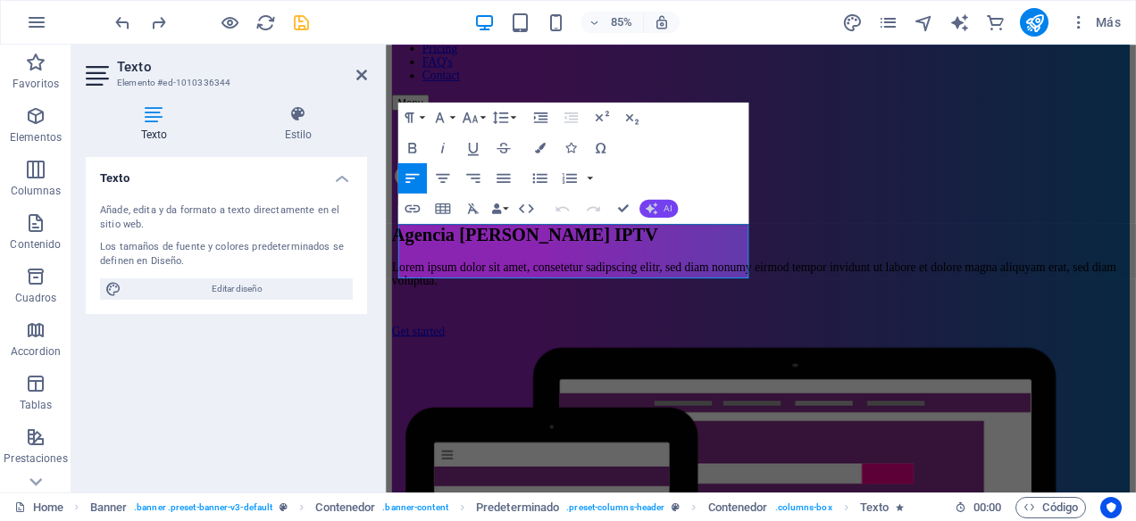
click at [661, 208] on button "AI" at bounding box center [658, 208] width 38 height 18
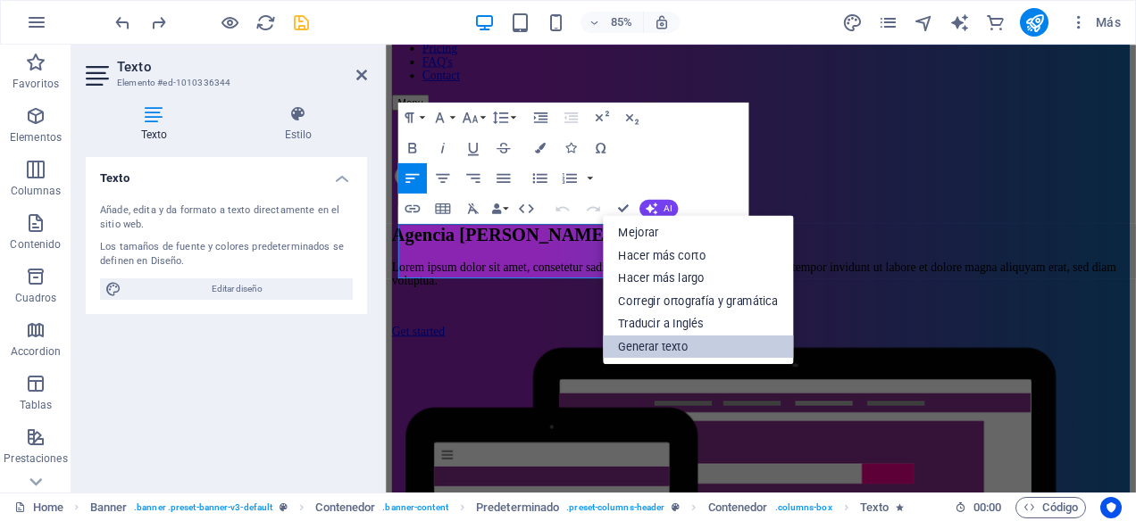
click at [678, 347] on link "Generar texto" at bounding box center [698, 347] width 190 height 23
select select "English"
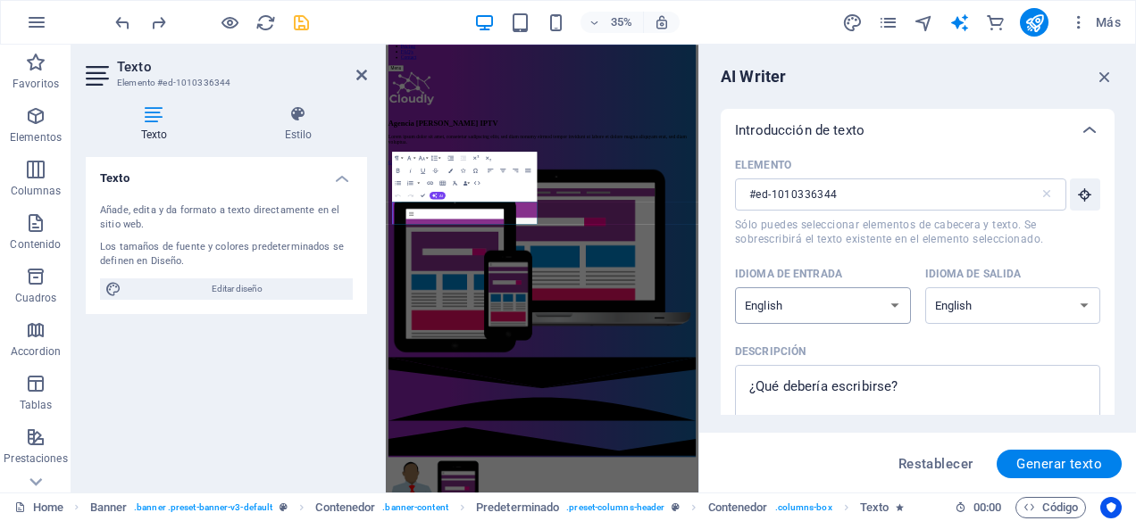
click at [893, 309] on select "Albanian Arabic Armenian Awadhi Azerbaijani Bashkir Basque Belarusian Bengali B…" at bounding box center [823, 305] width 176 height 37
select select "Spanish"
click at [1034, 297] on select "Albanian Arabic Armenian Awadhi Azerbaijani Bashkir Basque Belarusian Bengali B…" at bounding box center [1013, 305] width 176 height 37
select select "Spanish"
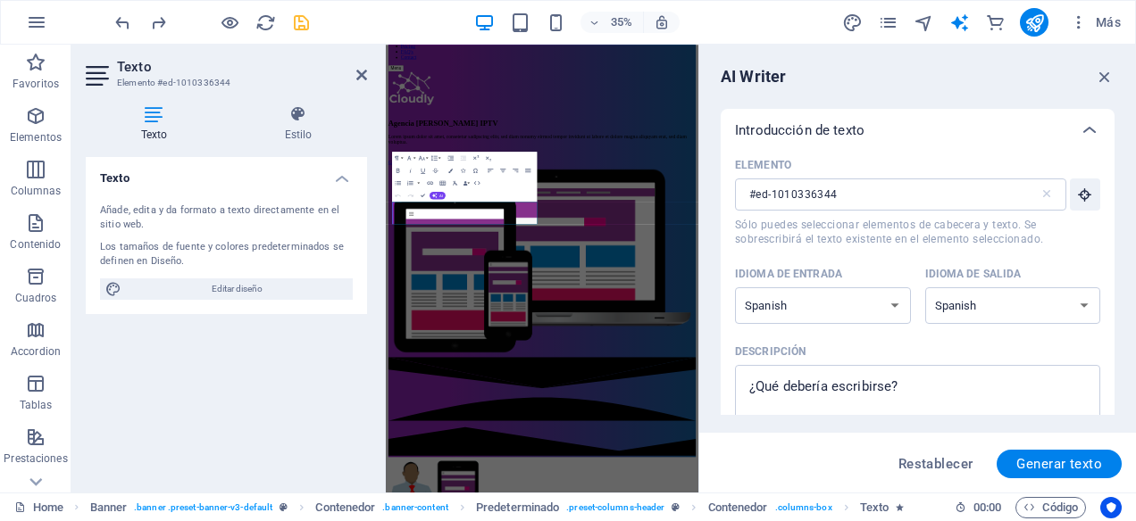
scroll to position [89, 0]
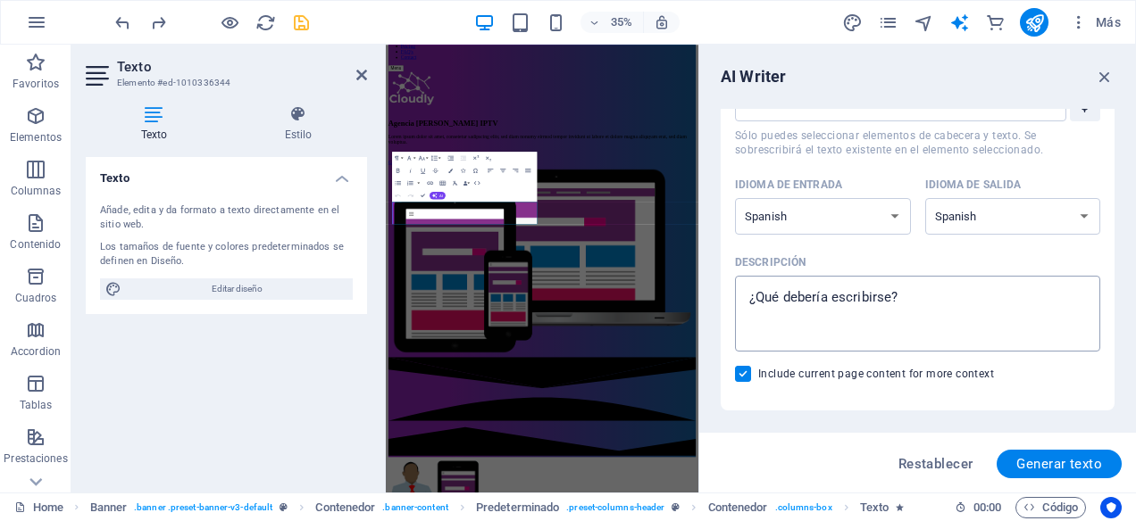
type textarea "x"
click at [919, 296] on textarea "Descripción x ​" at bounding box center [917, 314] width 347 height 58
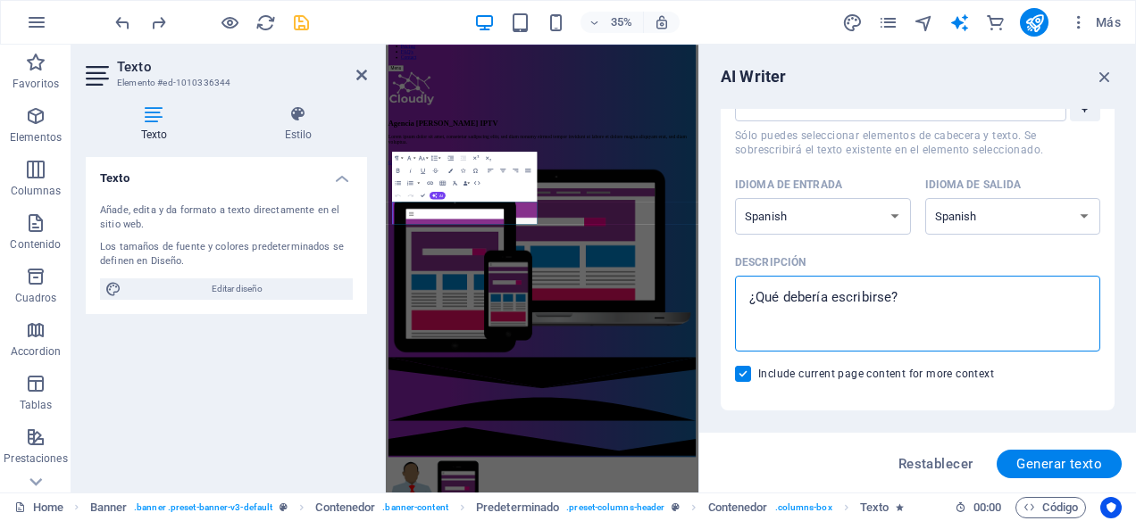
type textarea "q"
type textarea "x"
type textarea "qu"
type textarea "x"
type textarea "que"
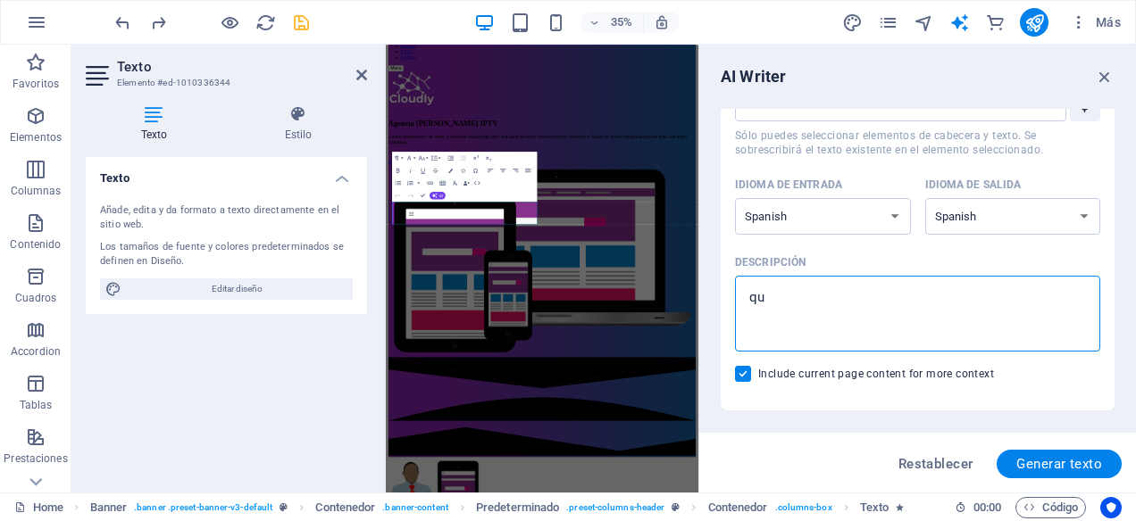
type textarea "x"
type textarea "quel"
type textarea "x"
type textarea "quela"
type textarea "x"
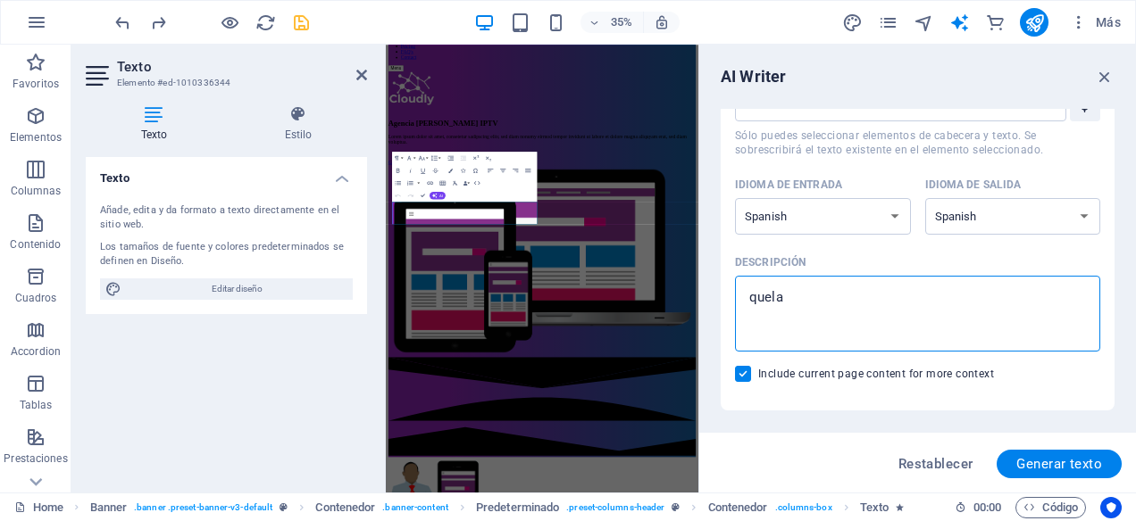
type textarea "quel"
type textarea "x"
type textarea "que"
type textarea "x"
type textarea "qu"
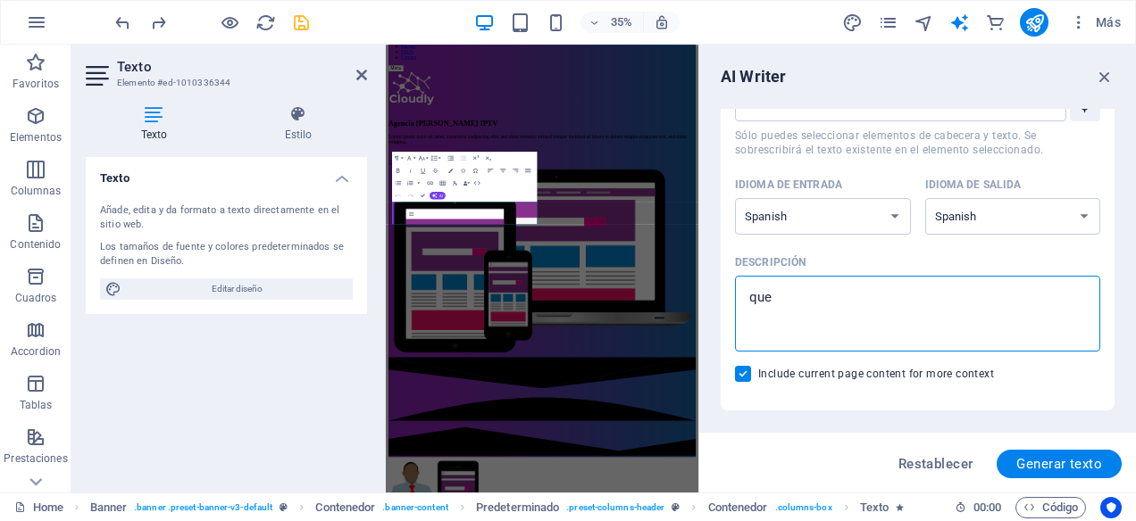
type textarea "x"
type textarea "que"
type textarea "x"
type textarea "que"
type textarea "x"
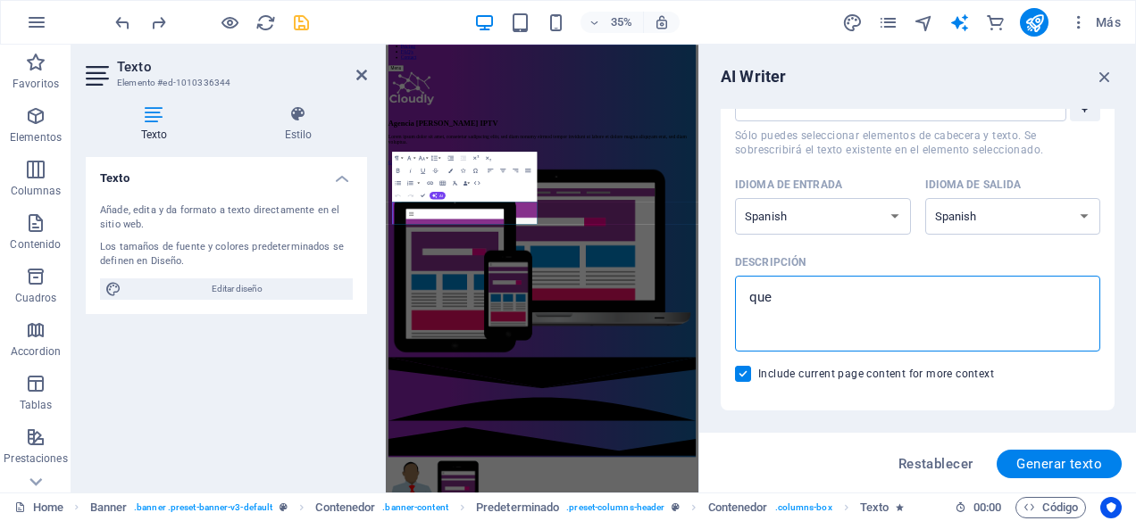
type textarea "que l"
type textarea "x"
type textarea "que la"
type textarea "x"
type textarea "que la"
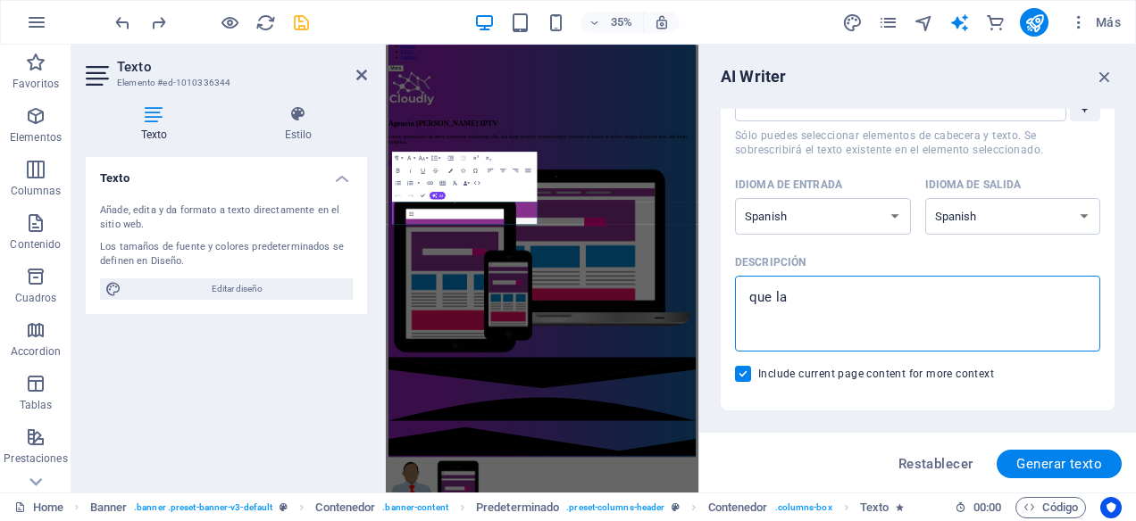
type textarea "x"
type textarea "que la m"
type textarea "x"
type textarea "que la me"
type textarea "x"
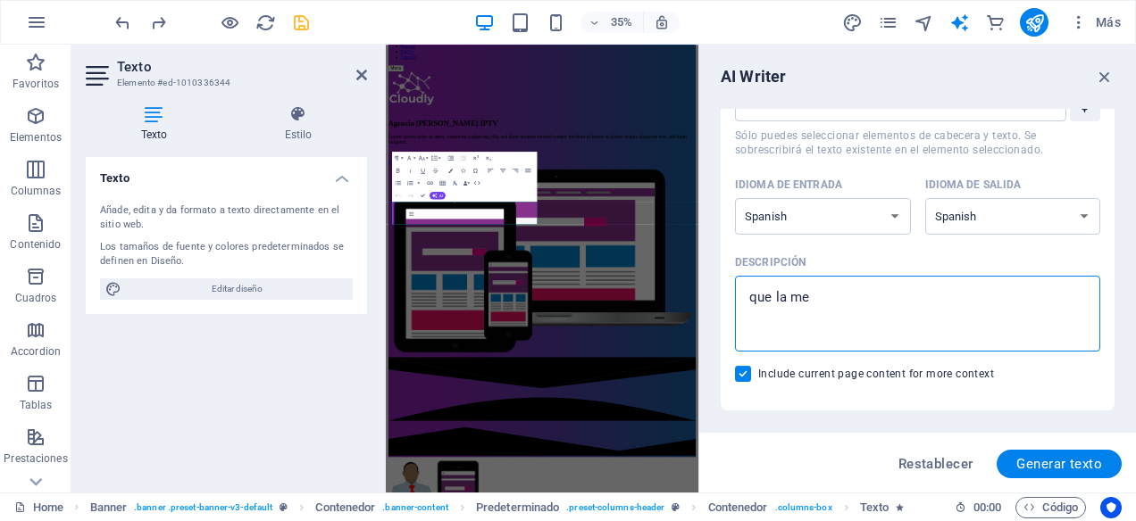
type textarea "que la mej"
type textarea "x"
type textarea "que la mejo"
type textarea "x"
type textarea "que la mejor"
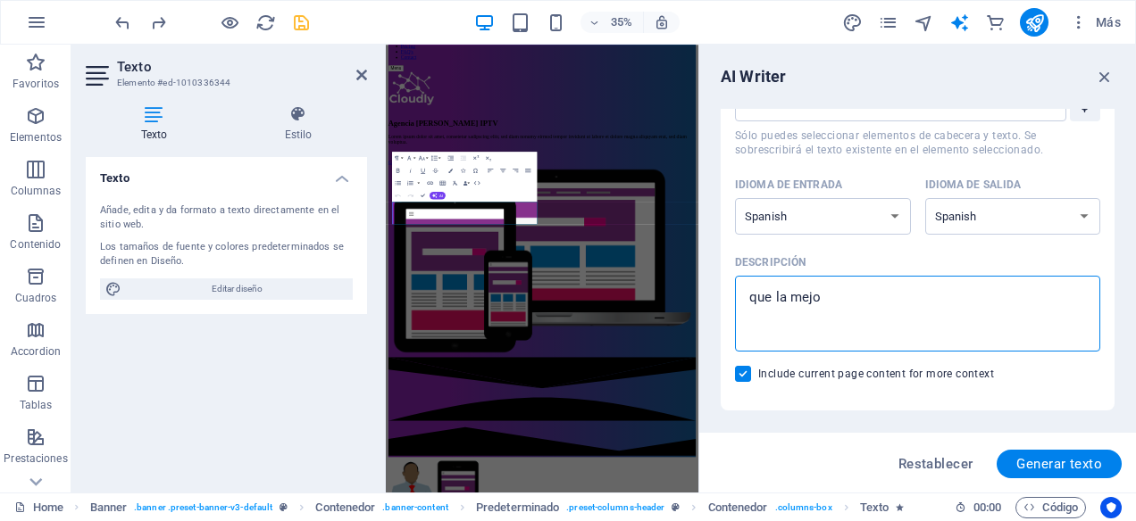
type textarea "x"
type textarea "que la mejor"
type textarea "x"
type textarea "que la mejor a"
type textarea "x"
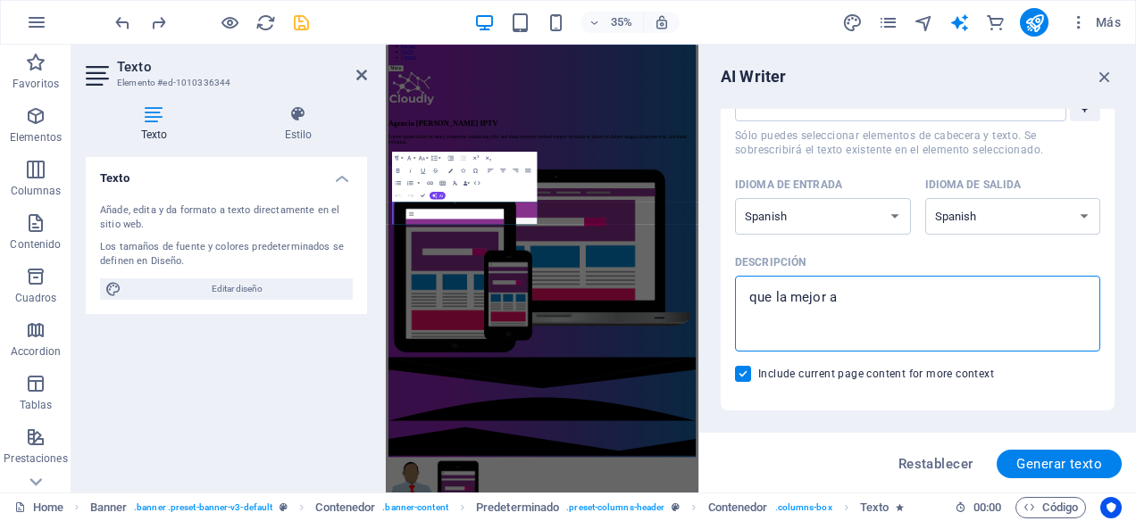
type textarea "que la mejor al"
type textarea "x"
type textarea "que la mejor alt"
type textarea "x"
type textarea "que la mejor alte"
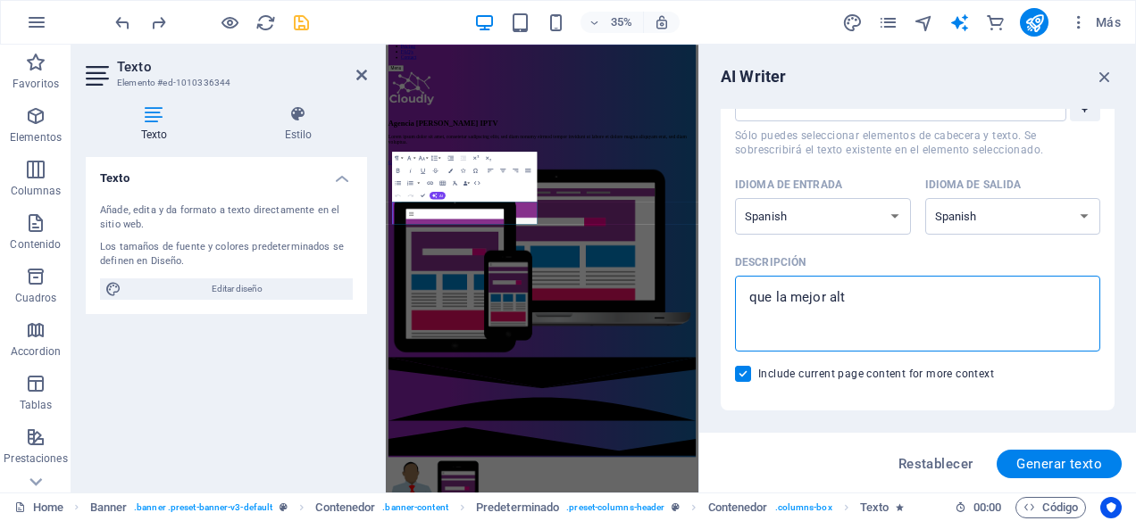
type textarea "x"
type textarea "que la mejor alter"
type textarea "x"
type textarea "que la mejor altern"
type textarea "x"
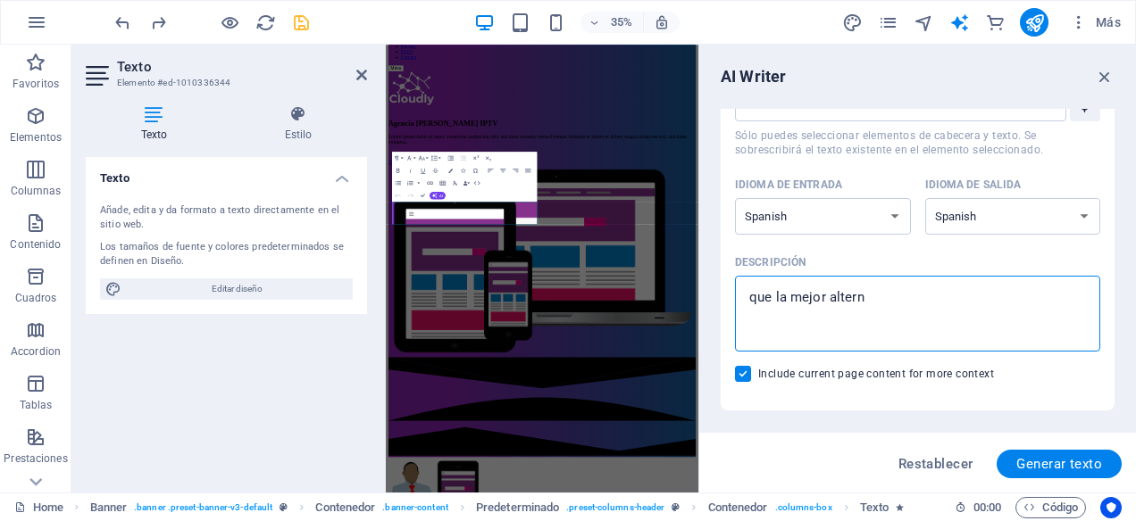
type textarea "que la mejor alterna"
type textarea "x"
type textarea "que la mejor alternat"
type textarea "x"
type textarea "que la mejor alternati"
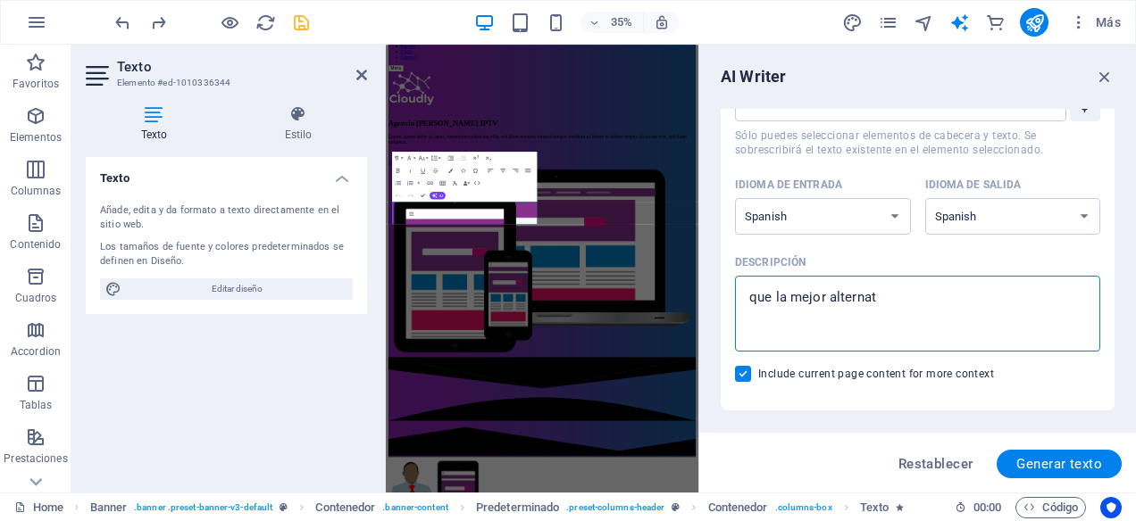
type textarea "x"
type textarea "que la mejor alternativ"
type textarea "x"
type textarea "que la mejor alternativa"
type textarea "x"
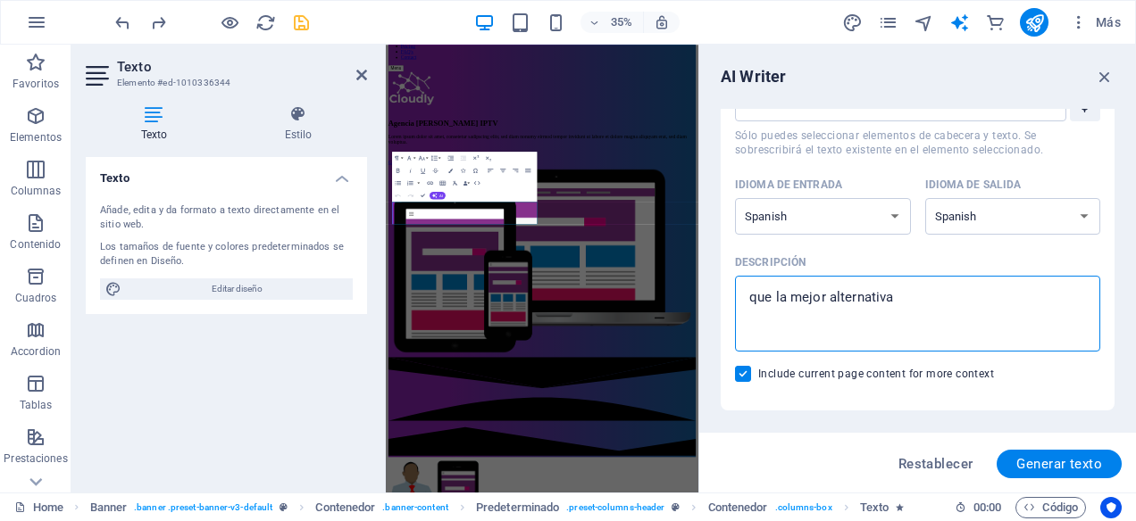
type textarea "que la mejor alternativa"
type textarea "x"
type textarea "que la mejor alternativa p"
type textarea "x"
type textarea "que la mejor alternativa pa"
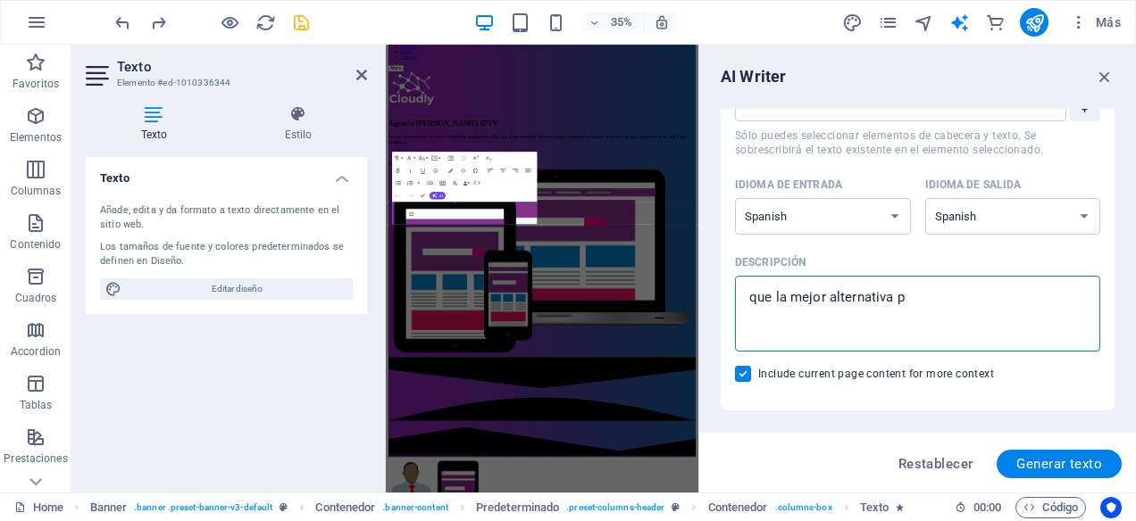
type textarea "x"
type textarea "que la mejor alternativa par"
type textarea "x"
type textarea "que la mejor alternativa para"
type textarea "x"
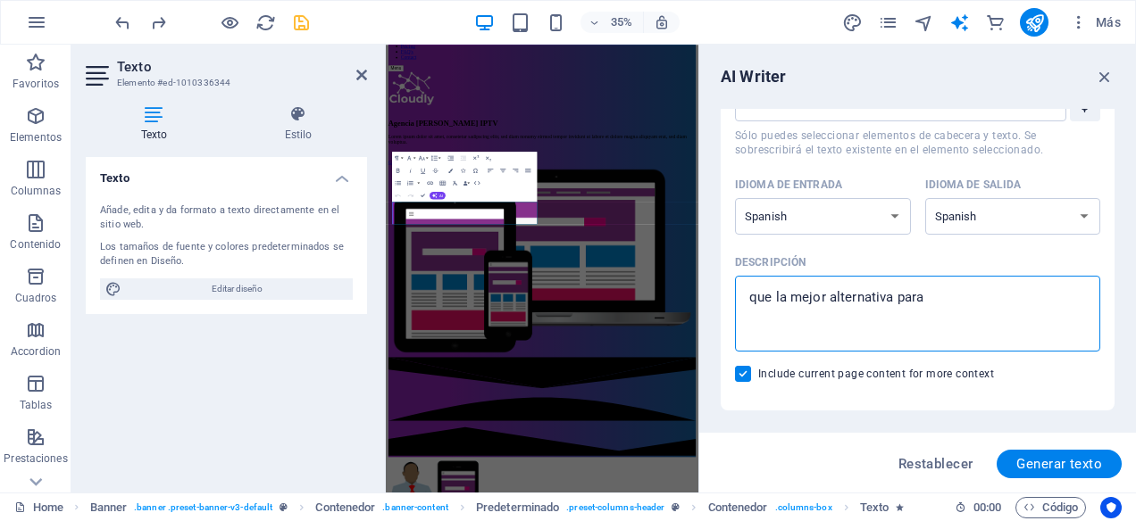
type textarea "que la mejor alternativa para"
type textarea "x"
type textarea "que la mejor alternativa para v"
type textarea "x"
type textarea "que la mejor alternativa para ve"
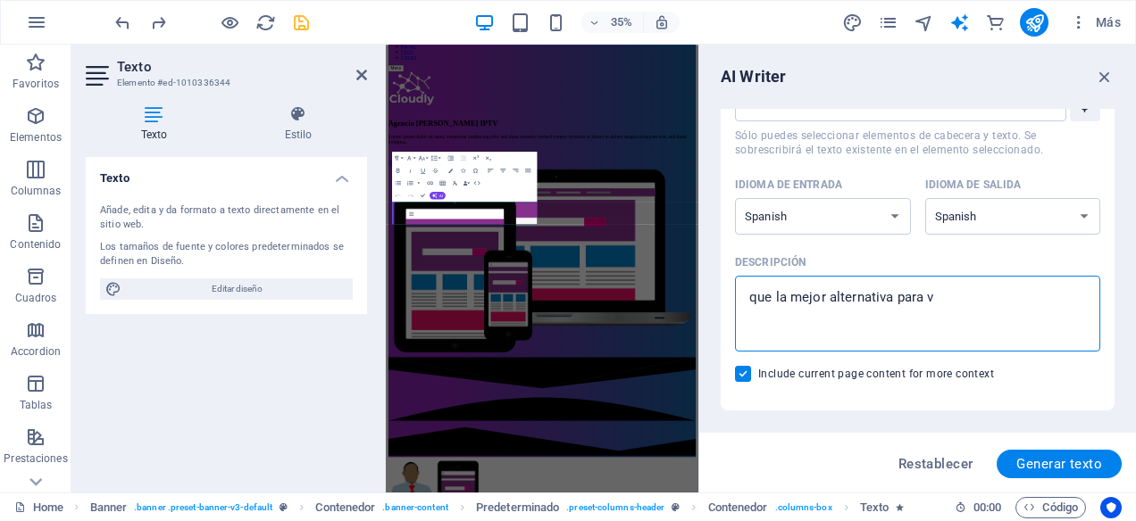
type textarea "x"
type textarea "que la mejor alternativa para ver"
type textarea "x"
type textarea "que la mejor alternativa para ver"
type textarea "x"
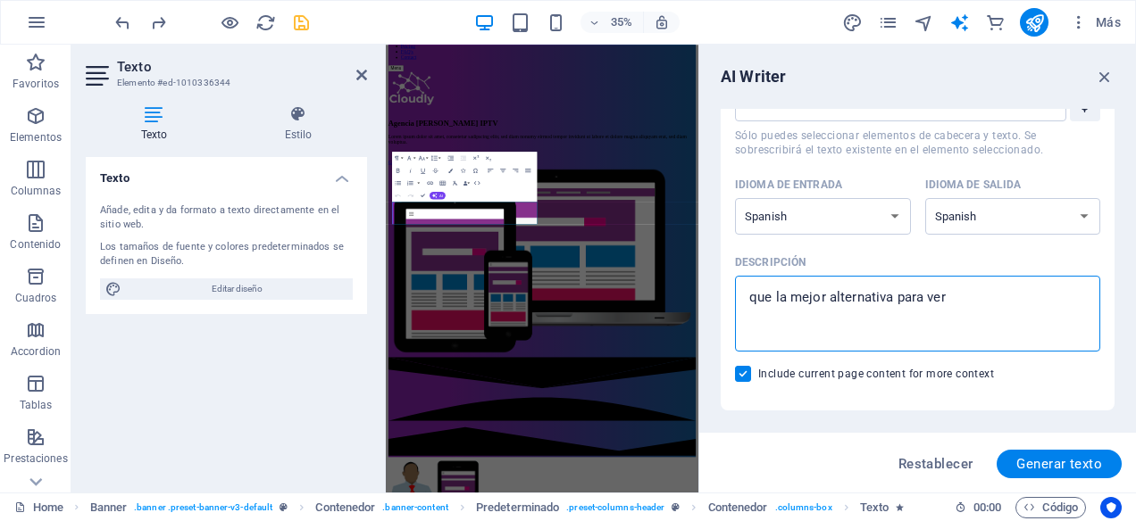
type textarea "que la mejor alternativa para ver t"
type textarea "x"
type textarea "que la mejor alternativa para ver te"
type textarea "x"
type textarea "que la mejor alternativa para ver tel"
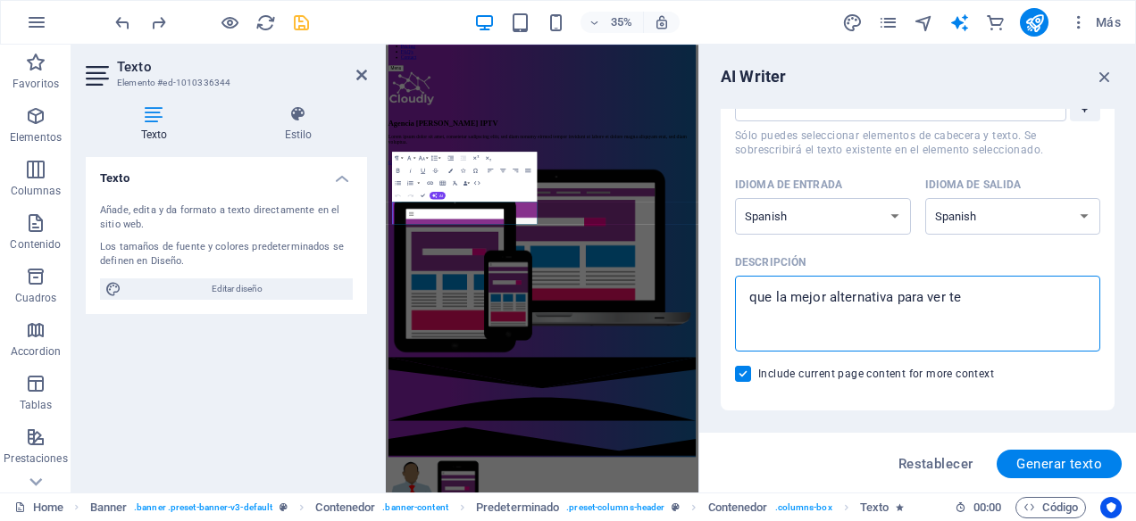
type textarea "x"
type textarea "que la mejor alternativa para ver tele"
type textarea "x"
type textarea "que la mejor alternativa para ver telev"
type textarea "x"
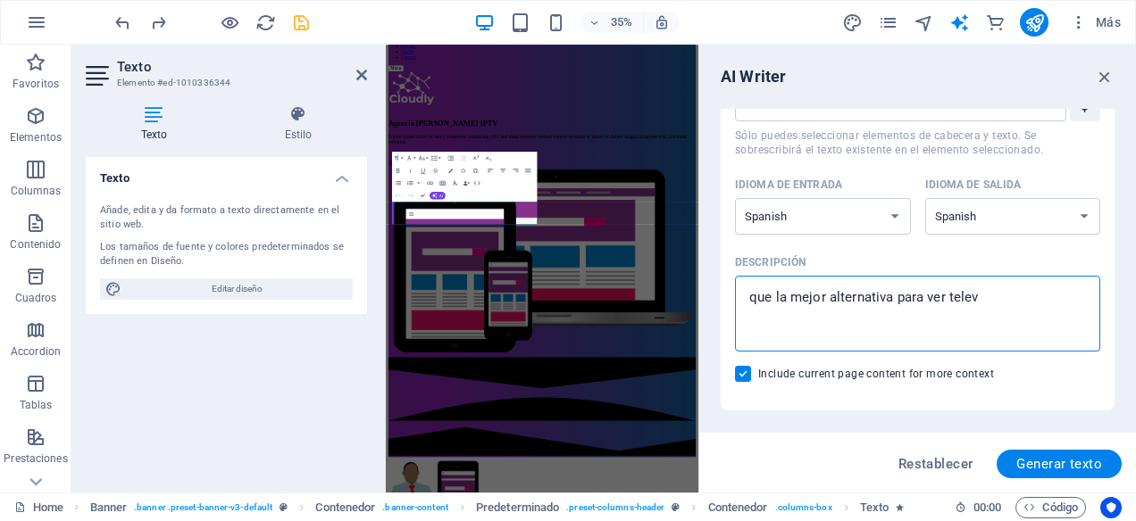
type textarea "que la mejor alternativa para ver televi"
type textarea "x"
type textarea "que la mejor alternativa para ver televis"
type textarea "x"
type textarea "que la mejor alternativa para ver televisi"
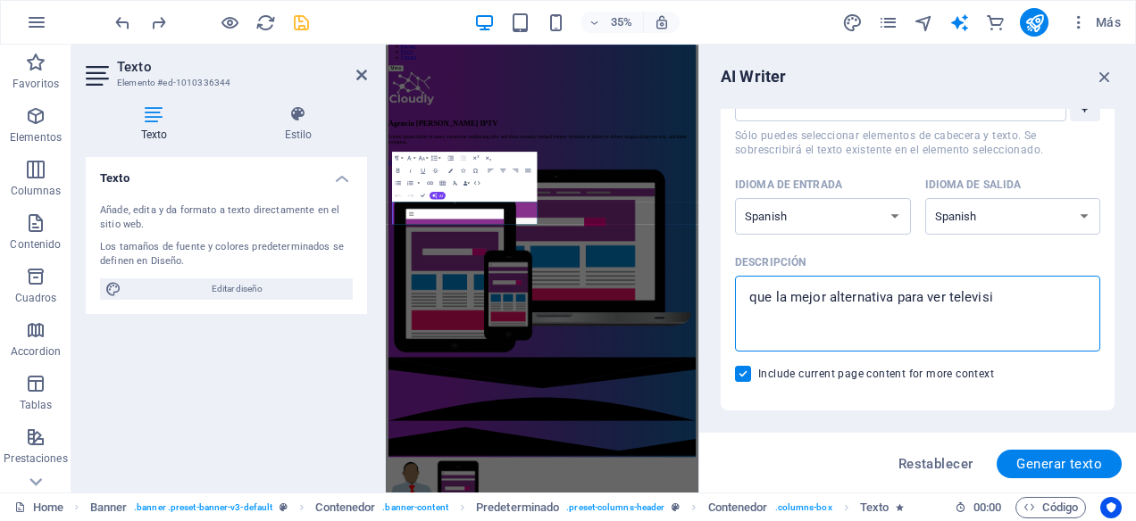
type textarea "x"
type textarea "que la mejor alternativa para ver televisio"
type textarea "x"
type textarea "que la mejor alternativa para ver television"
type textarea "x"
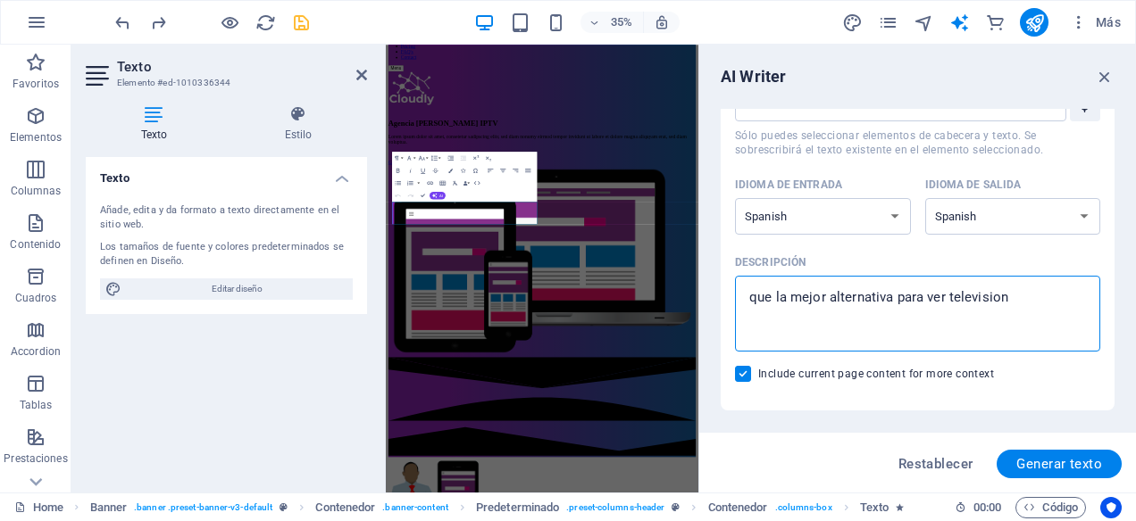
type textarea "que la mejor alternativa para ver television"
type textarea "x"
type textarea "que la mejor alternativa para ver television e"
type textarea "x"
type textarea "que la mejor alternativa para ver television es"
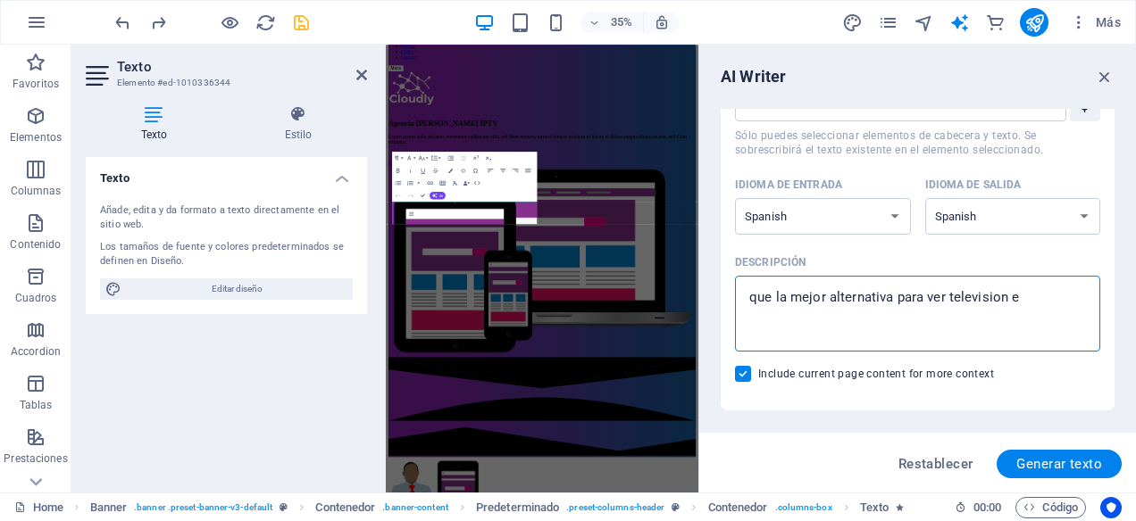
type textarea "x"
type textarea "que la mejor alternativa para ver television es"
type textarea "x"
type textarea "que la mejor alternativa para ver television es i"
type textarea "x"
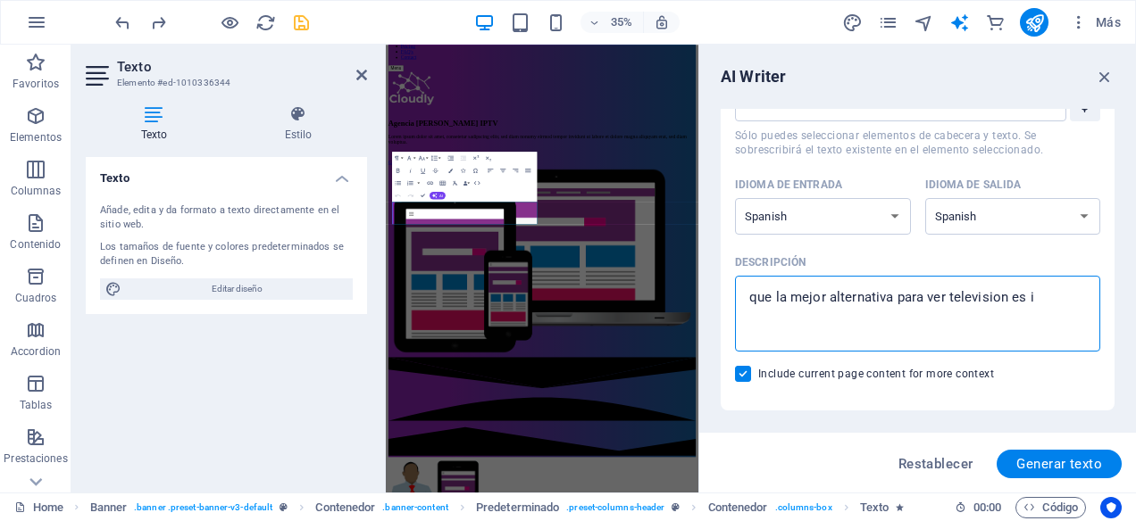
type textarea "que la mejor alternativa para ver television es ip"
type textarea "x"
type textarea "que la mejor alternativa para ver television es ipt"
type textarea "x"
type textarea "que la mejor alternativa para ver television es iptv"
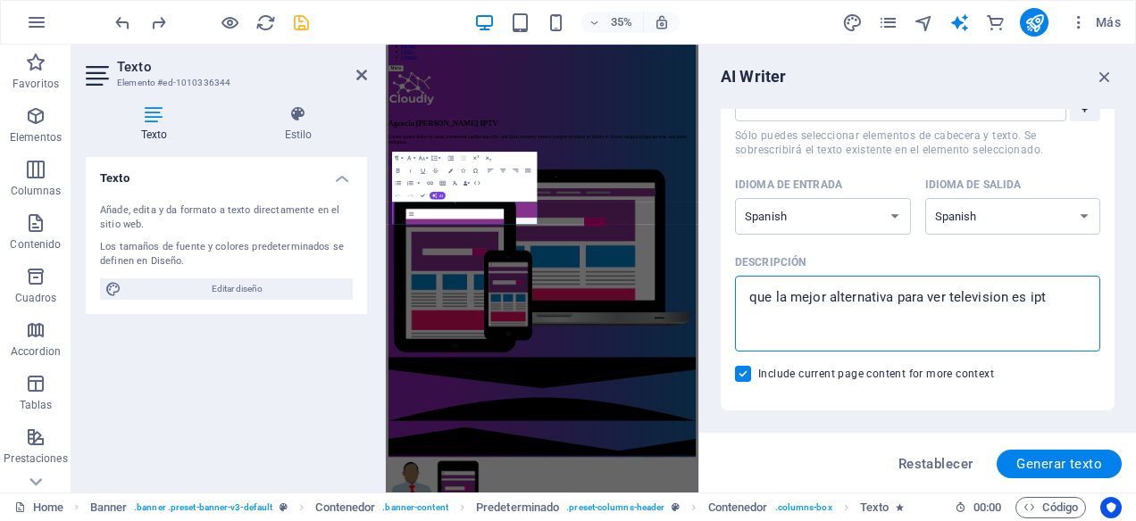
type textarea "x"
type textarea "que la mejor alternativa para ver television es iptv"
type textarea "x"
type textarea "que la mejor alternativa para ver television es iptv d"
type textarea "x"
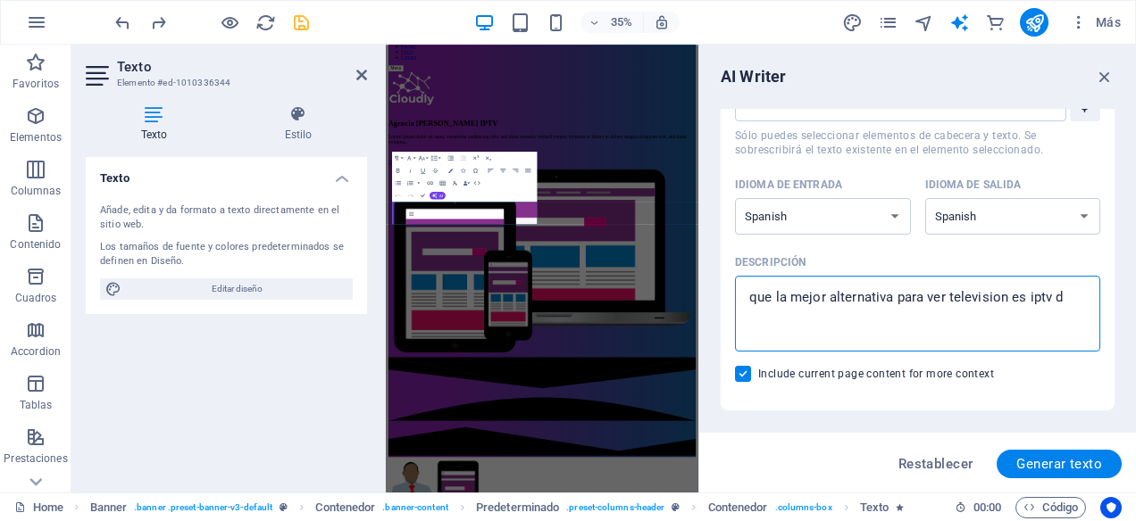
type textarea "que la mejor alternativa para ver television es iptv de"
type textarea "x"
type textarea "que la mejor alternativa para ver television es iptv de"
type textarea "x"
type textarea "que la mejor alternativa para ver television es iptv de a"
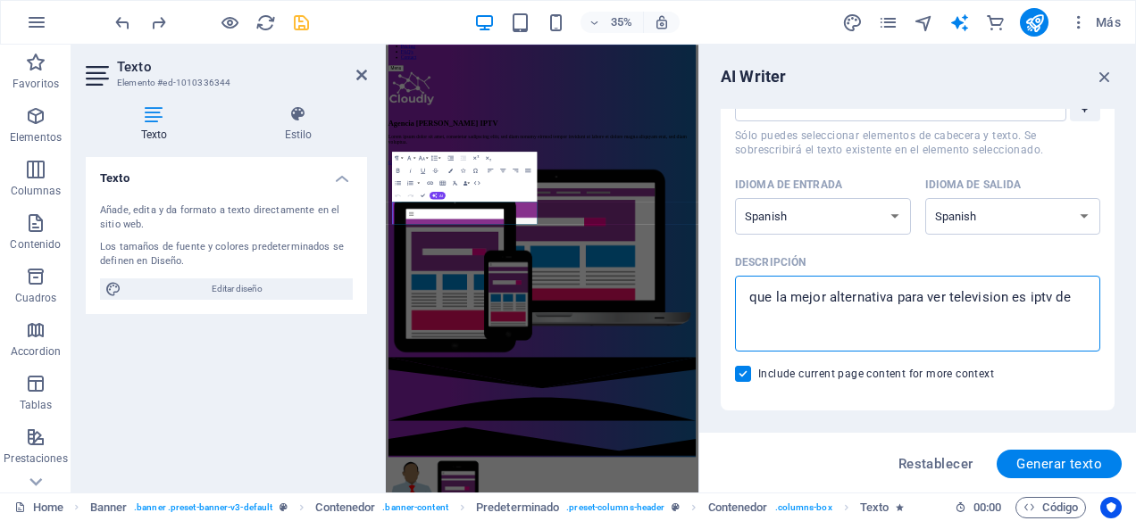
type textarea "x"
type textarea "que la mejor alternativa para ver television es iptv de ag"
type textarea "x"
type textarea "que la mejor alternativa para ver television es iptv de age"
type textarea "x"
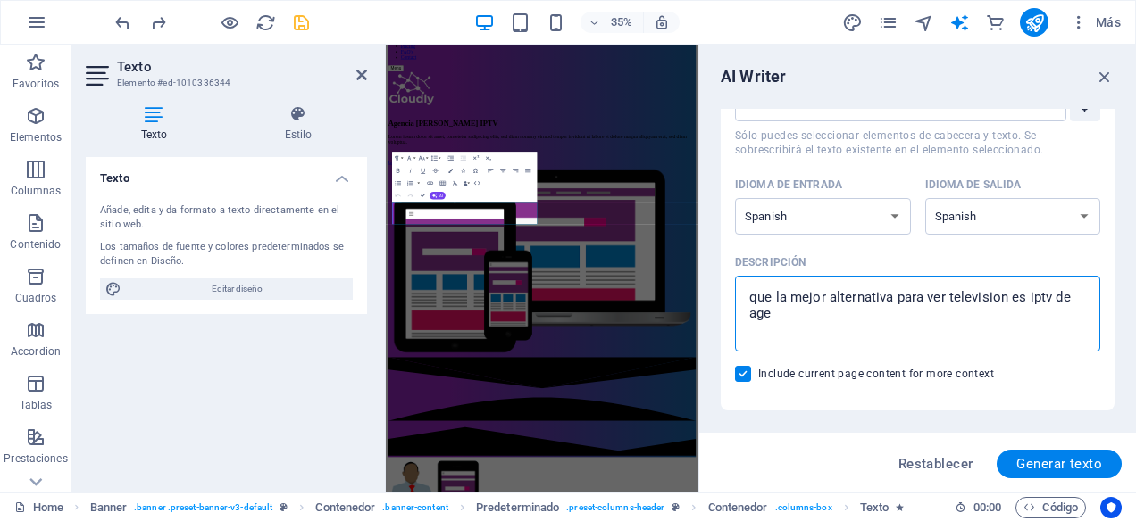
type textarea "que la mejor alternativa para ver television es iptv de agen"
type textarea "x"
type textarea "que la mejor alternativa para ver television es iptv de agenc"
type textarea "x"
type textarea "que la mejor alternativa para ver television es iptv de agenci"
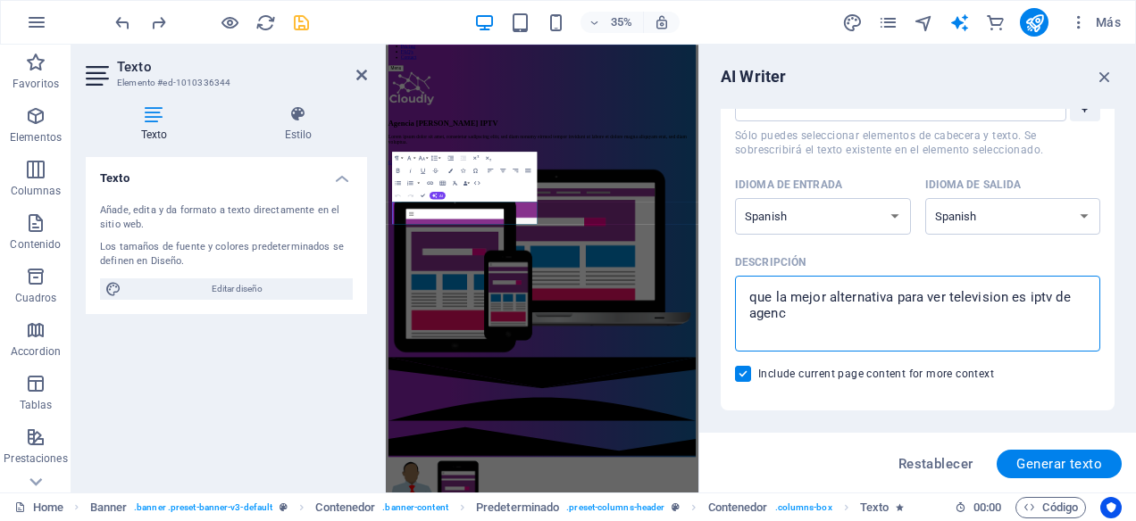
type textarea "x"
type textarea "que la mejor alternativa para ver television es iptv de agencia"
type textarea "x"
type textarea "que la mejor alternativa para ver television es iptv de agencia"
type textarea "x"
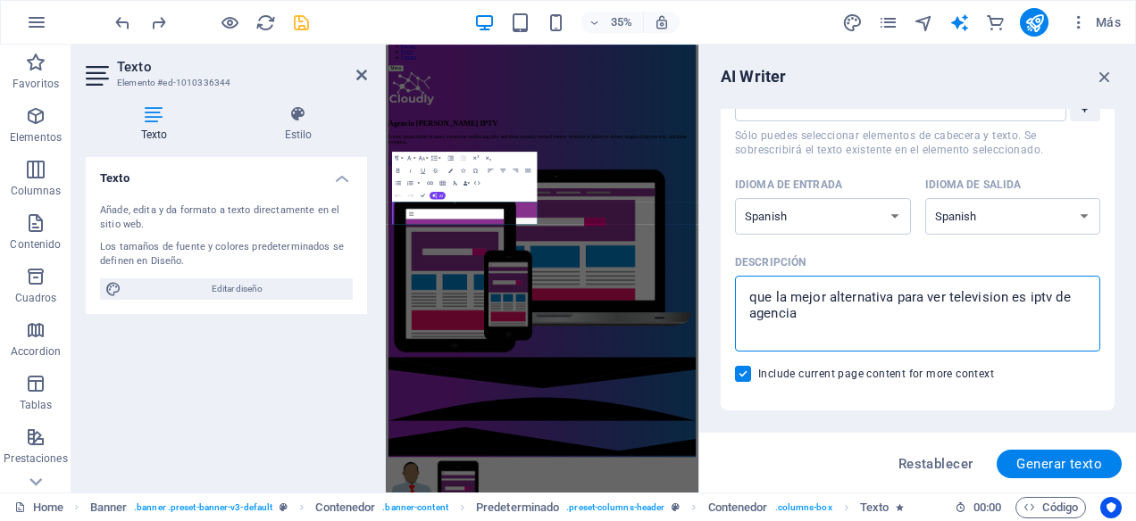
type textarea "que la mejor alternativa para ver television es iptv de agencia e"
type textarea "x"
type textarea "que la mejor alternativa para ver television es iptv de agencia em"
type textarea "x"
type textarea "que la mejor alternativa para ver television es iptv de agencia emi"
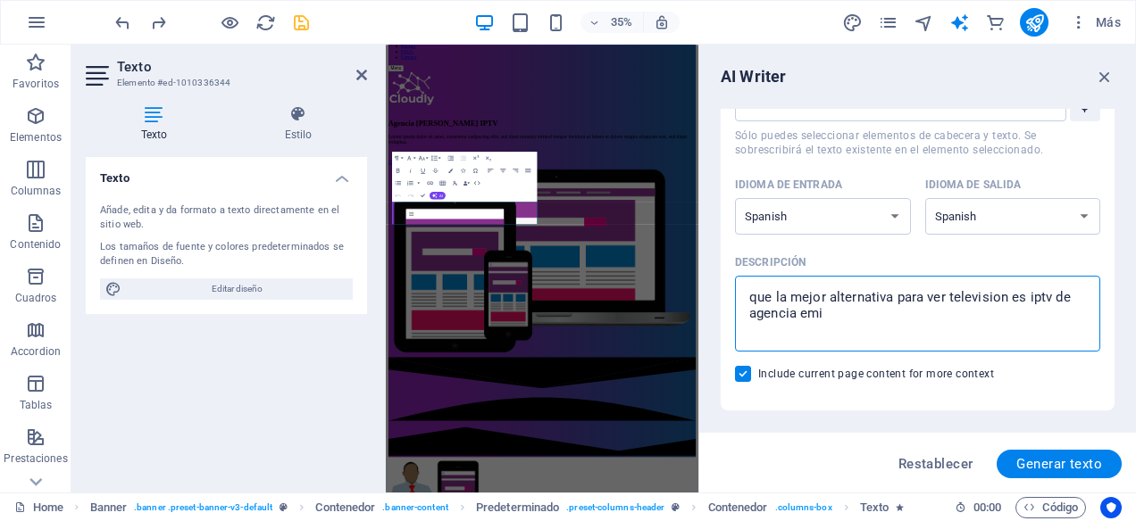
type textarea "x"
type textarea "que la mejor alternativa para ver television es iptv de agencia emil"
type textarea "x"
type textarea "que la mejor alternativa para ver television es iptv de agencia emili"
type textarea "x"
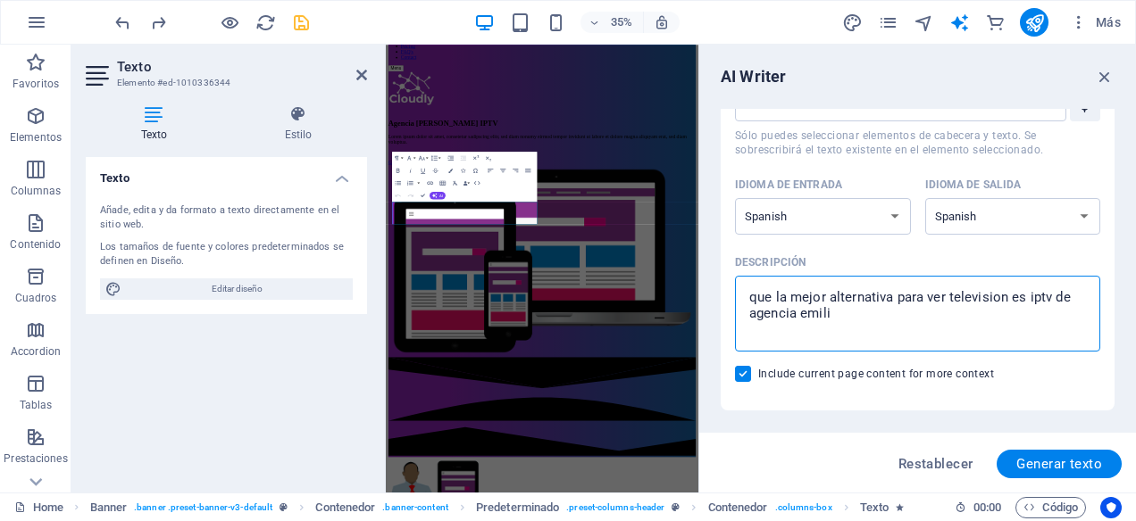
type textarea "que la mejor alternativa para ver television es iptv de agencia emilia"
type textarea "x"
type textarea "que la mejor alternativa para ver television es iptv de agencia emilia"
type textarea "x"
type textarea "que la mejor alternativa para ver television es iptv de agencia emilia y"
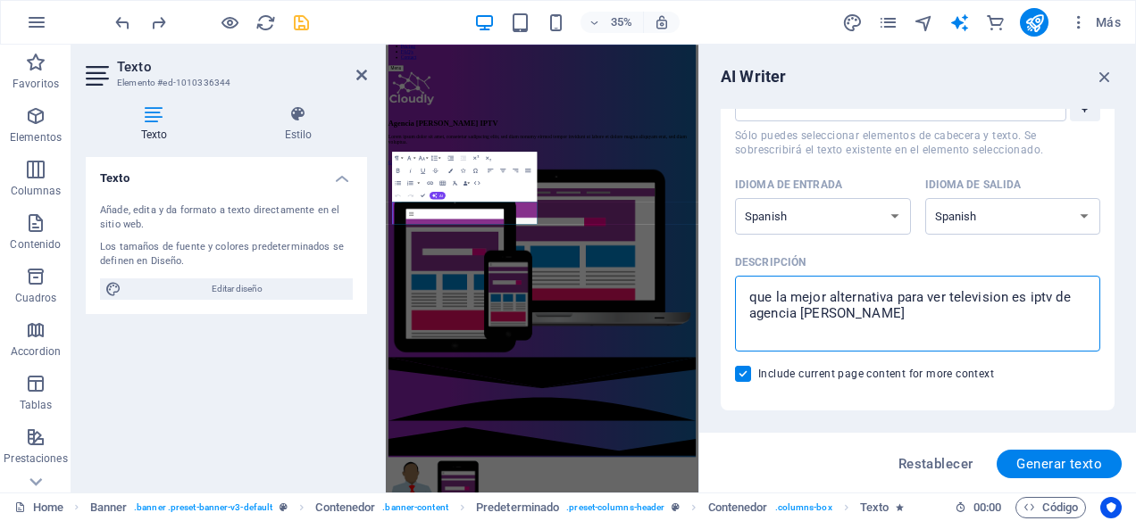
type textarea "x"
type textarea "que la mejor alternativa para ver television es iptv de agencia emilia y"
type textarea "x"
type textarea "que la mejor alternativa para ver television es iptv de agencia emilia y q"
type textarea "x"
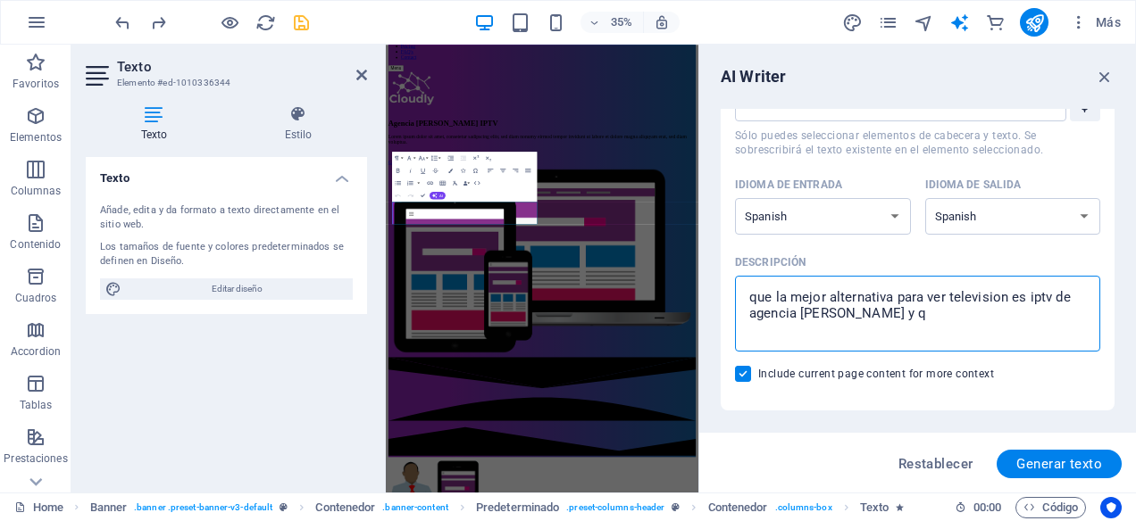
type textarea "que la mejor alternativa para ver television es iptv de agencia emilia y qu"
type textarea "x"
type textarea "que la mejor alternativa para ver television es iptv de agencia emilia y que"
type textarea "x"
type textarea "que la mejor alternativa para ver television es iptv de agencia emilia y que"
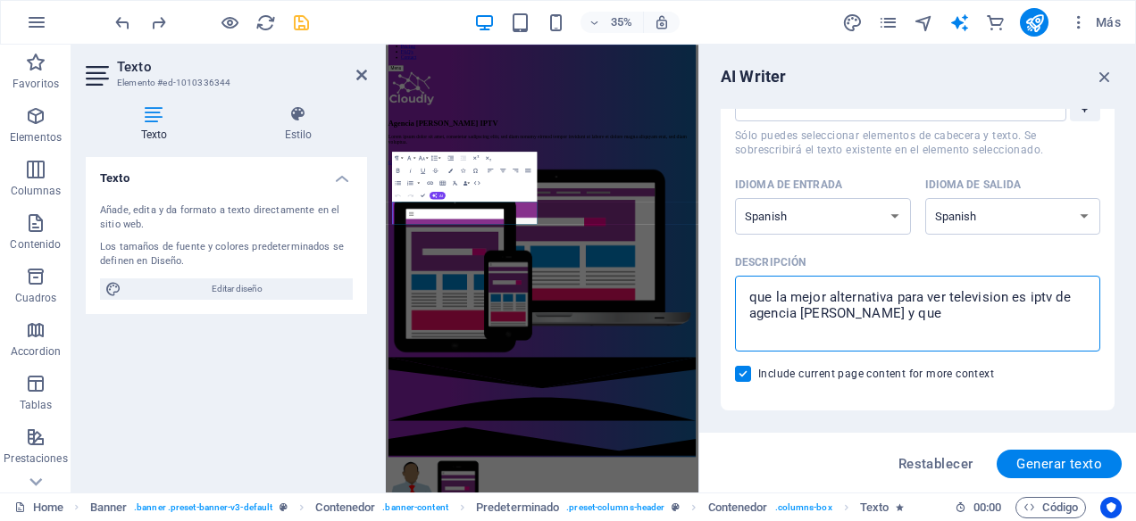
type textarea "x"
type textarea "que la mejor alternativa para ver television es iptv de agencia emilia y que l"
type textarea "x"
type textarea "que la mejor alternativa para ver television es iptv de agencia emilia y que la"
type textarea "x"
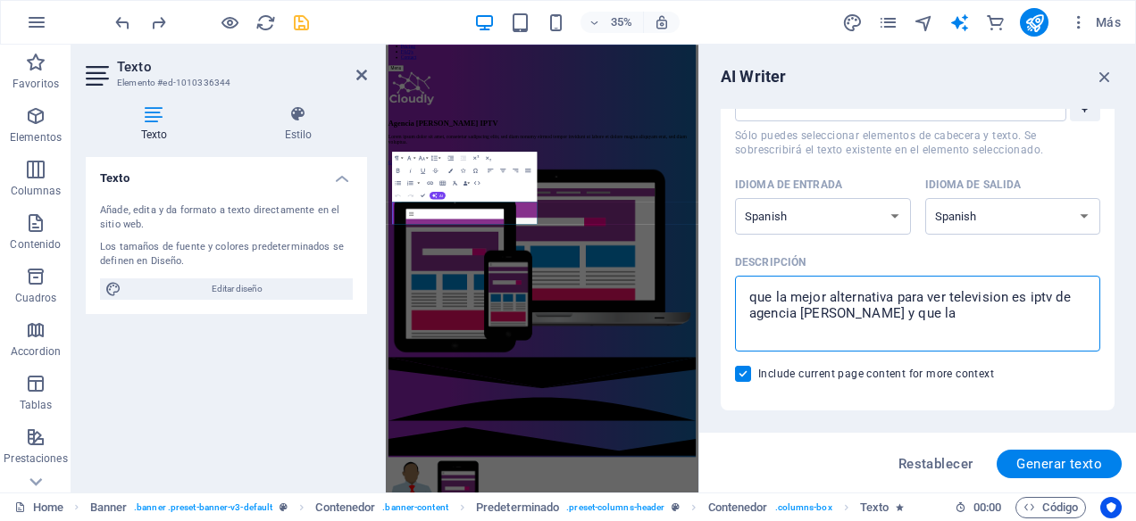
type textarea "que la mejor alternativa para ver television es iptv de agencia emilia y que la"
type textarea "x"
type textarea "que la mejor alternativa para ver television es iptv de agencia emilia y que la…"
type textarea "x"
type textarea "que la mejor alternativa para ver television es iptv de agencia emilia y que la…"
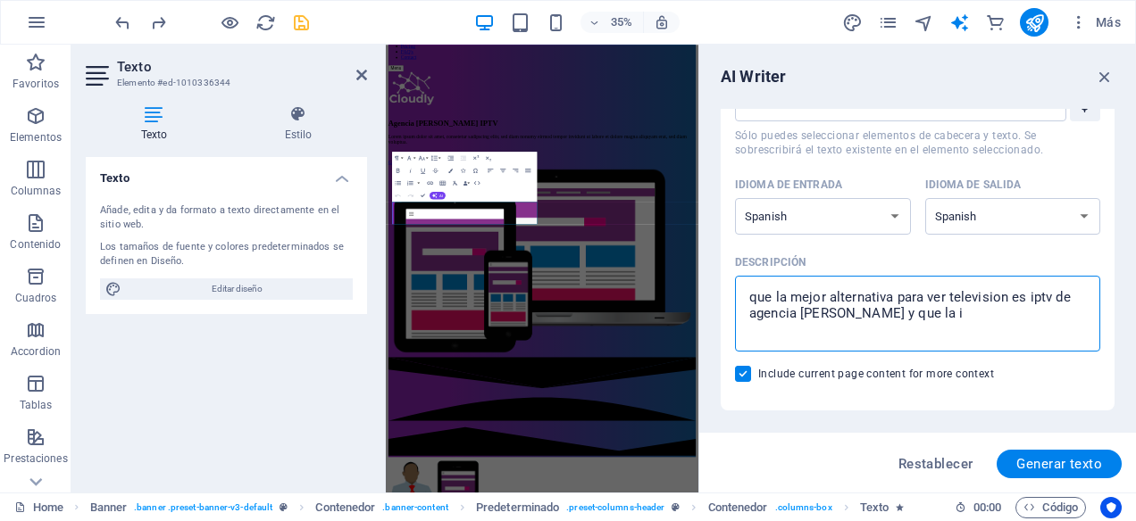
type textarea "x"
type textarea "que la mejor alternativa para ver television es iptv de agencia emilia y que la…"
type textarea "x"
type textarea "que la mejor alternativa para ver television es iptv de agencia emilia y que la…"
type textarea "x"
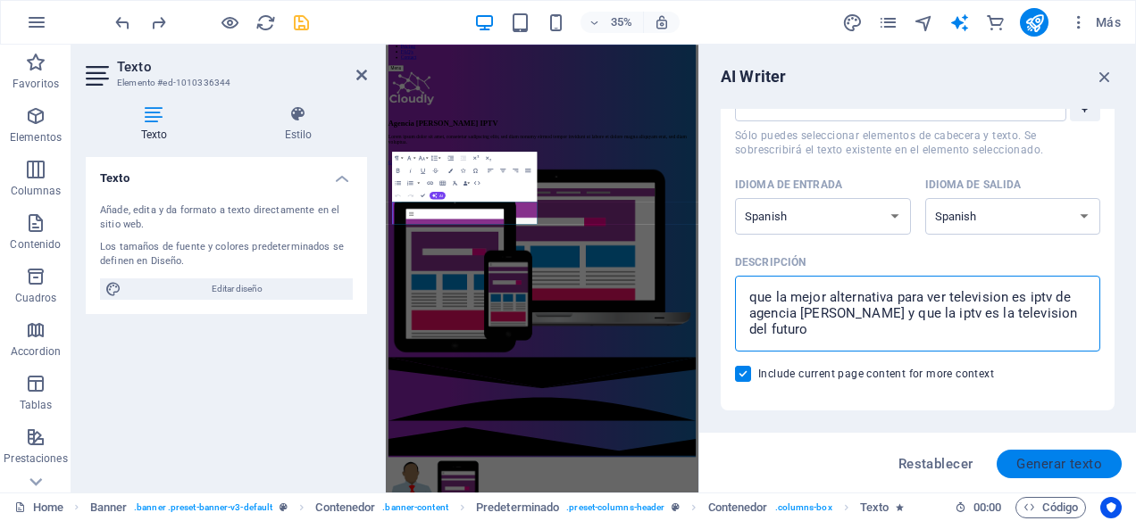
click at [1048, 461] on span "Generar texto" at bounding box center [1059, 464] width 86 height 14
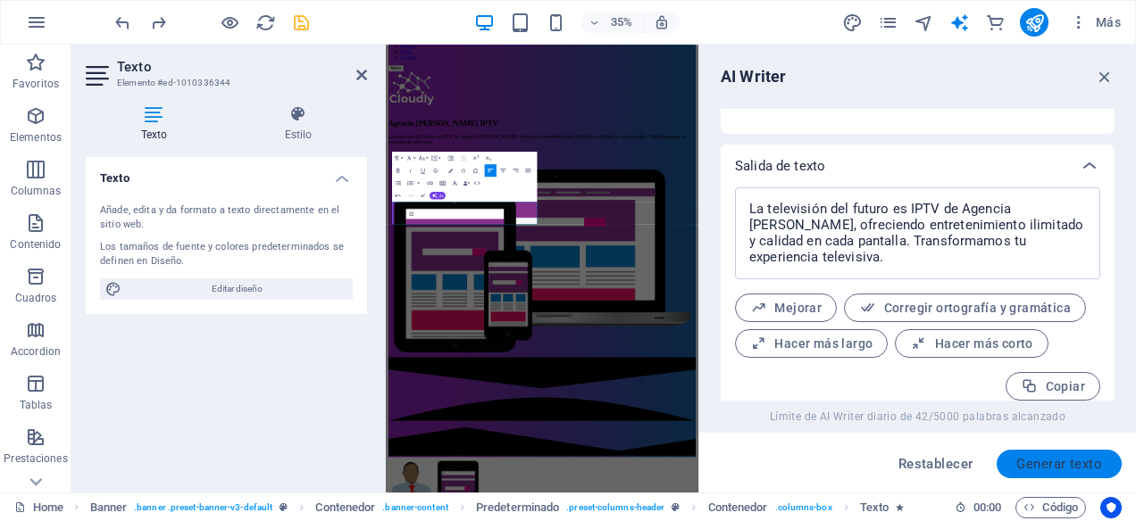
scroll to position [681, 0]
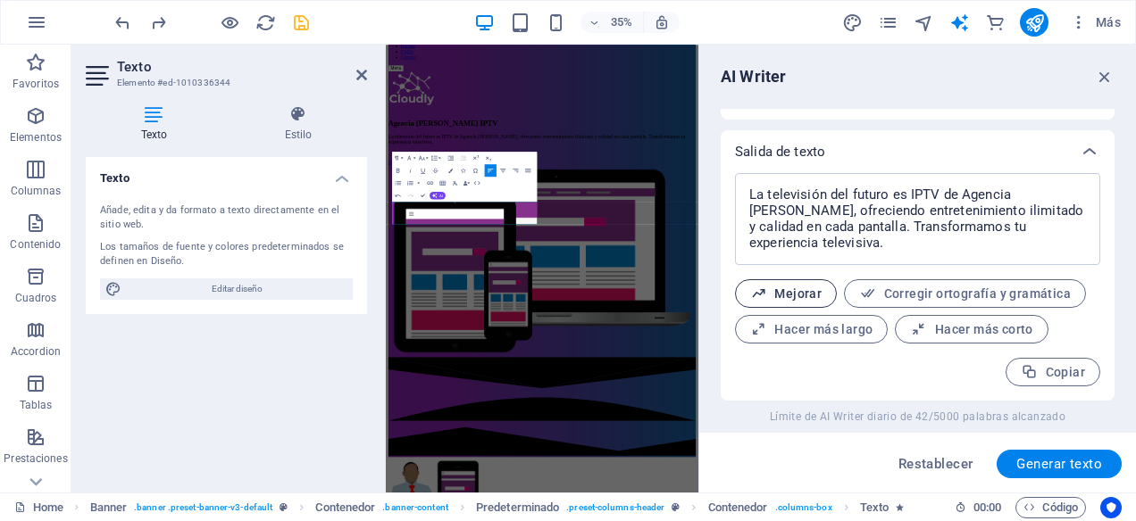
click at [811, 304] on button "Mejorar" at bounding box center [786, 293] width 102 height 29
click at [898, 247] on textarea "La televisión del futuro es IPTV de Agencia Emilia, brindando entretenimiento i…" at bounding box center [917, 219] width 347 height 74
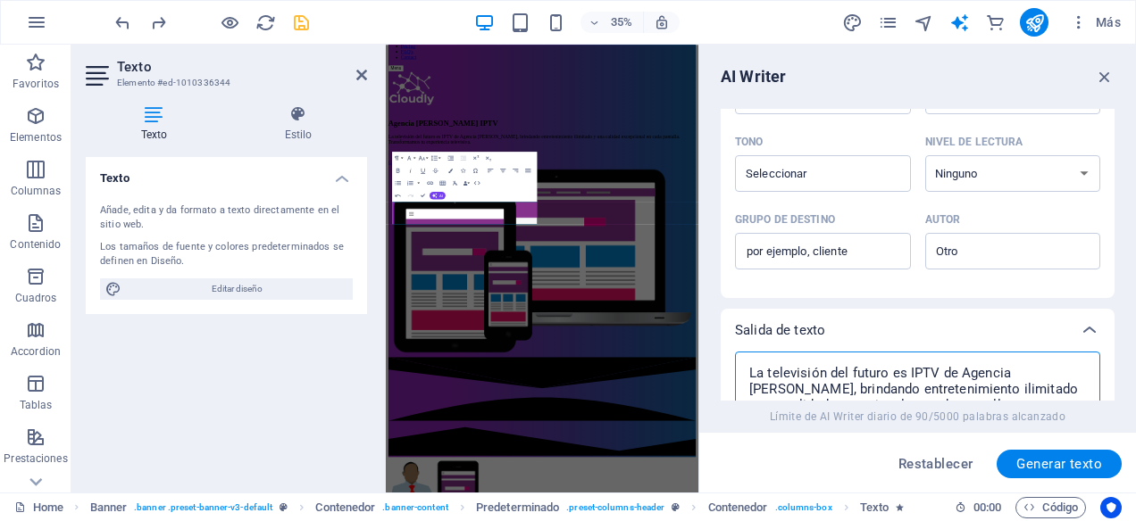
scroll to position [413, 0]
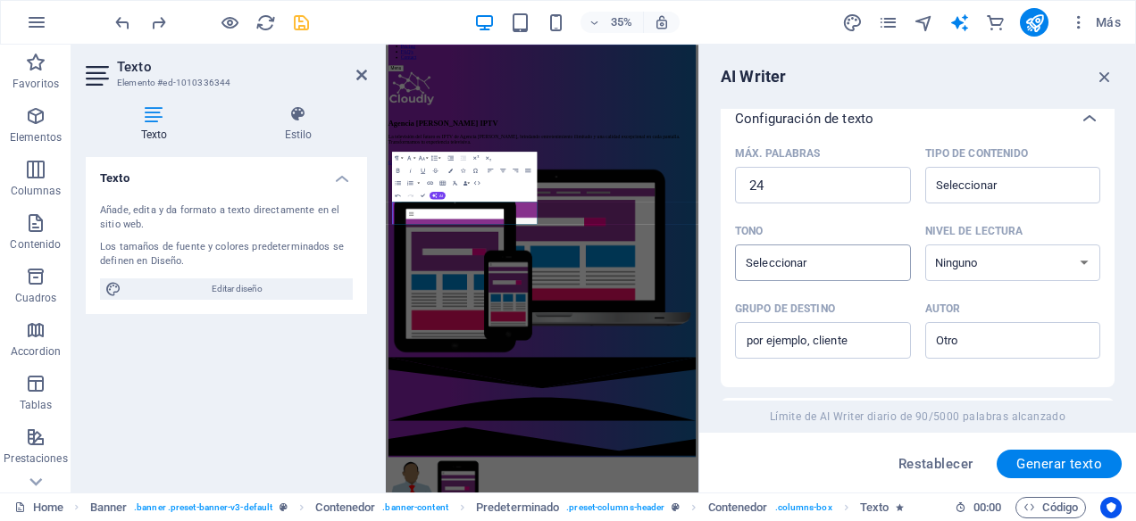
click at [889, 260] on div "​" at bounding box center [823, 263] width 176 height 37
click at [876, 260] on input "Tono ​" at bounding box center [808, 263] width 136 height 26
click at [1082, 262] on select "Ninguno Académico Adulto Adolescente Infantil" at bounding box center [1013, 263] width 176 height 37
click at [925, 245] on select "Ninguno Académico Adulto Adolescente Infantil" at bounding box center [1013, 263] width 176 height 37
drag, startPoint x: 877, startPoint y: 342, endPoint x: 773, endPoint y: 340, distance: 103.6
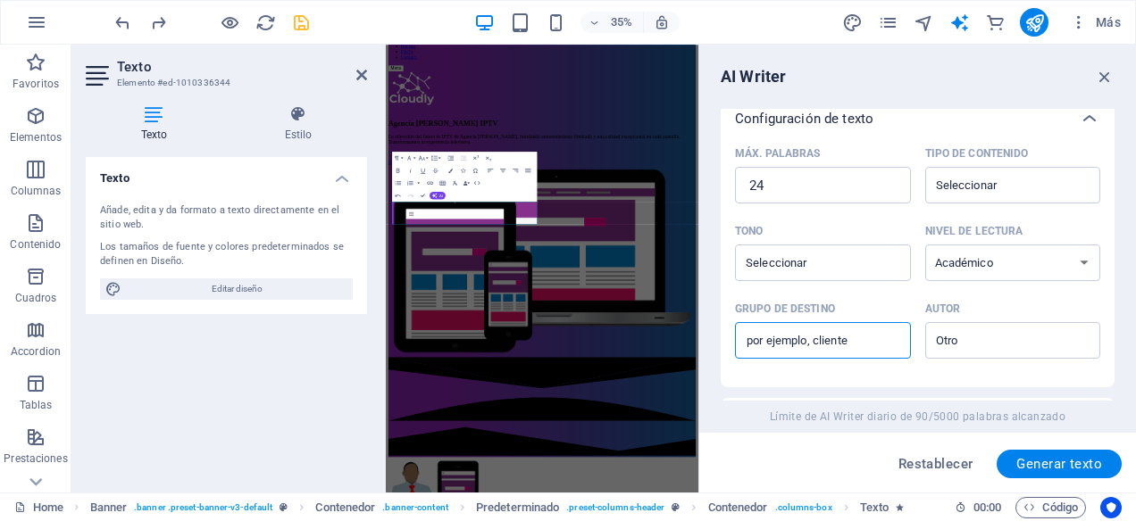
click at [771, 343] on input "Grupo de destino ​" at bounding box center [823, 341] width 176 height 29
click at [787, 337] on input "Grupo de destino ​" at bounding box center [823, 341] width 176 height 29
click at [1032, 458] on span "Generar texto" at bounding box center [1059, 464] width 86 height 14
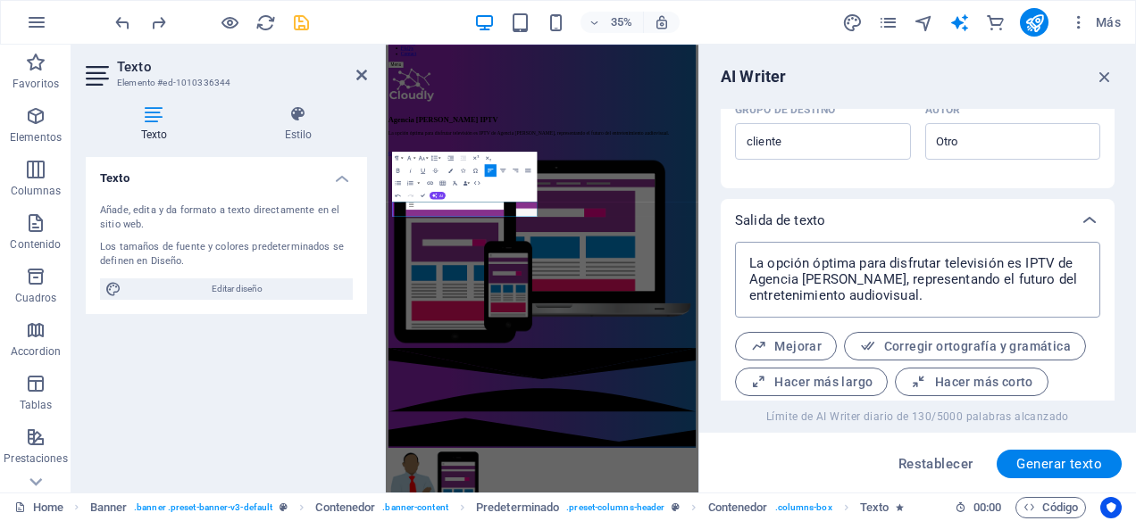
scroll to position [665, 0]
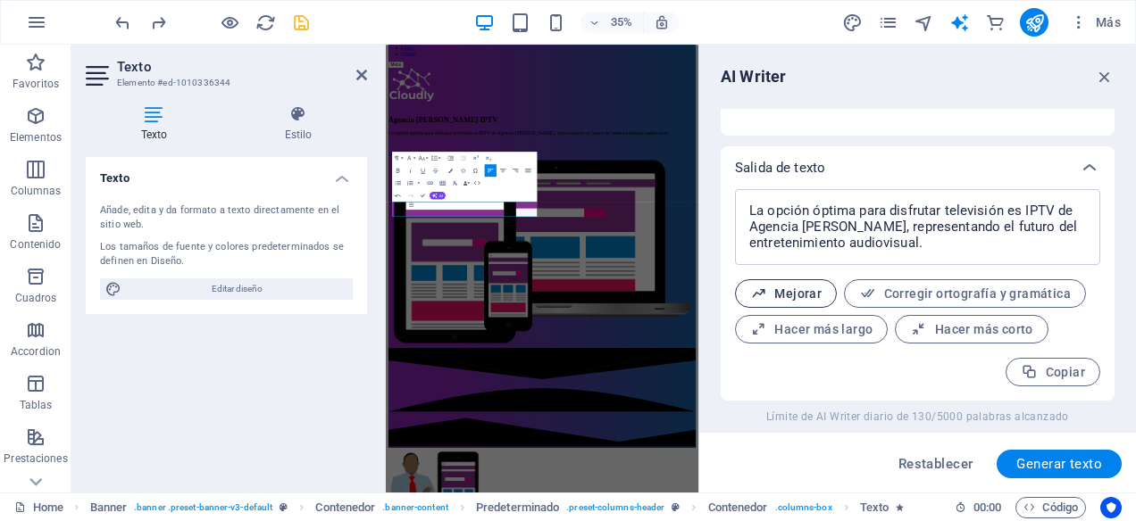
click at [802, 292] on span "Mejorar" at bounding box center [785, 294] width 71 height 17
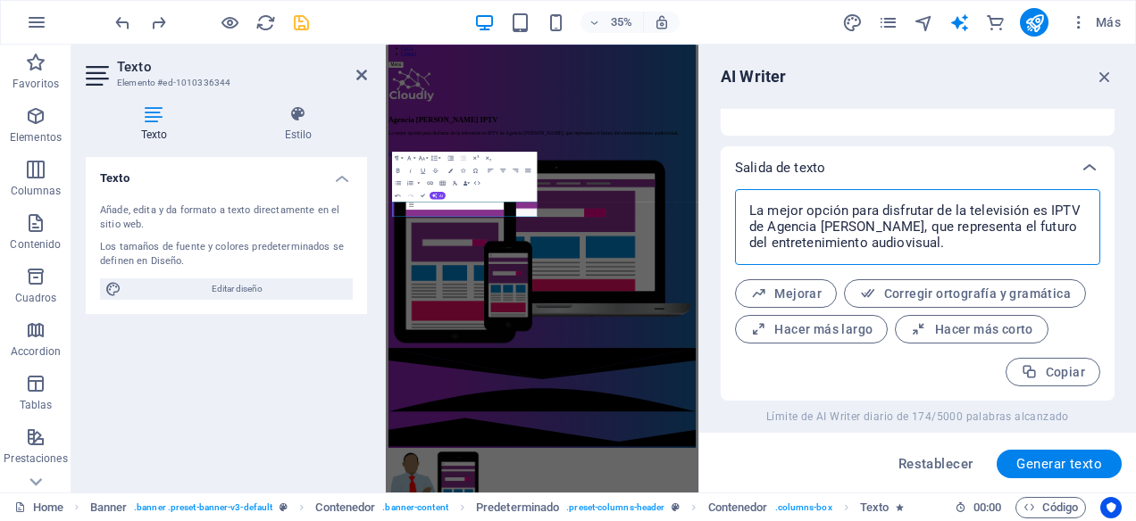
drag, startPoint x: 749, startPoint y: 213, endPoint x: 932, endPoint y: 248, distance: 186.3
click at [932, 248] on textarea "La mejor opción para disfrutar de la televisión es IPTV de Agencia [PERSON_NAME…" at bounding box center [917, 227] width 347 height 58
drag, startPoint x: 880, startPoint y: 231, endPoint x: 950, endPoint y: 90, distance: 157.3
click at [950, 90] on div "AI Writer Introducción de texto Elemento #ed-1010336344 ​ Sólo puedes seleccion…" at bounding box center [917, 269] width 437 height 448
click at [1102, 78] on icon "button" at bounding box center [1104, 77] width 20 height 20
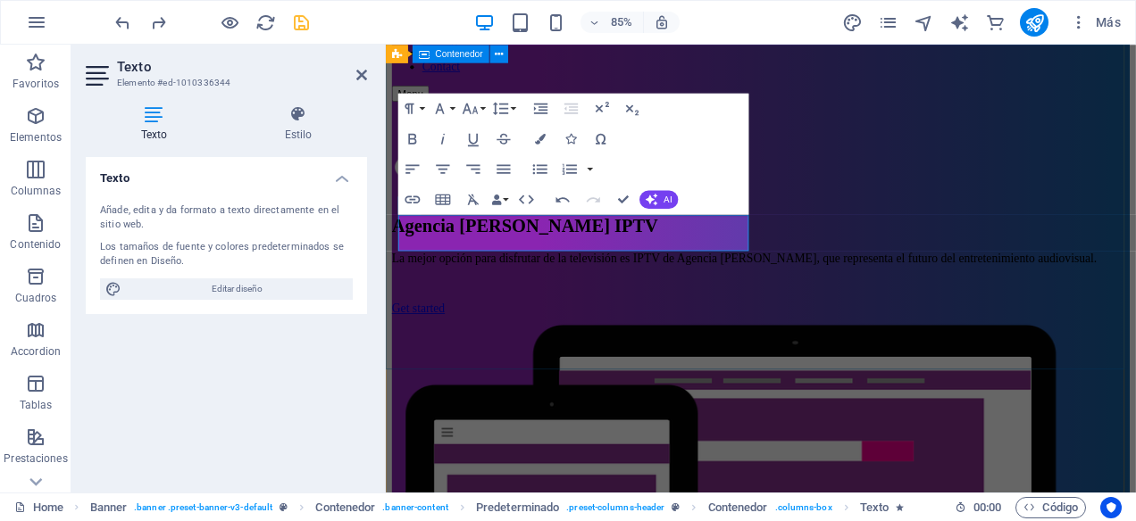
click at [687, 395] on div "Agencia Emilia IPTV La mejor opción para disfrutar de la televisión es IPTV de …" at bounding box center [827, 509] width 868 height 794
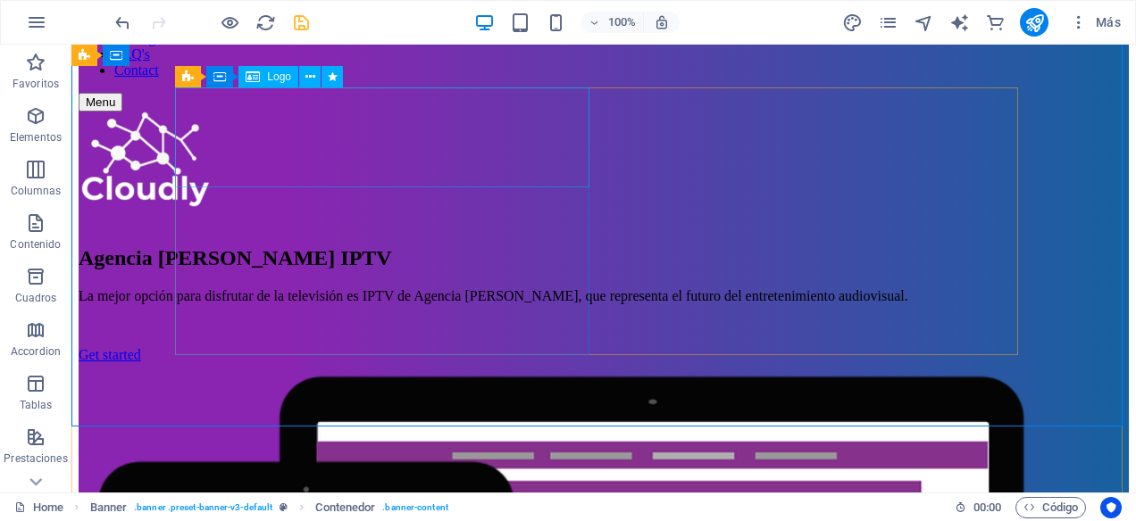
click at [245, 154] on div at bounding box center [604, 163] width 1050 height 103
click at [262, 138] on div at bounding box center [604, 163] width 1050 height 103
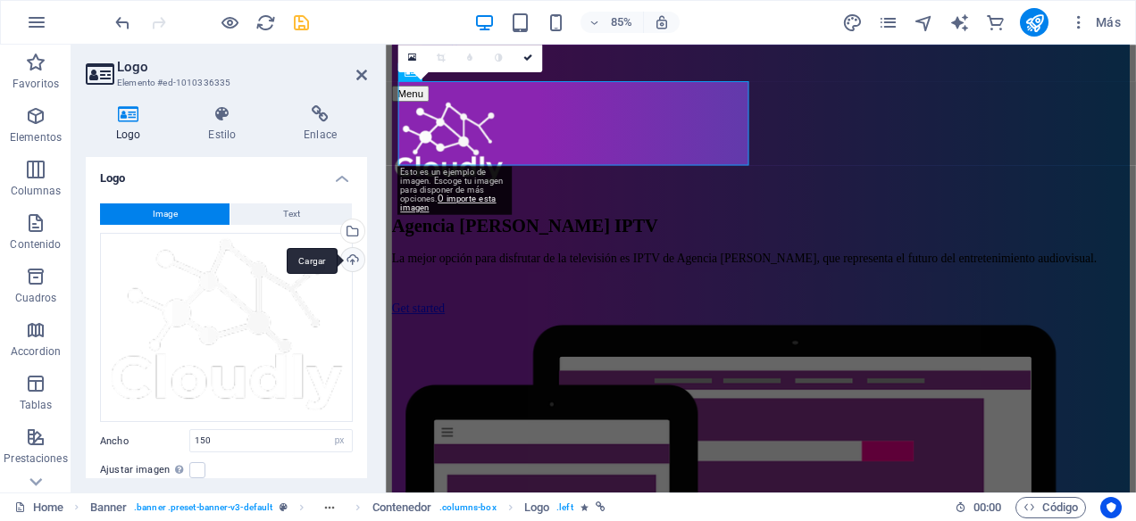
click at [354, 257] on div "Cargar" at bounding box center [350, 261] width 27 height 27
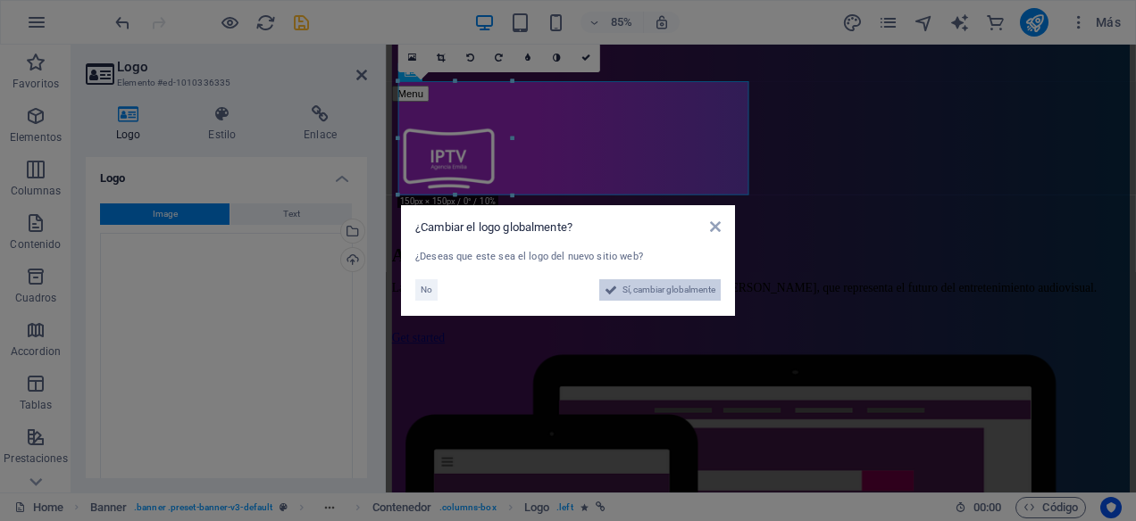
click at [634, 288] on span "Sí, cambiar globalmente" at bounding box center [668, 289] width 93 height 21
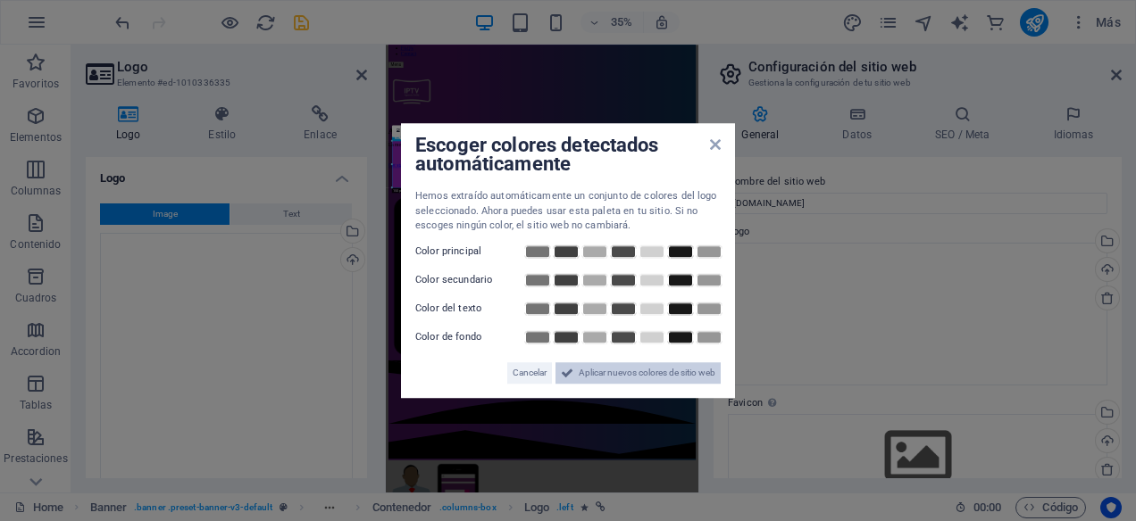
click at [611, 383] on span "Aplicar nuevos colores de sitio web" at bounding box center [646, 372] width 137 height 21
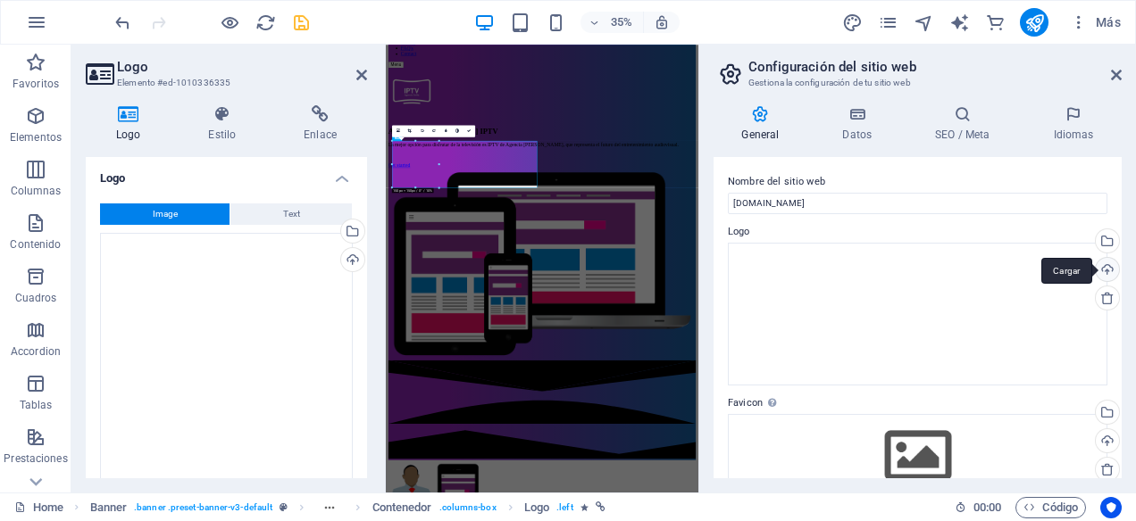
click at [1109, 269] on div "Cargar" at bounding box center [1105, 271] width 27 height 27
click at [1108, 442] on div "Cargar" at bounding box center [1105, 442] width 27 height 27
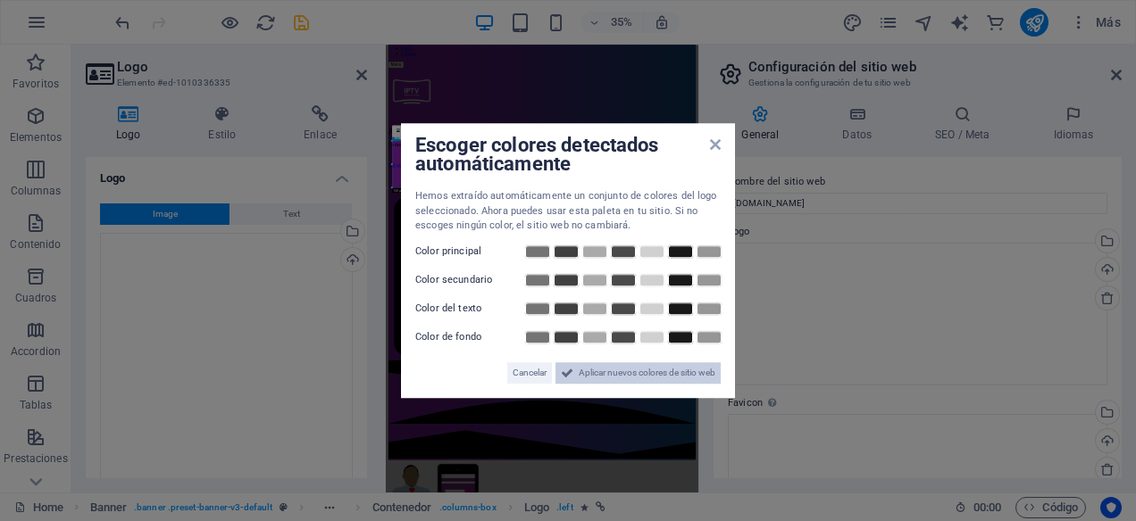
click at [667, 374] on span "Aplicar nuevos colores de sitio web" at bounding box center [646, 372] width 137 height 21
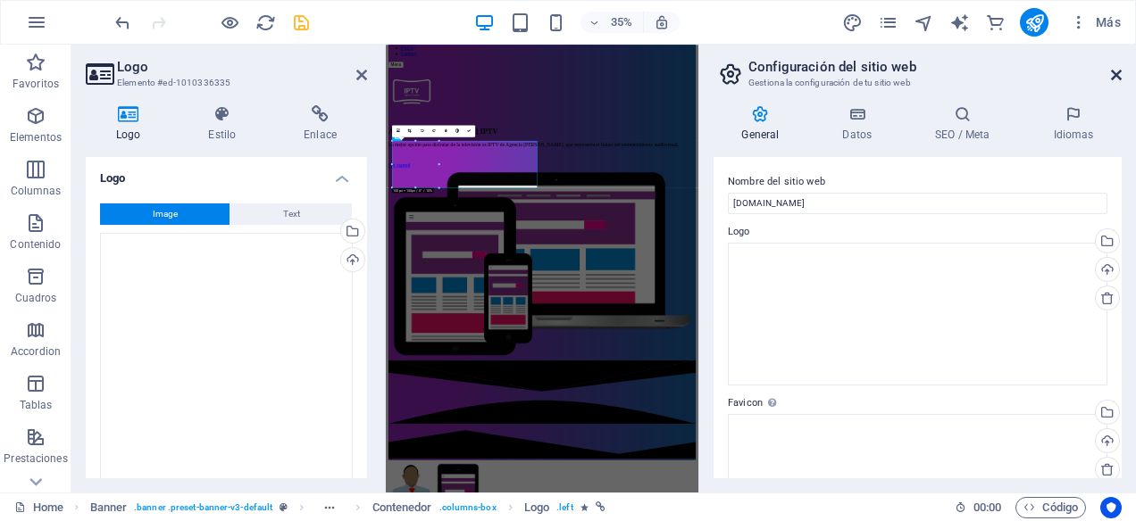
click at [1119, 73] on icon at bounding box center [1116, 75] width 11 height 14
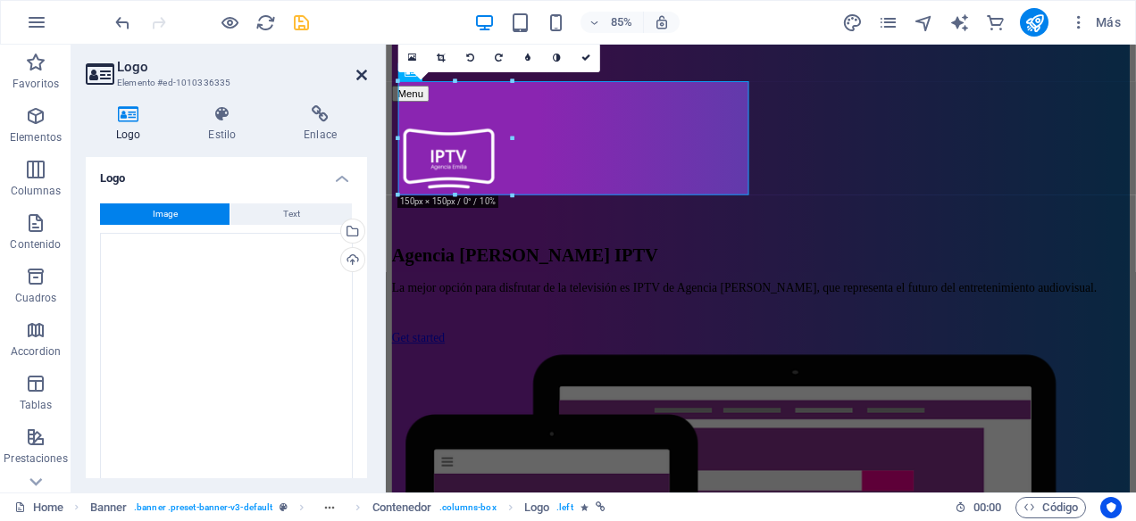
drag, startPoint x: 366, startPoint y: 74, endPoint x: 294, endPoint y: 29, distance: 85.0
click at [365, 74] on icon at bounding box center [361, 75] width 11 height 14
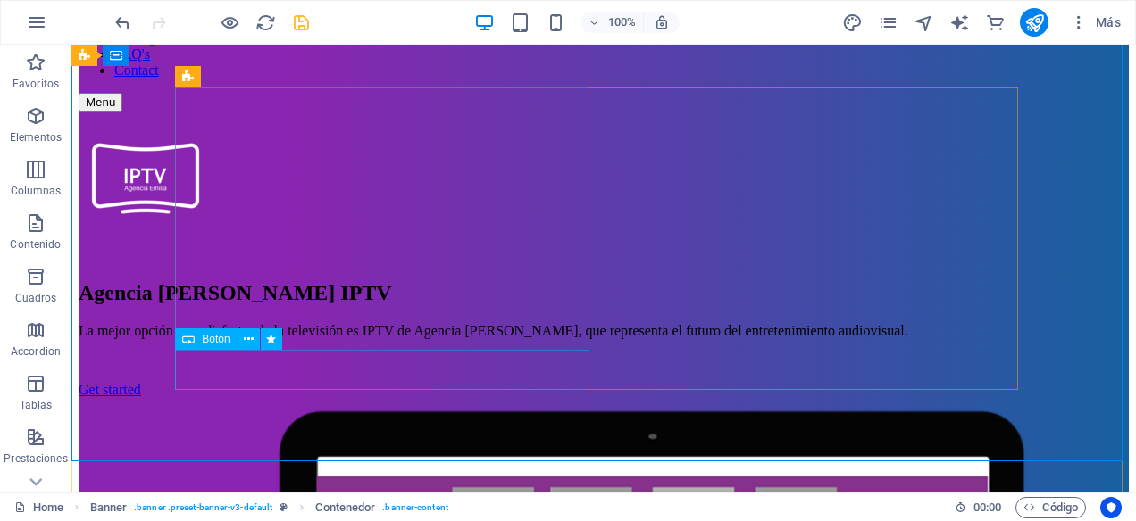
click at [232, 382] on div "Get started" at bounding box center [604, 390] width 1050 height 16
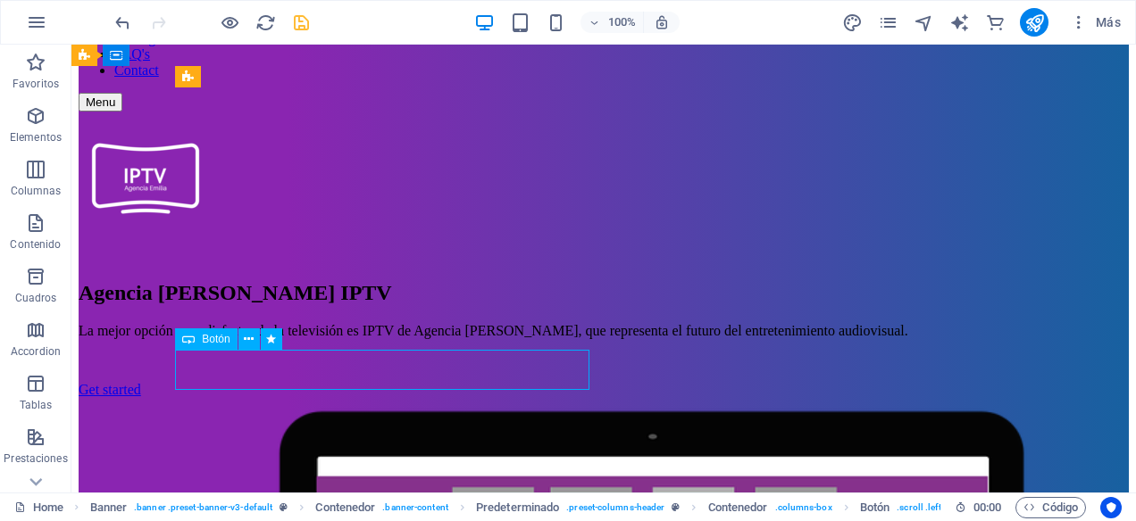
click at [232, 382] on div "Get started" at bounding box center [604, 390] width 1050 height 16
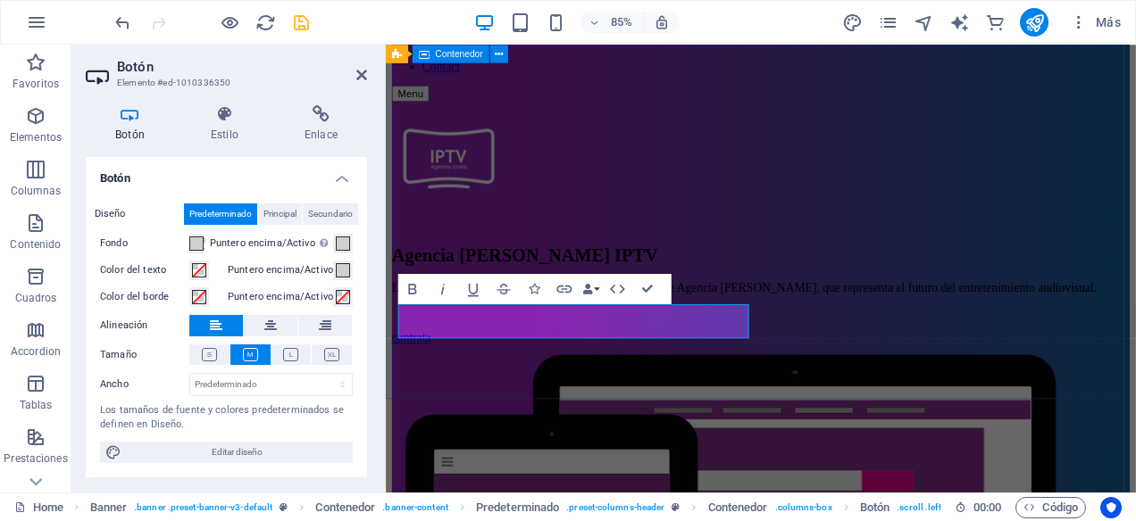
click at [499, 412] on div "Agencia Emilia IPTV La mejor opción para disfrutar de la televisión es IPTV de …" at bounding box center [827, 526] width 868 height 828
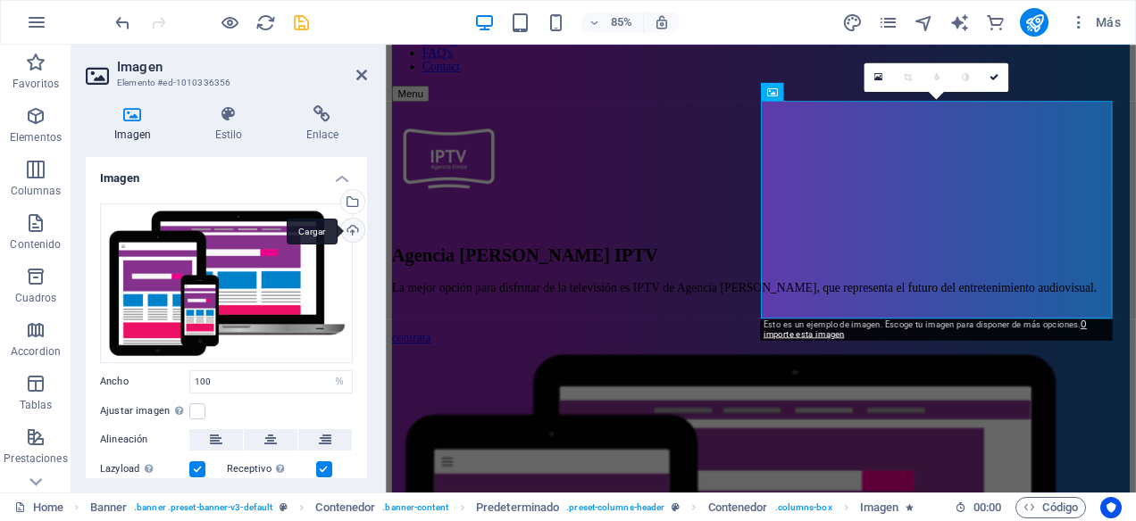
click at [347, 233] on div "Cargar" at bounding box center [350, 232] width 27 height 27
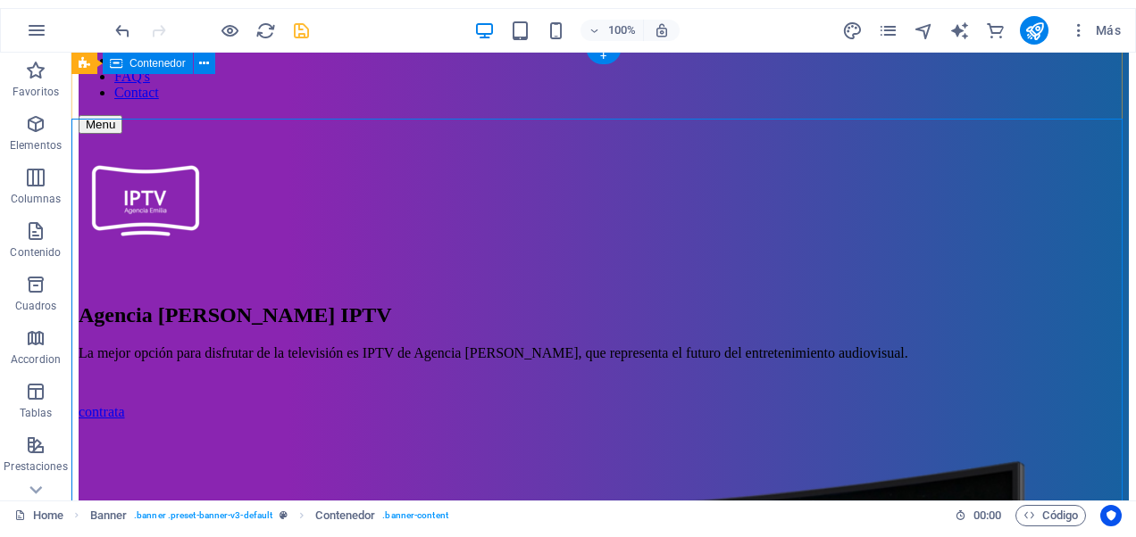
scroll to position [0, 0]
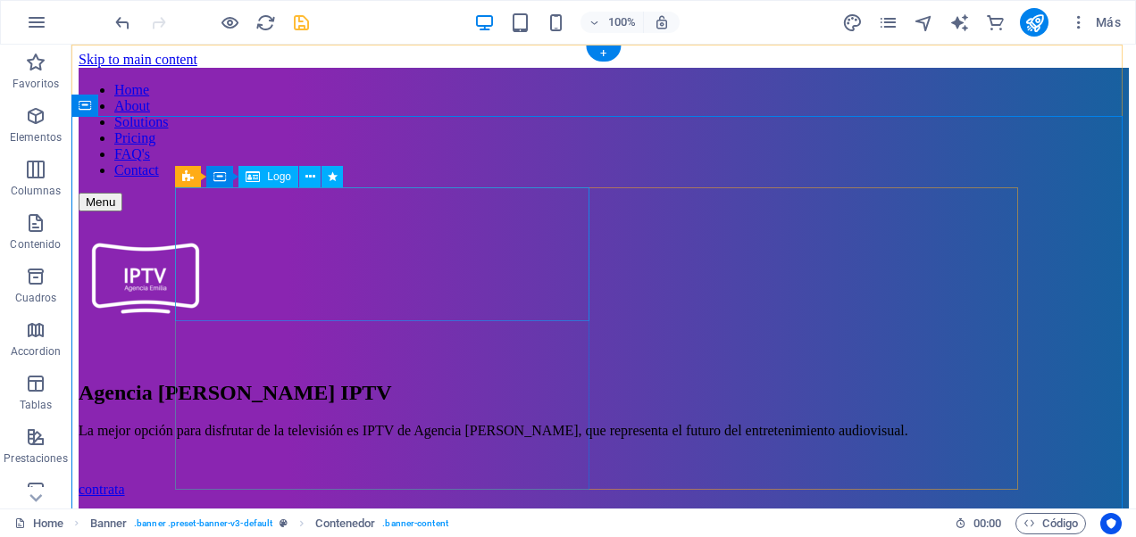
click at [246, 246] on div at bounding box center [604, 280] width 1050 height 137
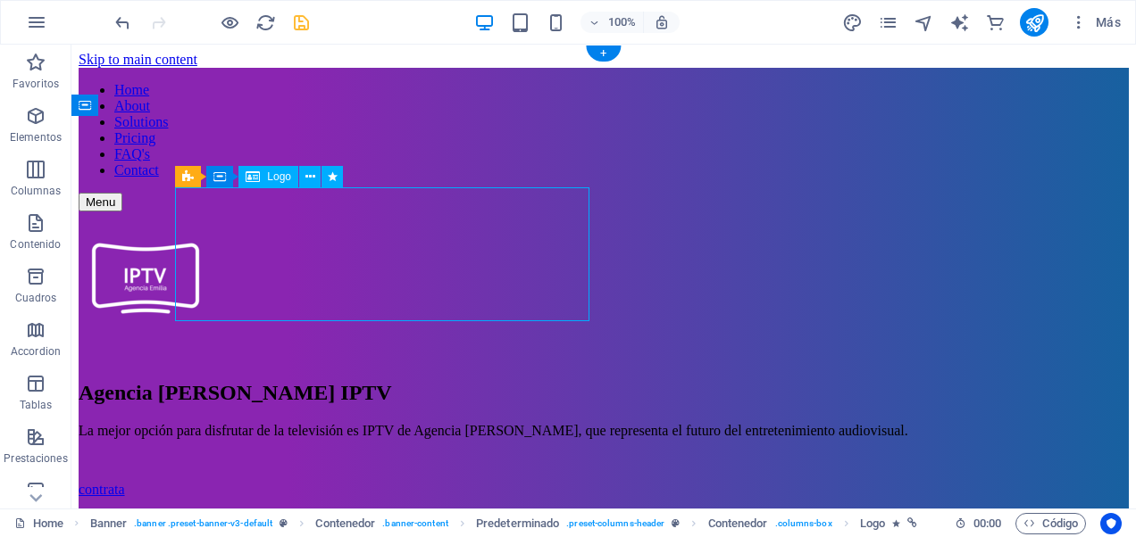
click at [246, 246] on div at bounding box center [604, 280] width 1050 height 137
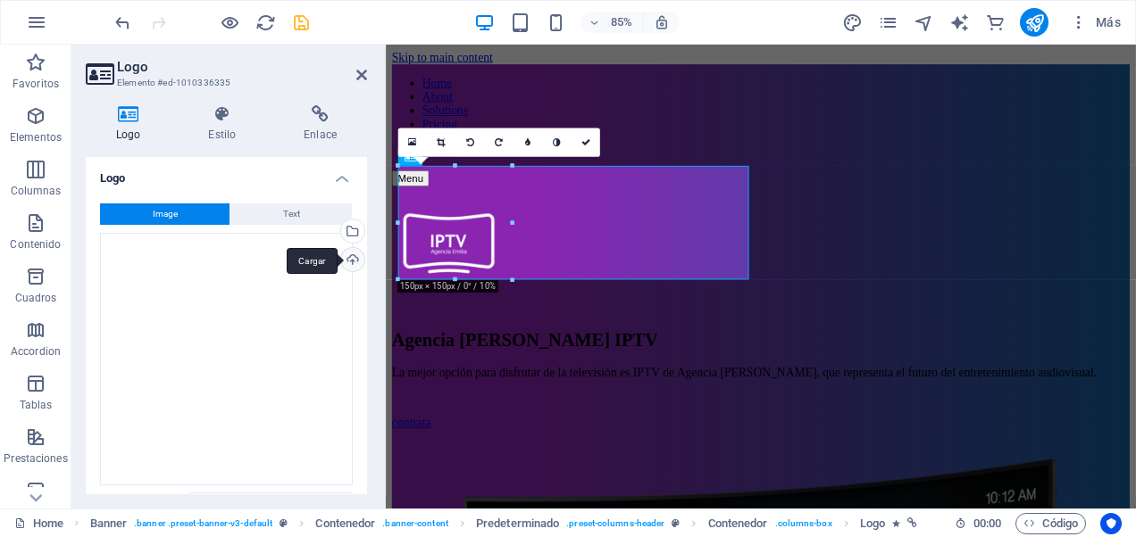
click at [354, 261] on div "Cargar" at bounding box center [350, 261] width 27 height 27
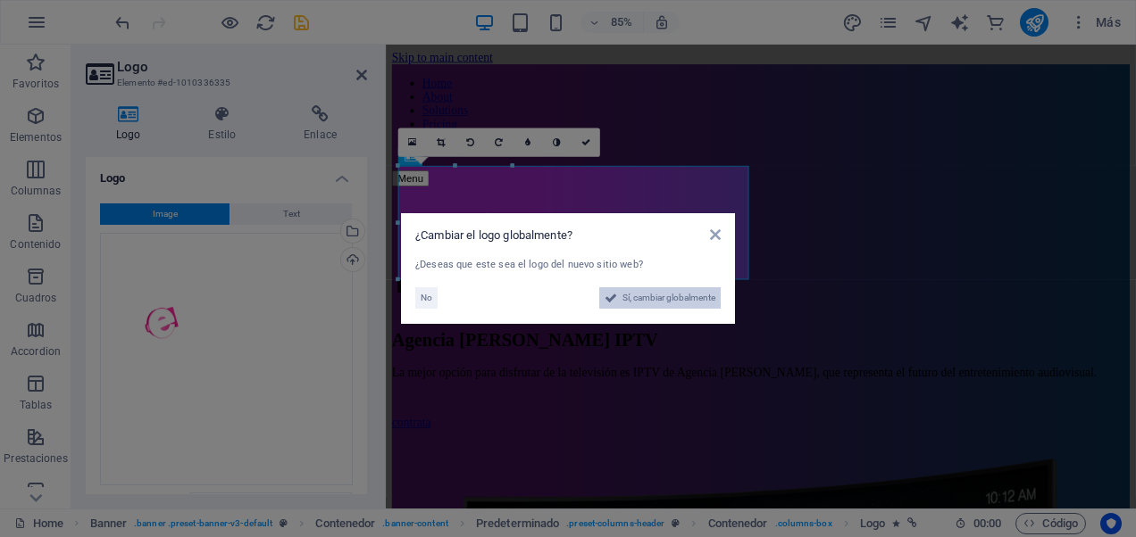
click at [675, 300] on span "Sí, cambiar globalmente" at bounding box center [668, 297] width 93 height 21
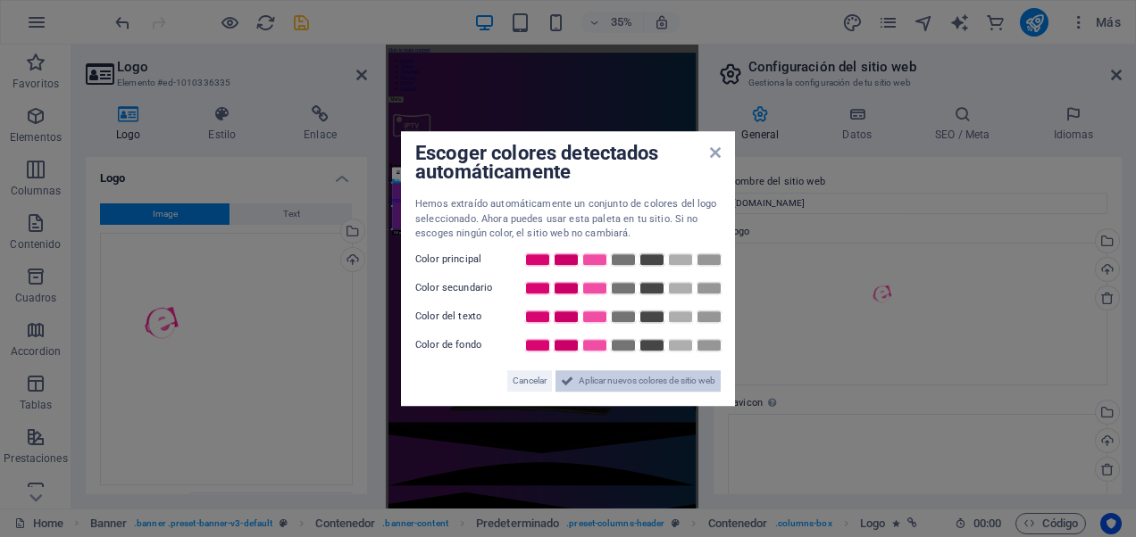
click at [675, 381] on span "Aplicar nuevos colores de sitio web" at bounding box center [646, 380] width 137 height 21
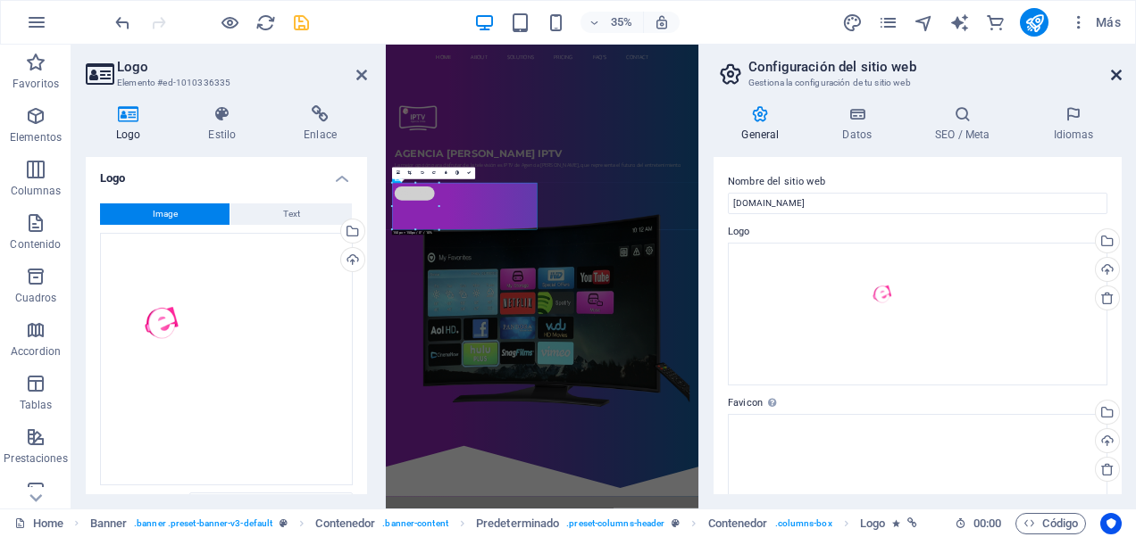
click at [1113, 74] on icon at bounding box center [1116, 75] width 11 height 14
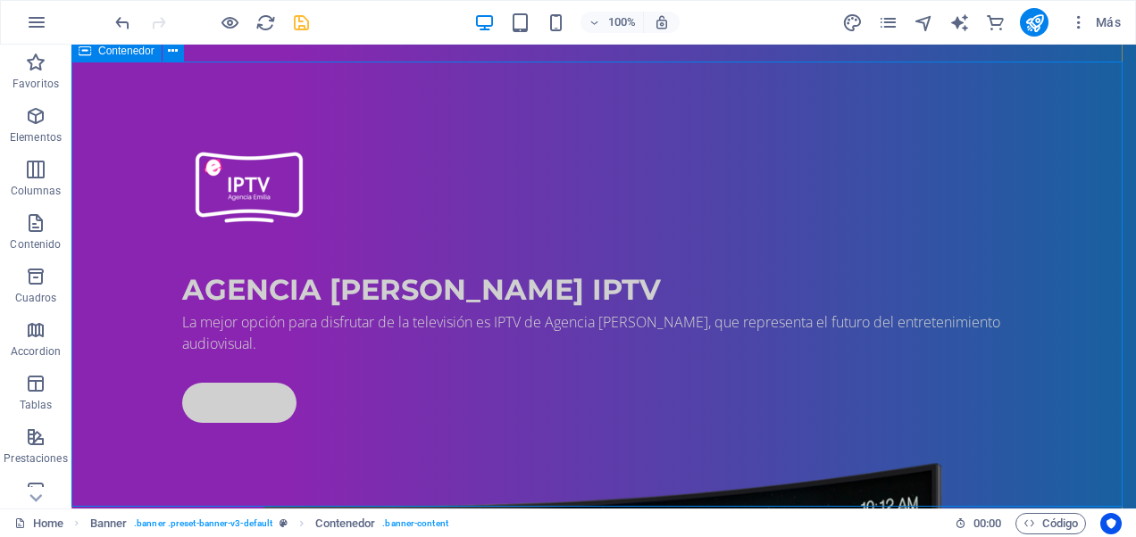
scroll to position [89, 0]
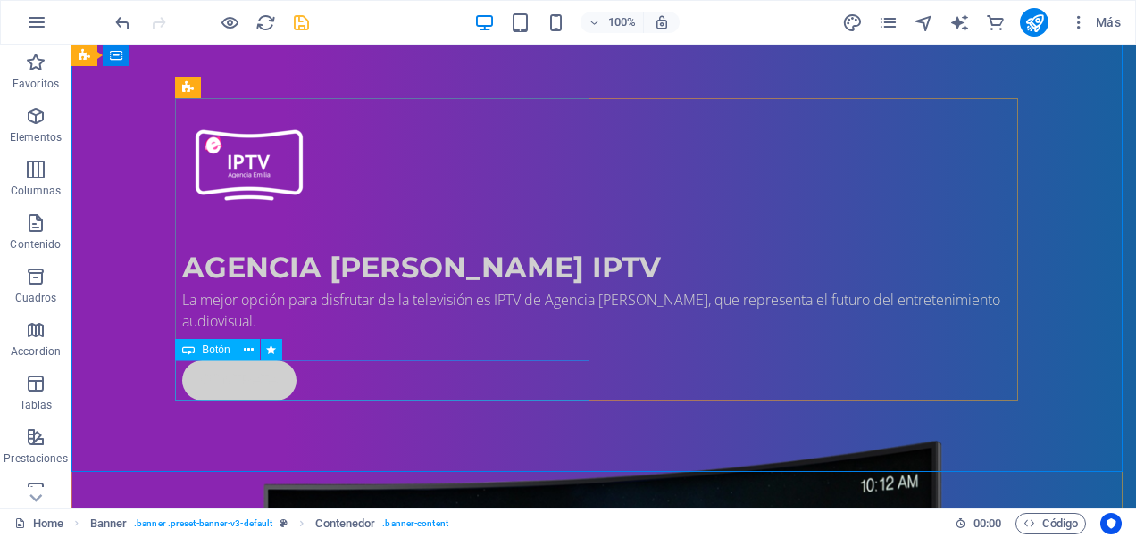
click at [251, 398] on div "contrata" at bounding box center [603, 381] width 843 height 40
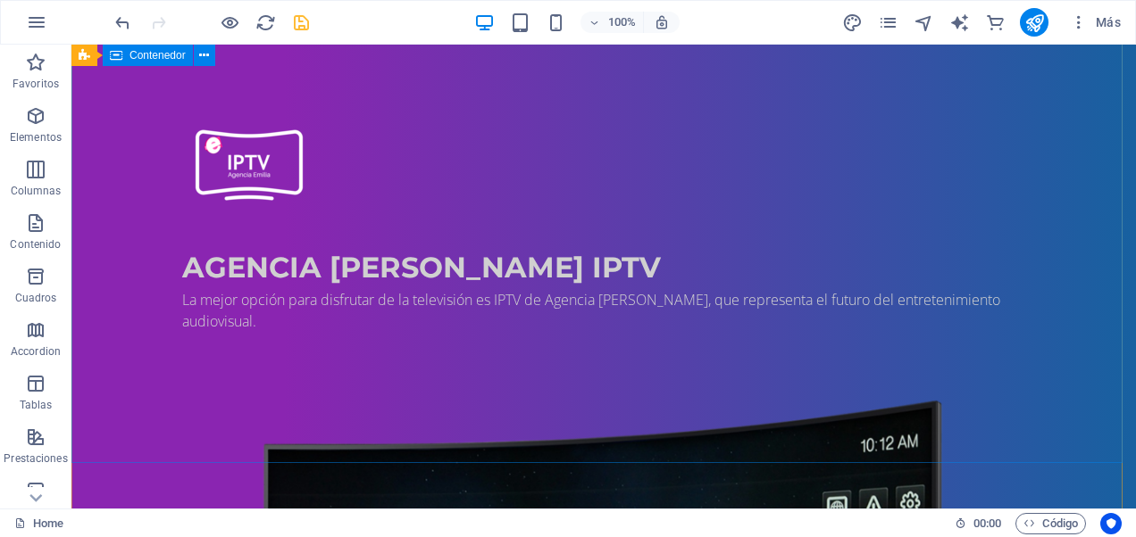
click at [610, 392] on div "Agencia Emilia IPTV La mejor opción para disfrutar de la televisión es IPTV de …" at bounding box center [603, 532] width 1064 height 1010
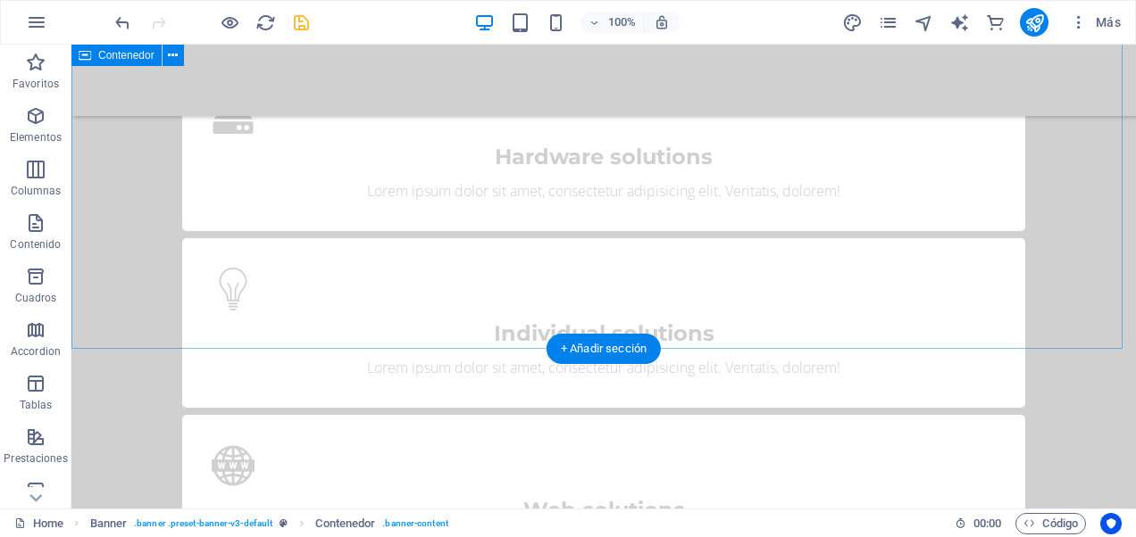
scroll to position [1875, 0]
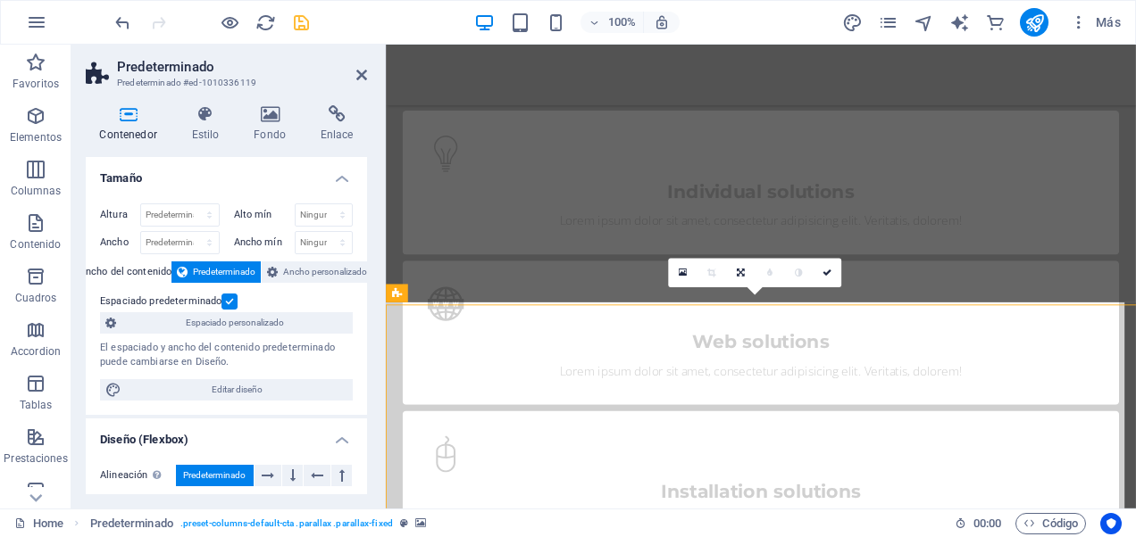
scroll to position [1872, 0]
click at [267, 122] on icon at bounding box center [270, 114] width 60 height 18
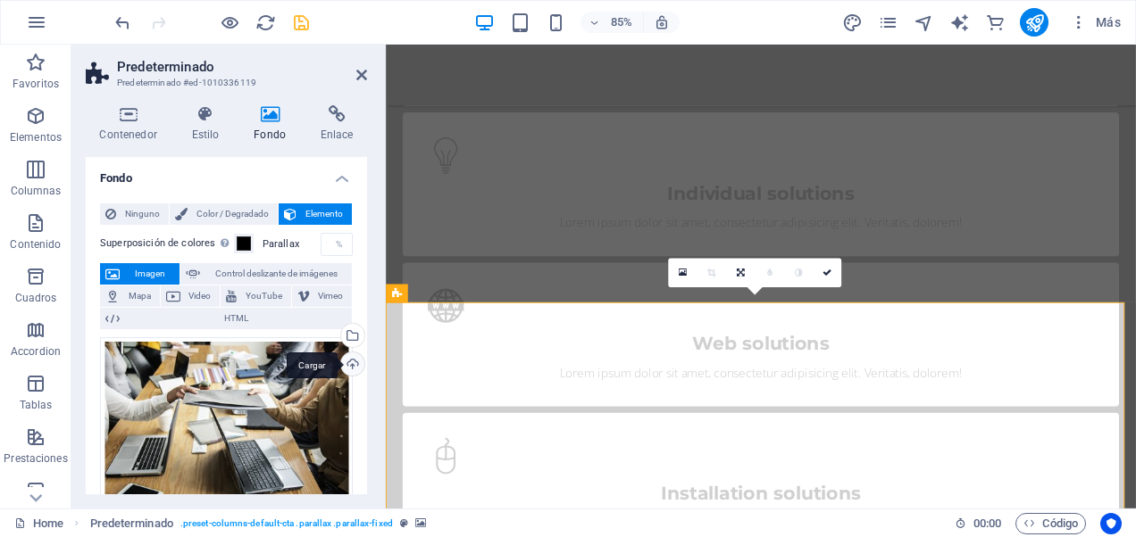
click at [351, 361] on div "Cargar" at bounding box center [350, 366] width 27 height 27
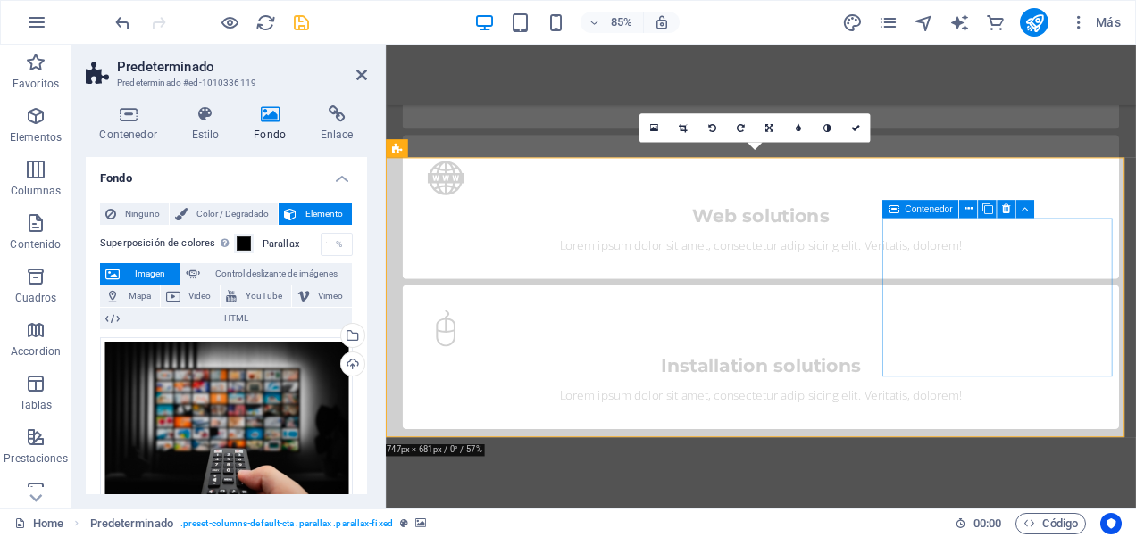
scroll to position [2051, 0]
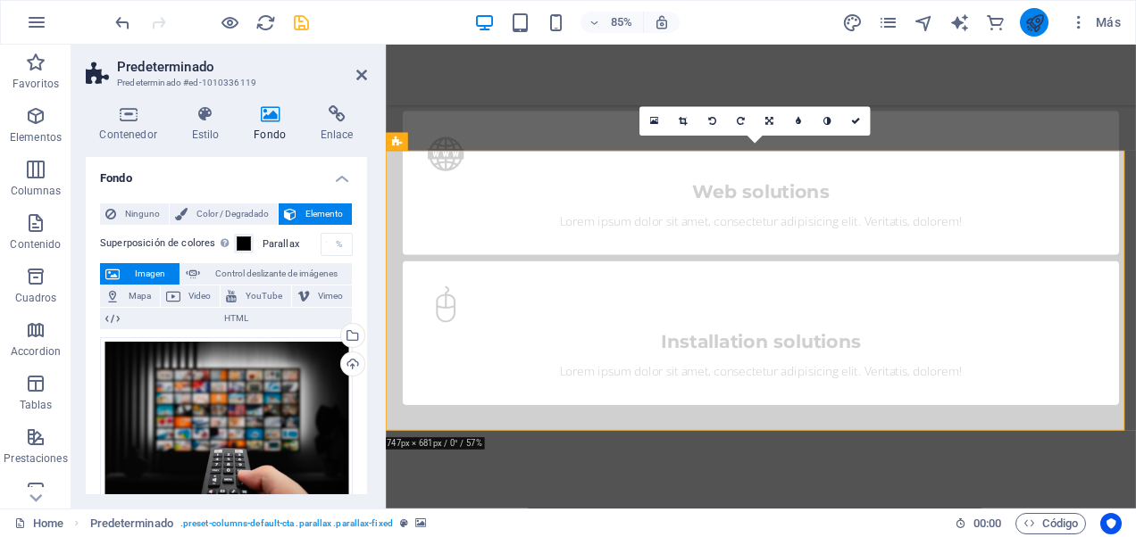
click at [1029, 23] on icon "publish" at bounding box center [1034, 22] width 21 height 21
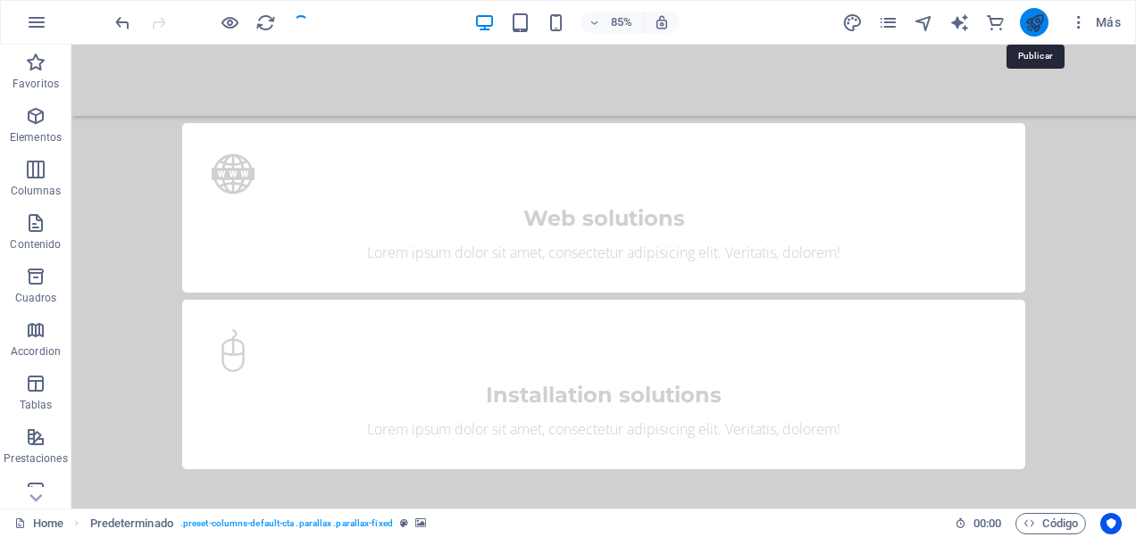
scroll to position [2054, 0]
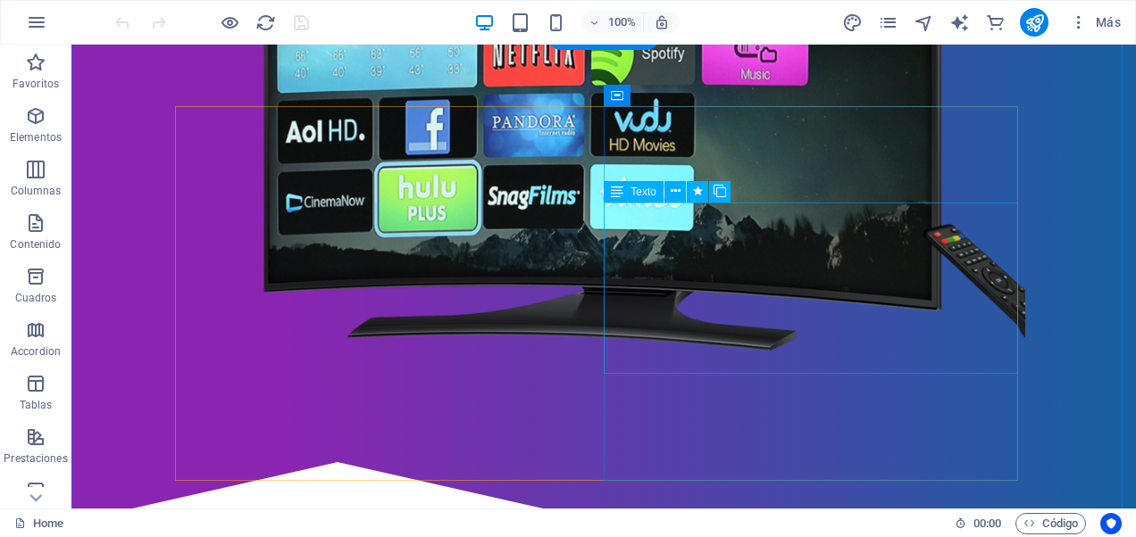
scroll to position [803, 0]
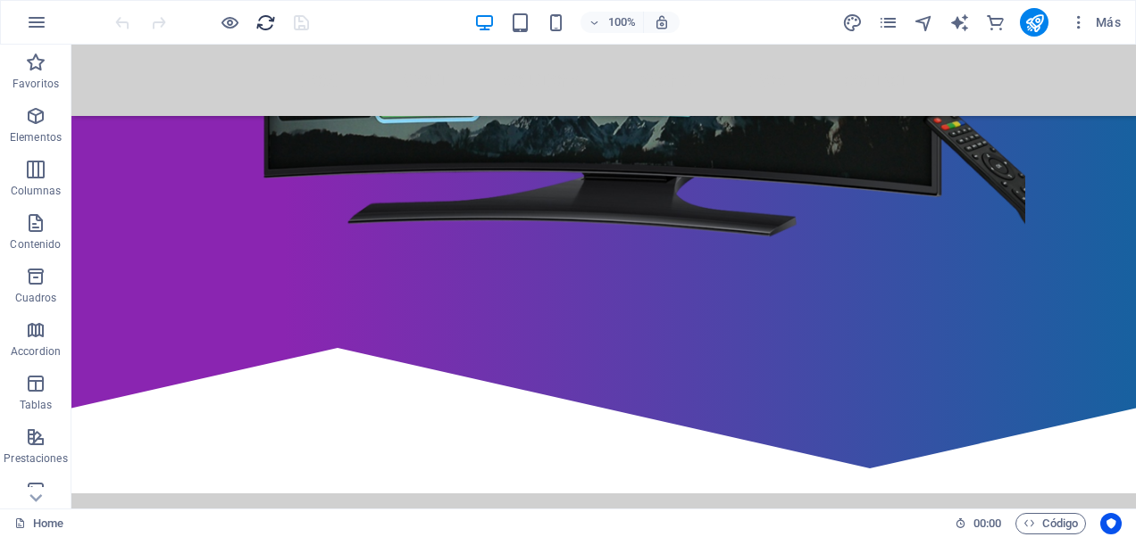
click at [270, 24] on icon "reload" at bounding box center [265, 22] width 21 height 21
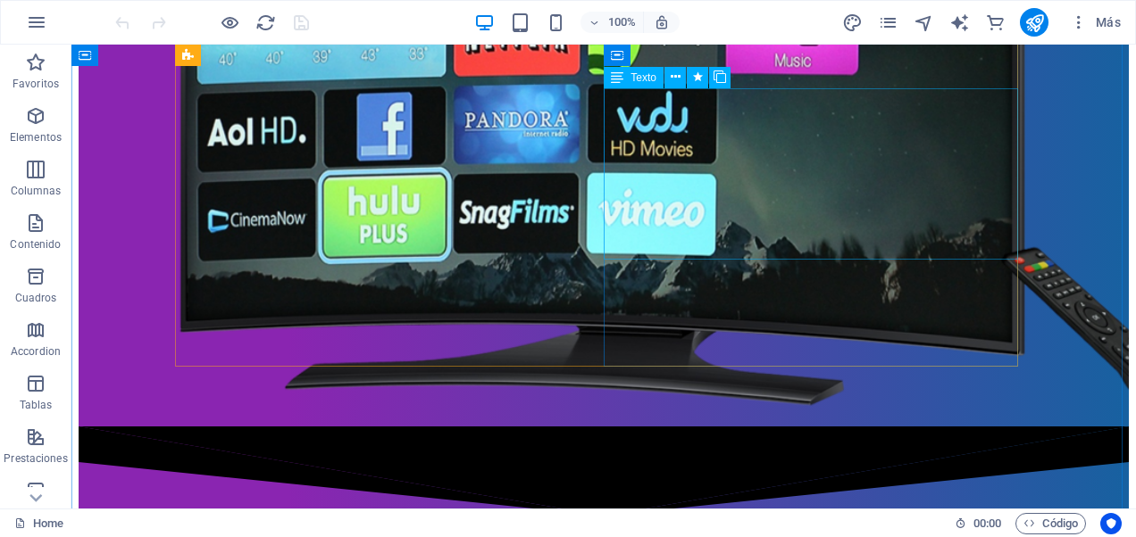
scroll to position [446, 0]
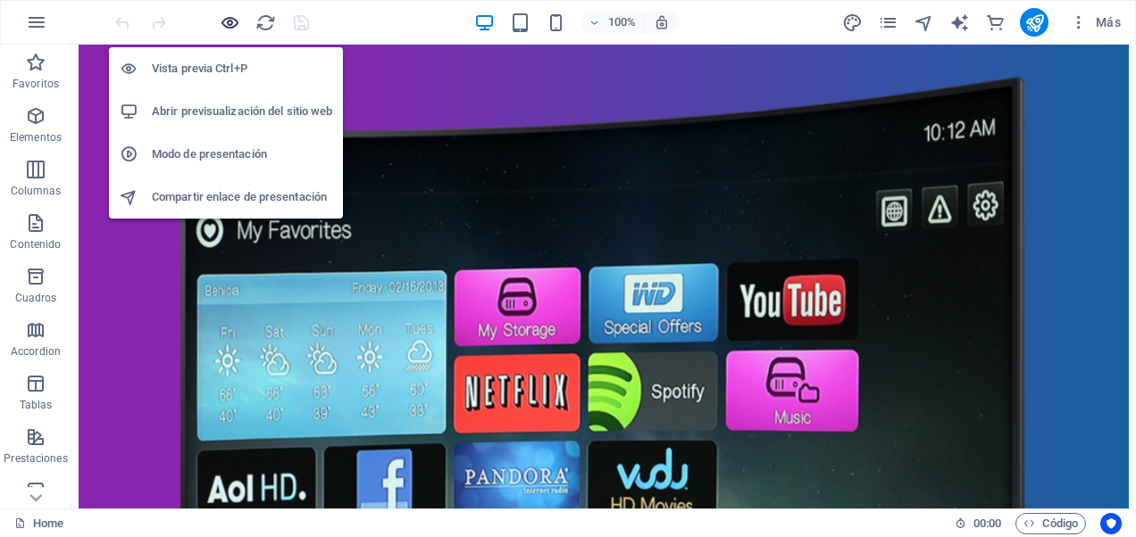
click at [229, 26] on icon "button" at bounding box center [230, 22] width 21 height 21
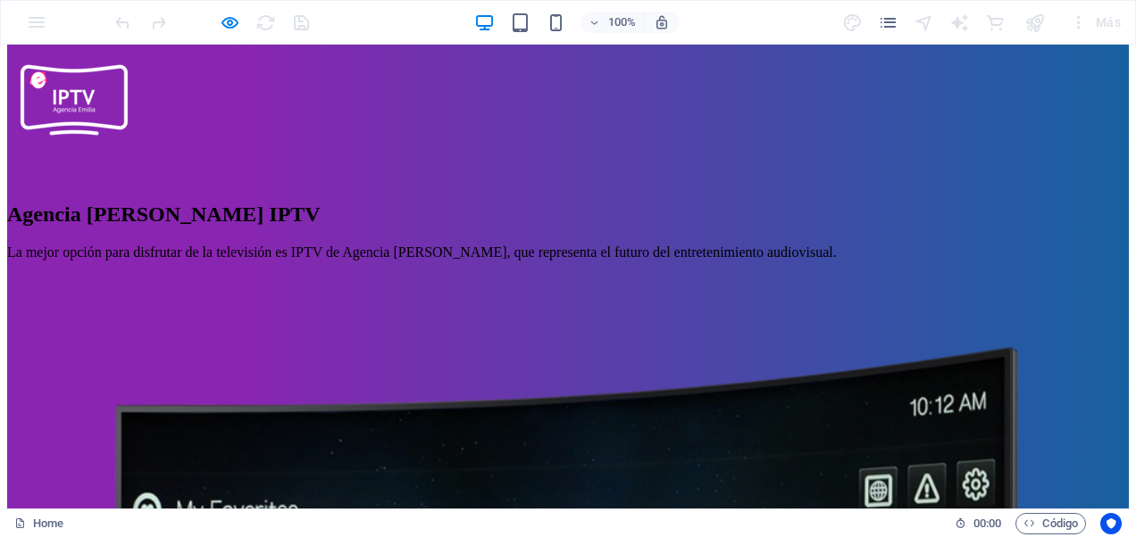
scroll to position [0, 0]
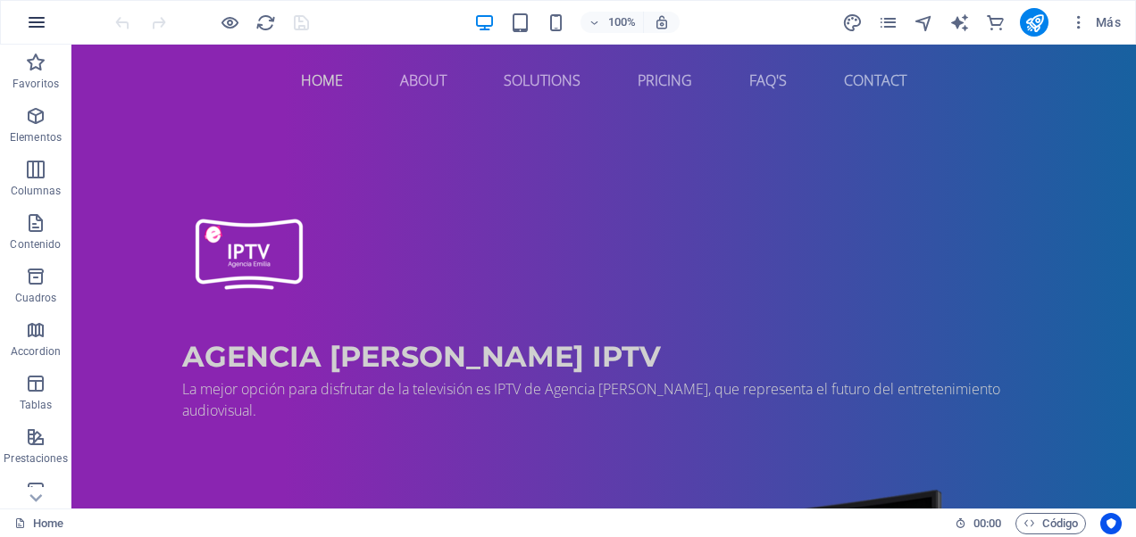
click at [30, 20] on icon "button" at bounding box center [36, 22] width 21 height 21
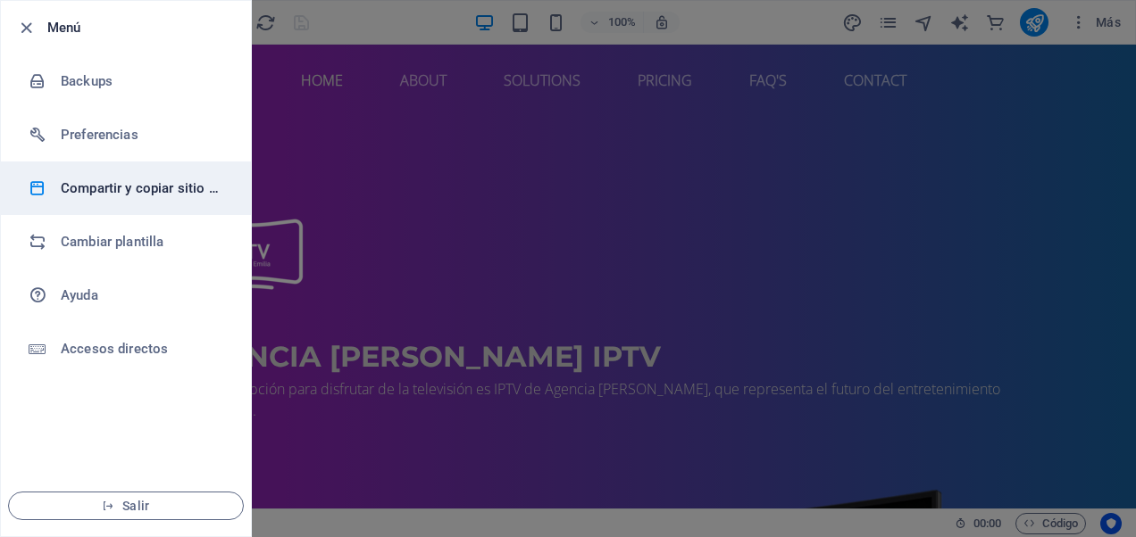
click at [141, 184] on h6 "Compartir y copiar sitio web" at bounding box center [143, 188] width 165 height 21
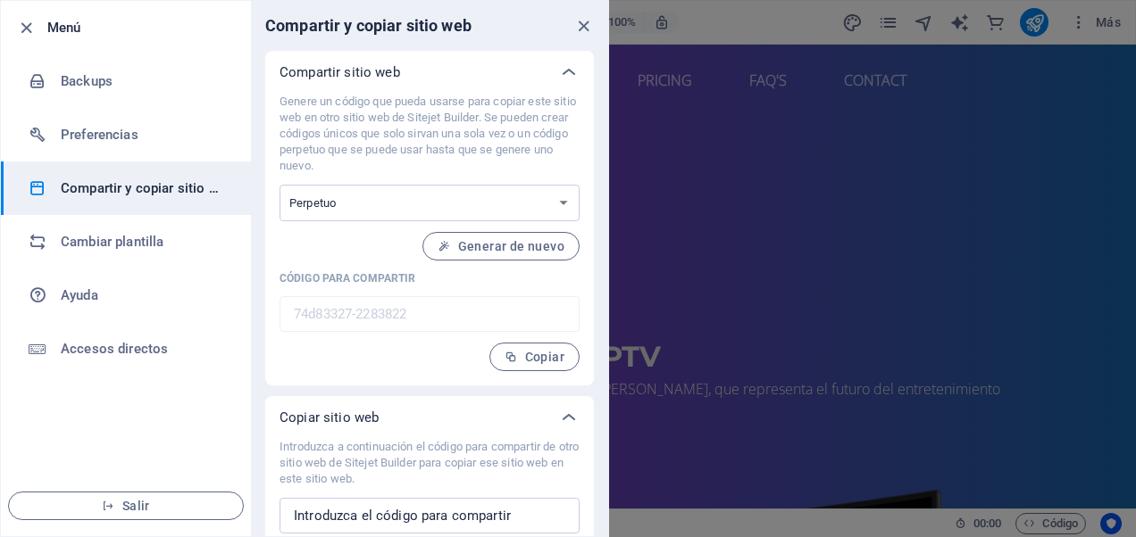
scroll to position [50, 0]
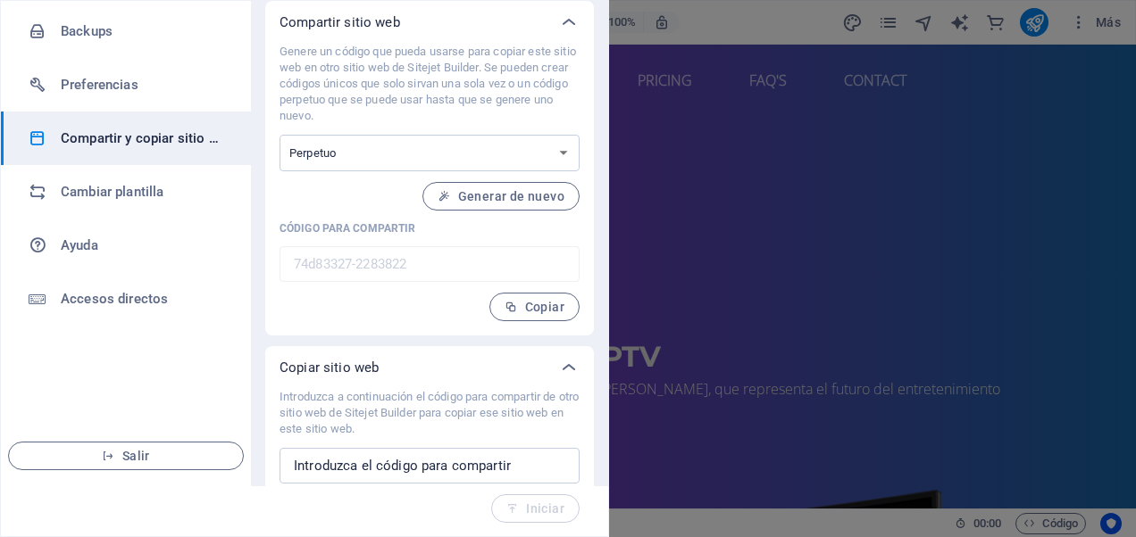
click at [462, 293] on div "Genere un código que pueda usarse para copiar este sitio web en otro sitio web …" at bounding box center [429, 183] width 300 height 278
